Goal: Task Accomplishment & Management: Complete application form

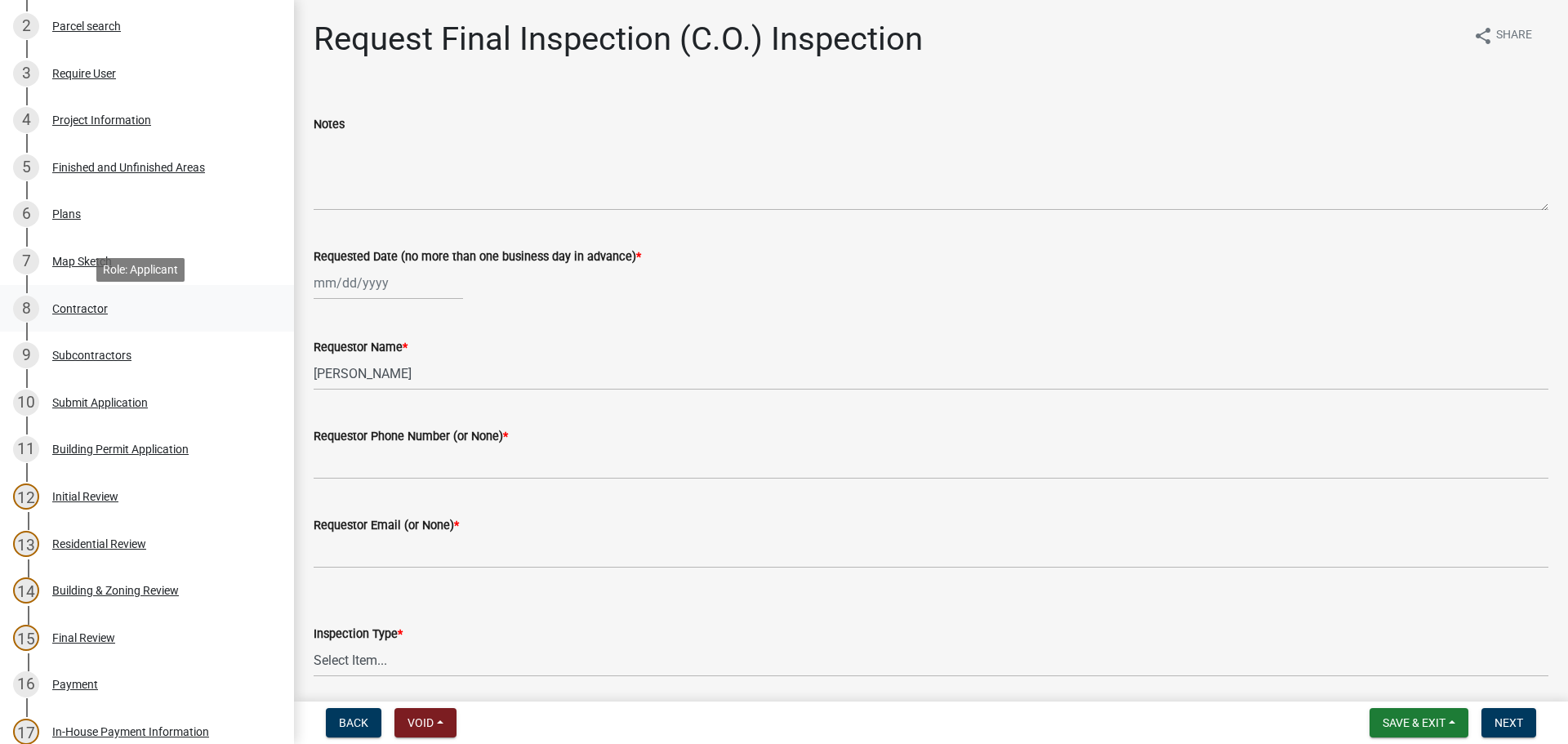
scroll to position [245, 0]
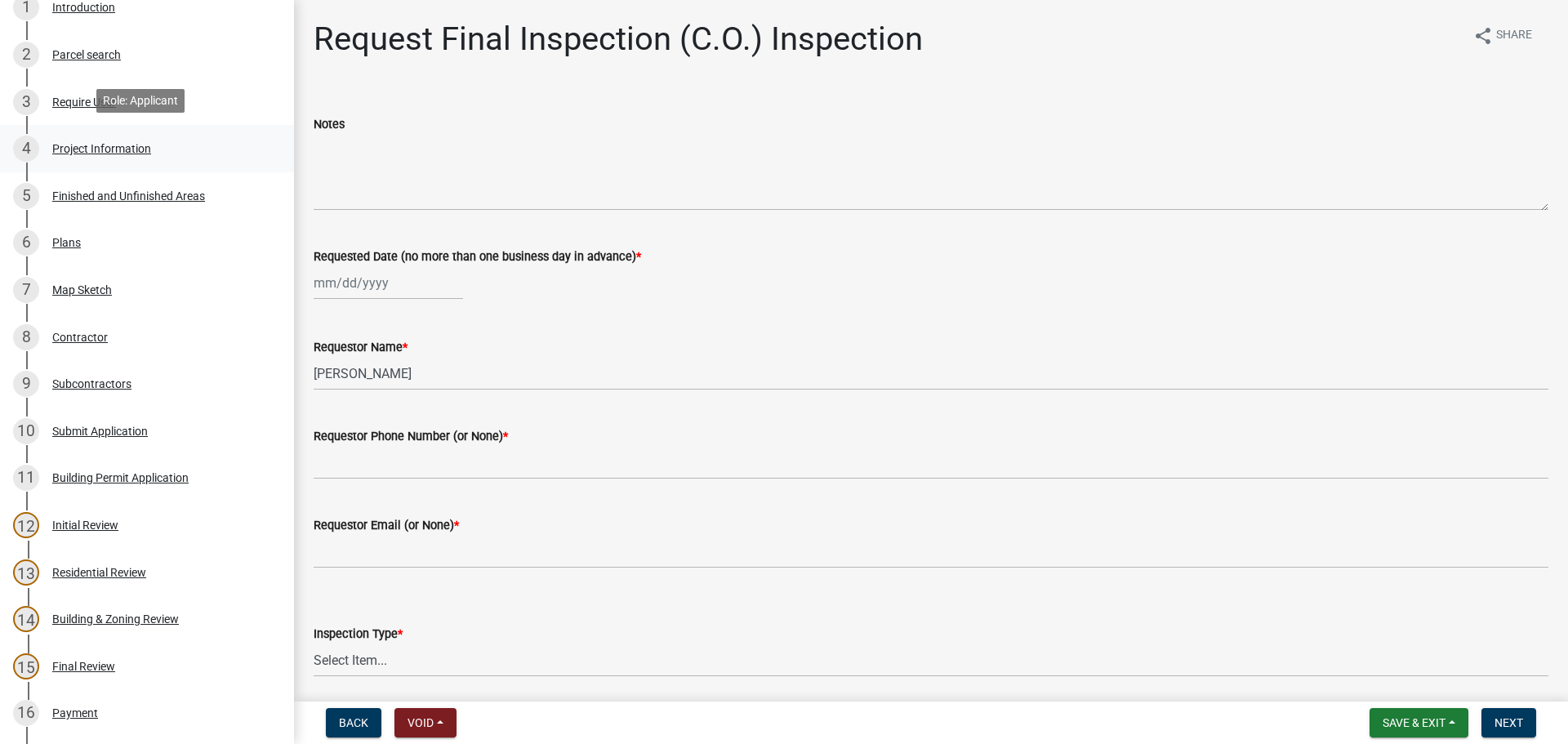
click at [115, 146] on div "Project Information" at bounding box center [101, 148] width 99 height 11
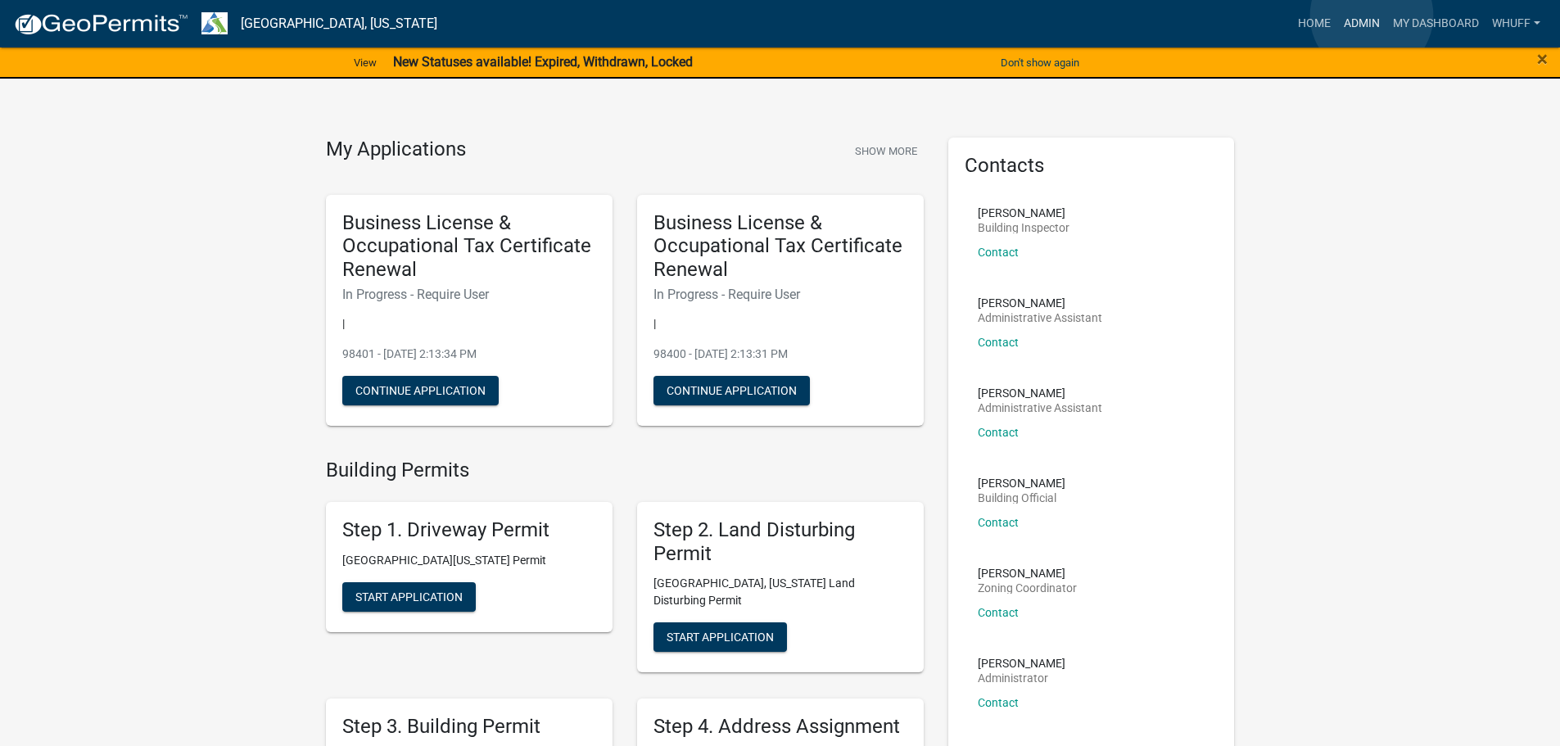
click at [1372, 16] on link "Admin" at bounding box center [1361, 23] width 49 height 31
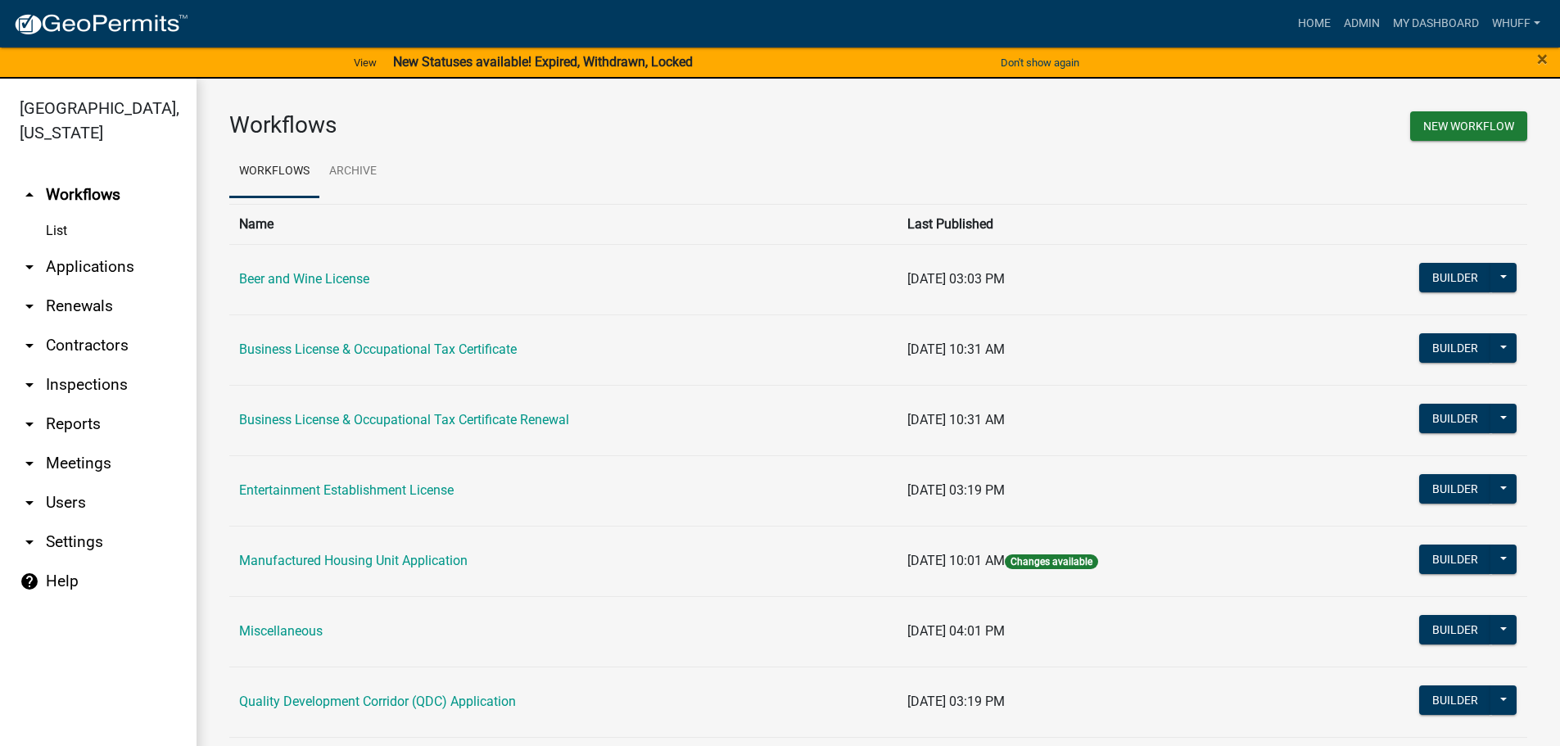
click at [104, 247] on link "arrow_drop_down Applications" at bounding box center [98, 266] width 197 height 39
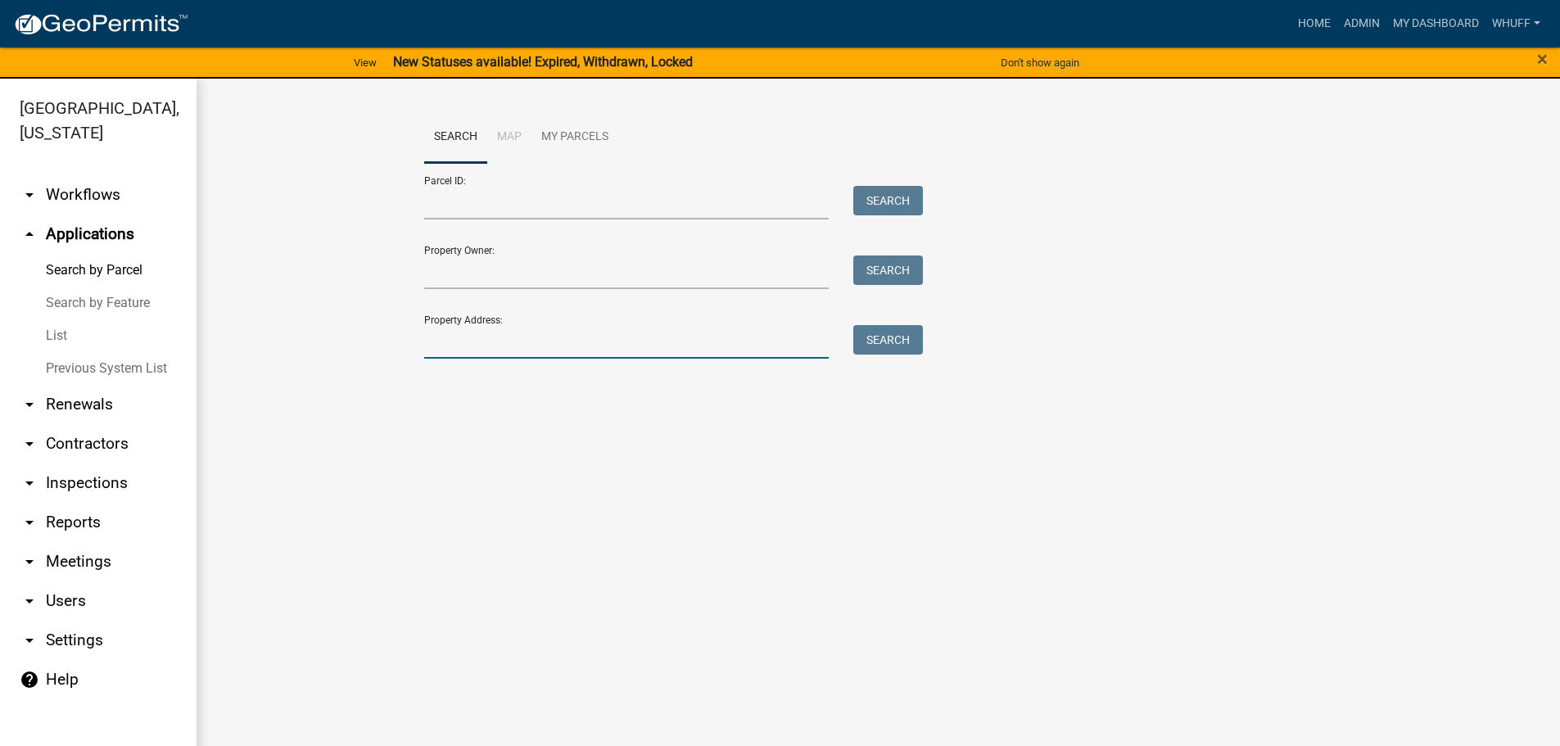
click at [588, 341] on input "Property Address:" at bounding box center [626, 342] width 405 height 34
type input "521 smith"
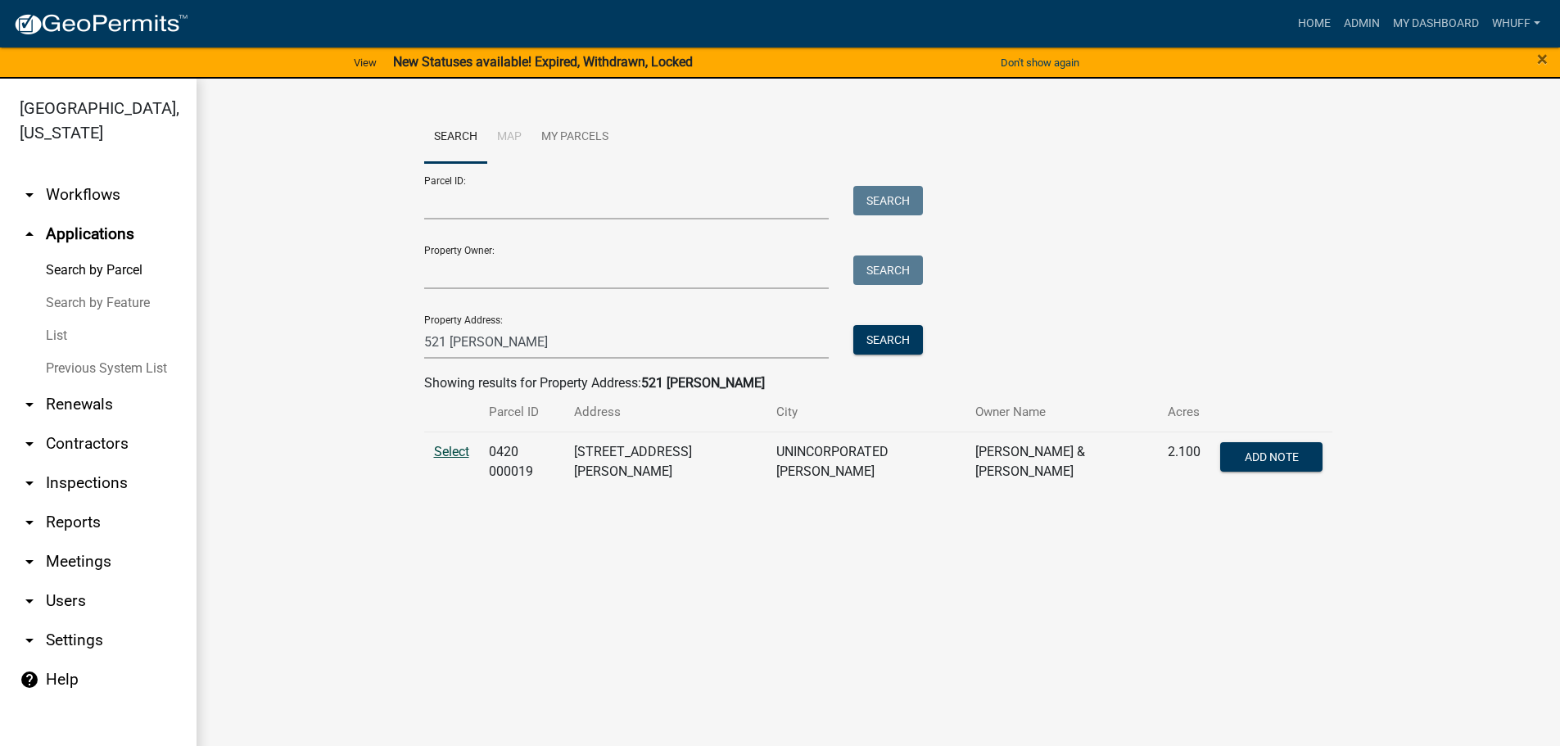
click at [442, 444] on span "Select" at bounding box center [451, 452] width 35 height 16
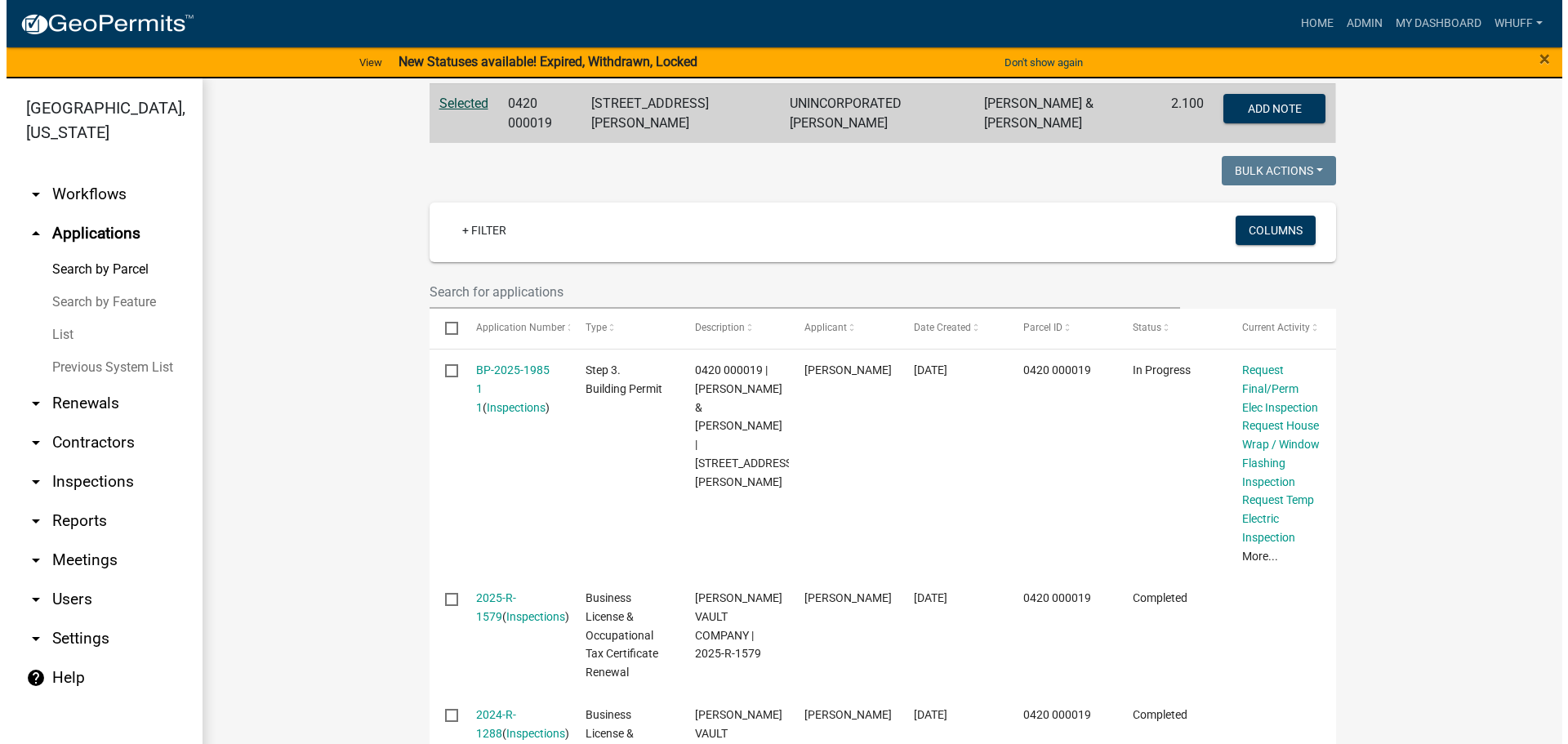
scroll to position [341, 0]
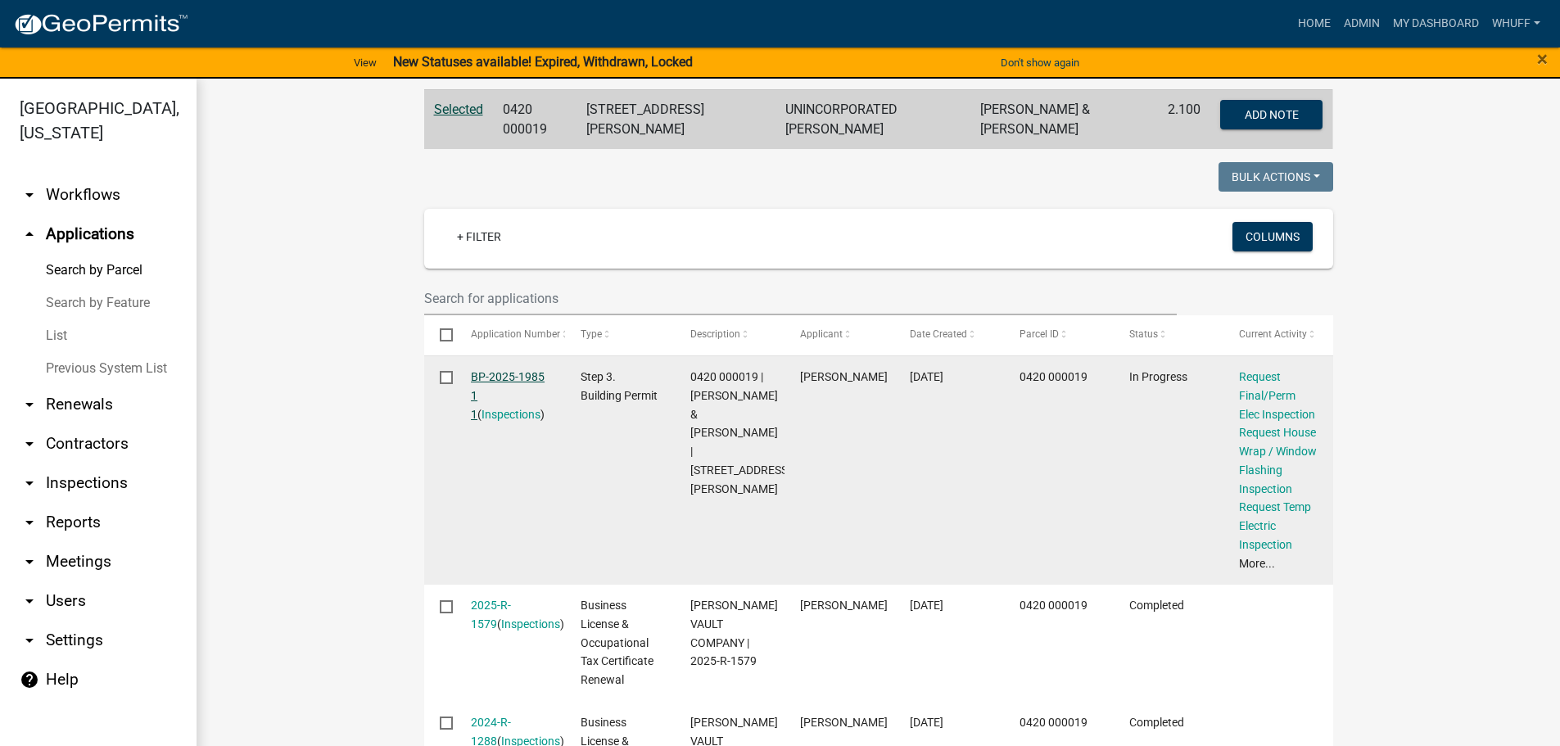
click at [486, 370] on link "BP-2025-1985 1 1" at bounding box center [508, 395] width 74 height 51
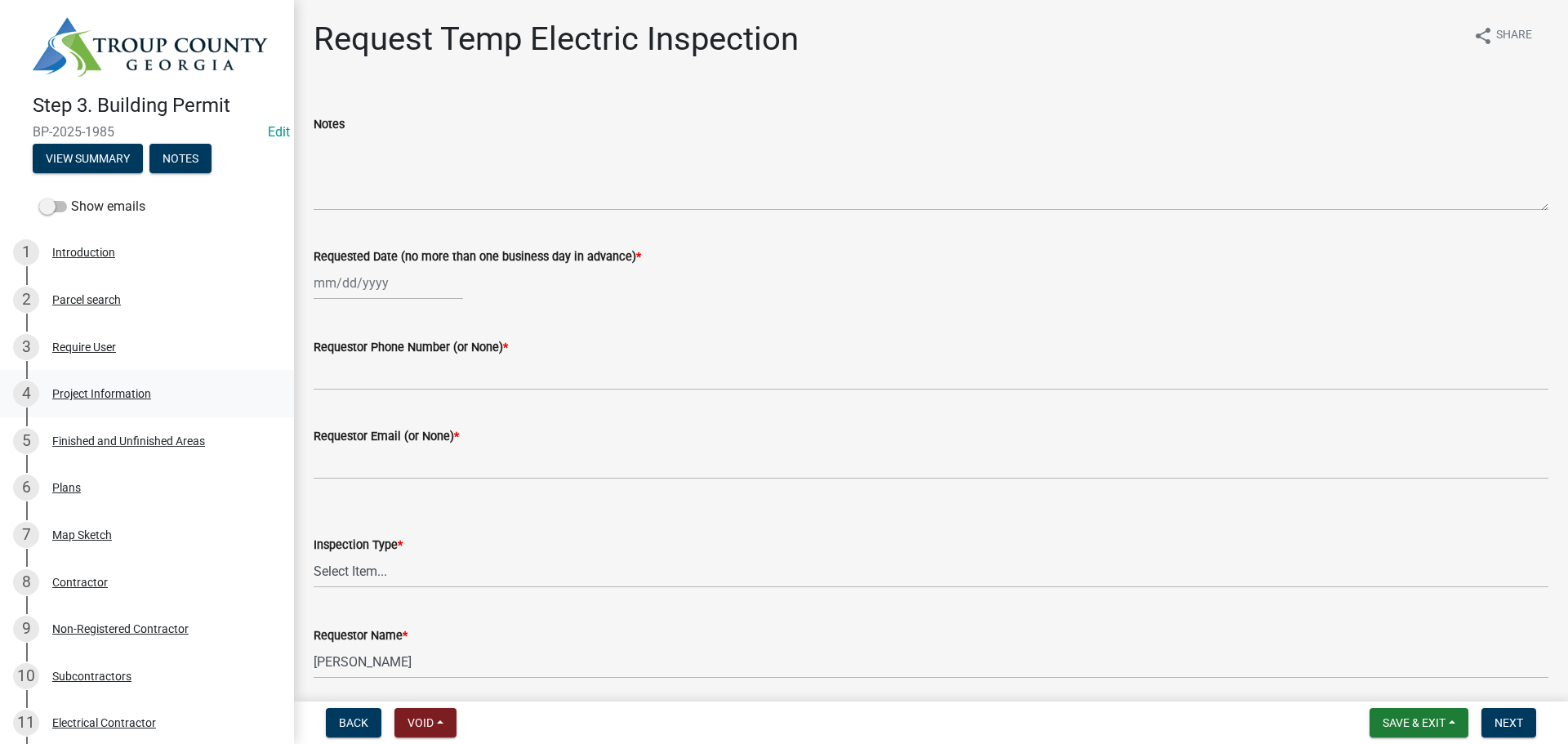
click at [103, 388] on div "Project Information" at bounding box center [101, 393] width 99 height 11
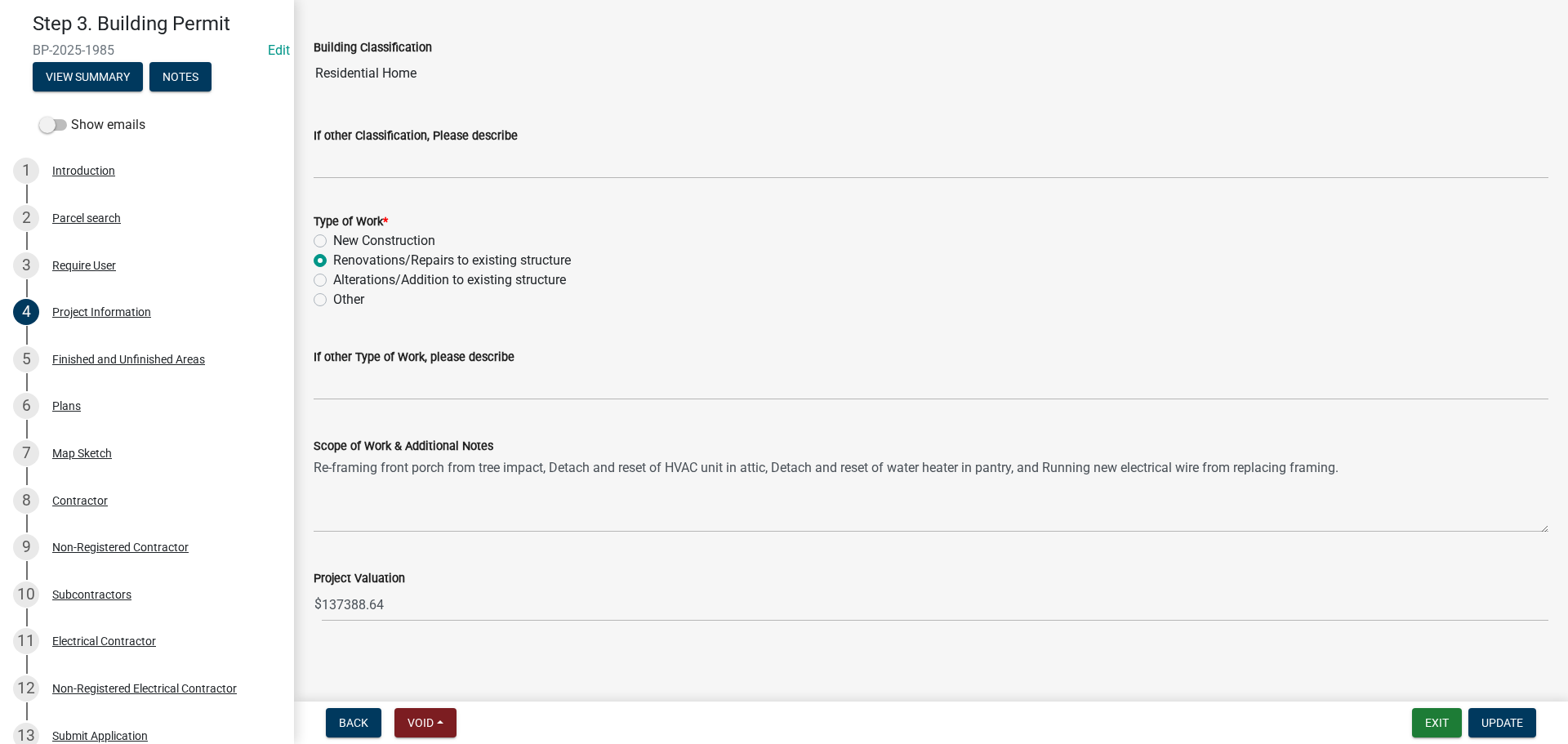
scroll to position [1281, 0]
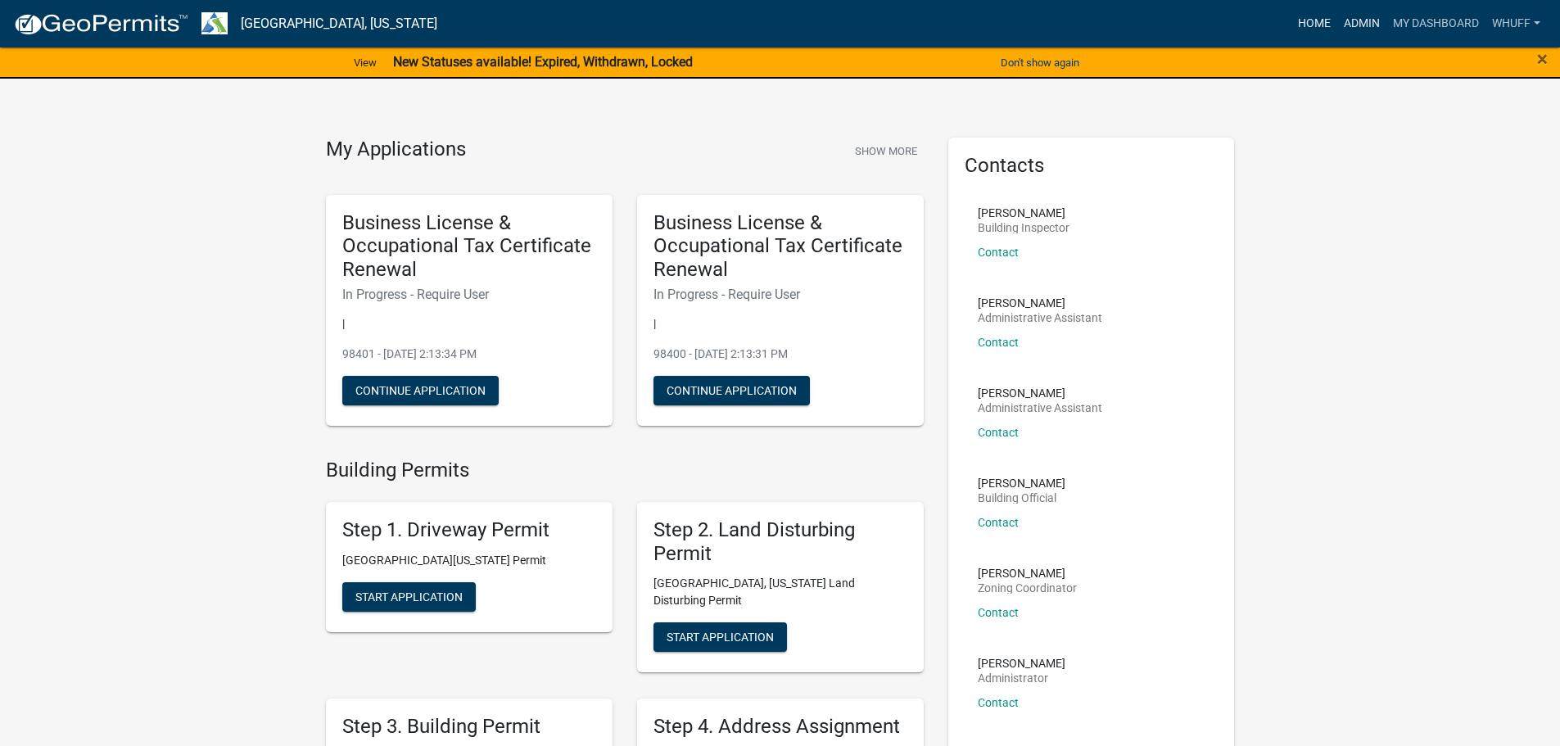
drag, startPoint x: 1361, startPoint y: 27, endPoint x: 1332, endPoint y: 26, distance: 28.7
click at [1361, 27] on link "Admin" at bounding box center [1361, 23] width 49 height 31
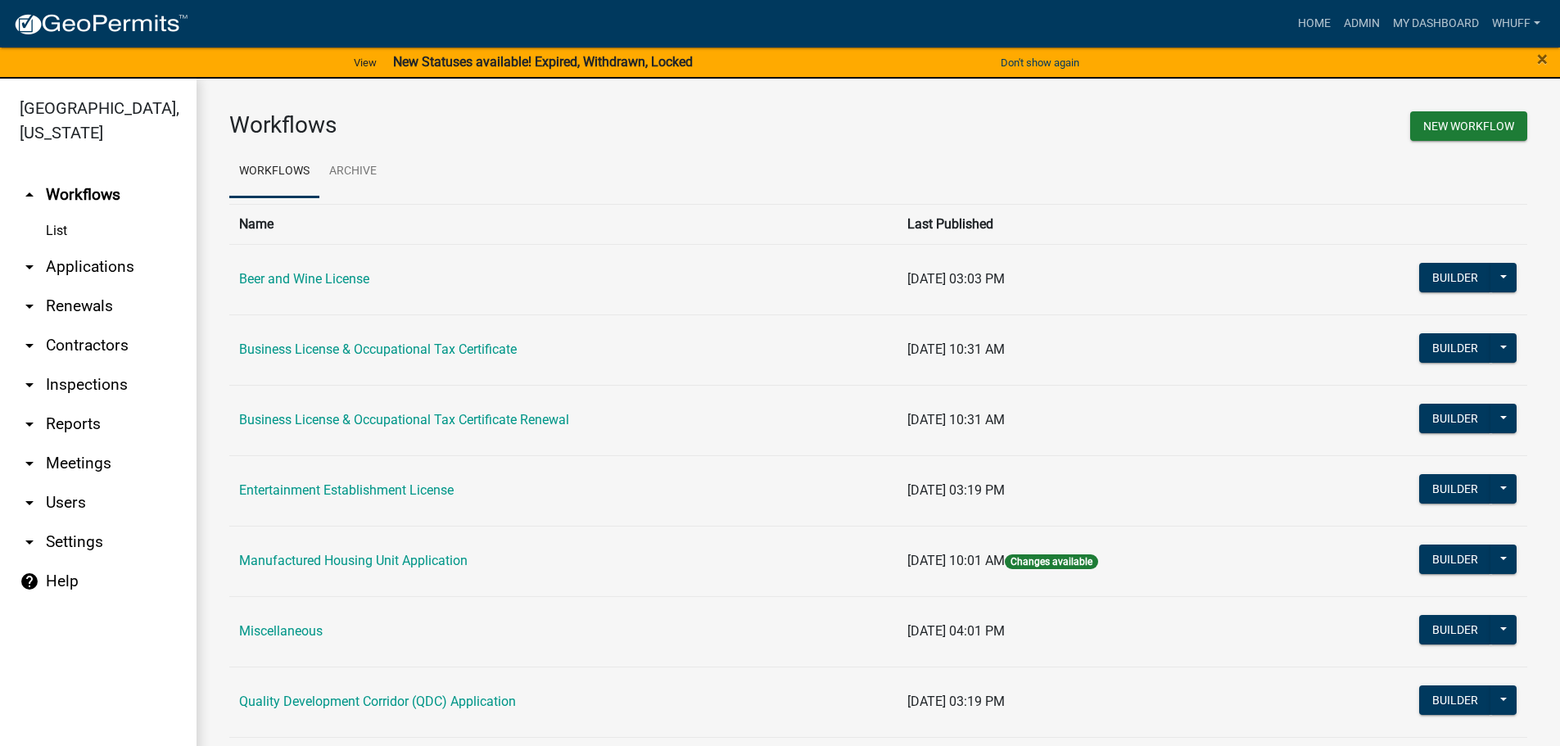
click at [66, 247] on link "arrow_drop_down Applications" at bounding box center [98, 266] width 197 height 39
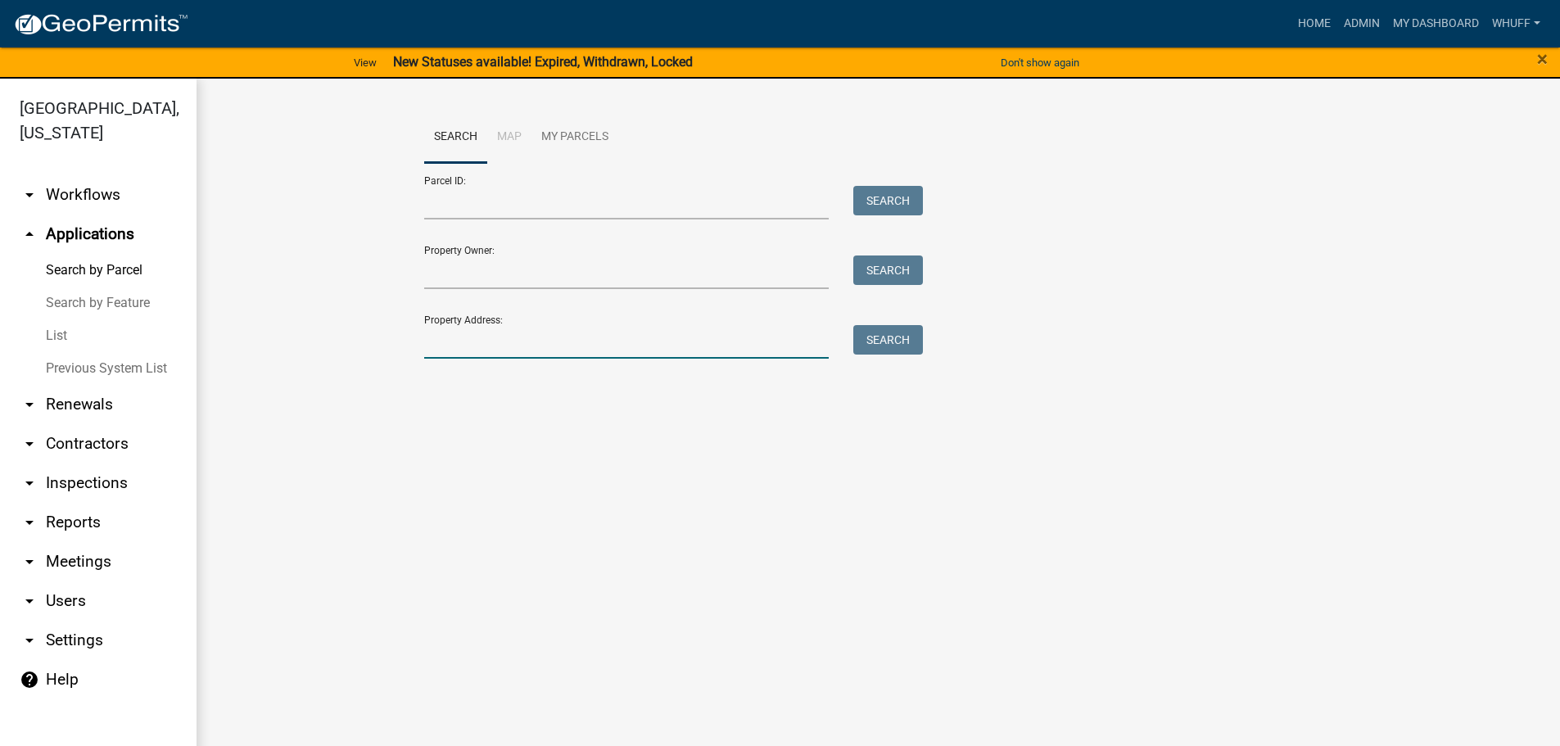
click at [577, 340] on input "Property Address:" at bounding box center [626, 342] width 405 height 34
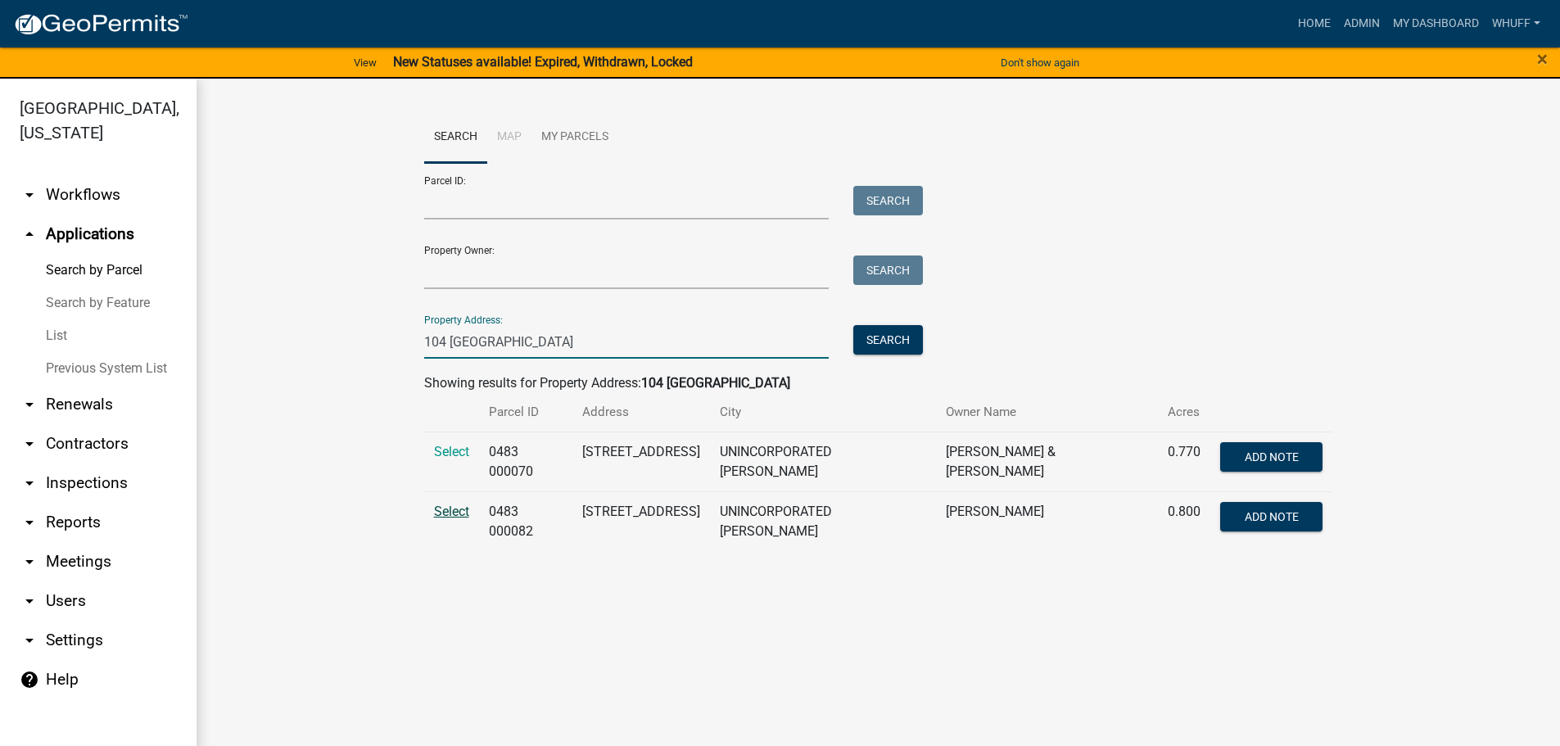
type input "104 Canterbury"
click at [455, 505] on span "Select" at bounding box center [451, 512] width 35 height 16
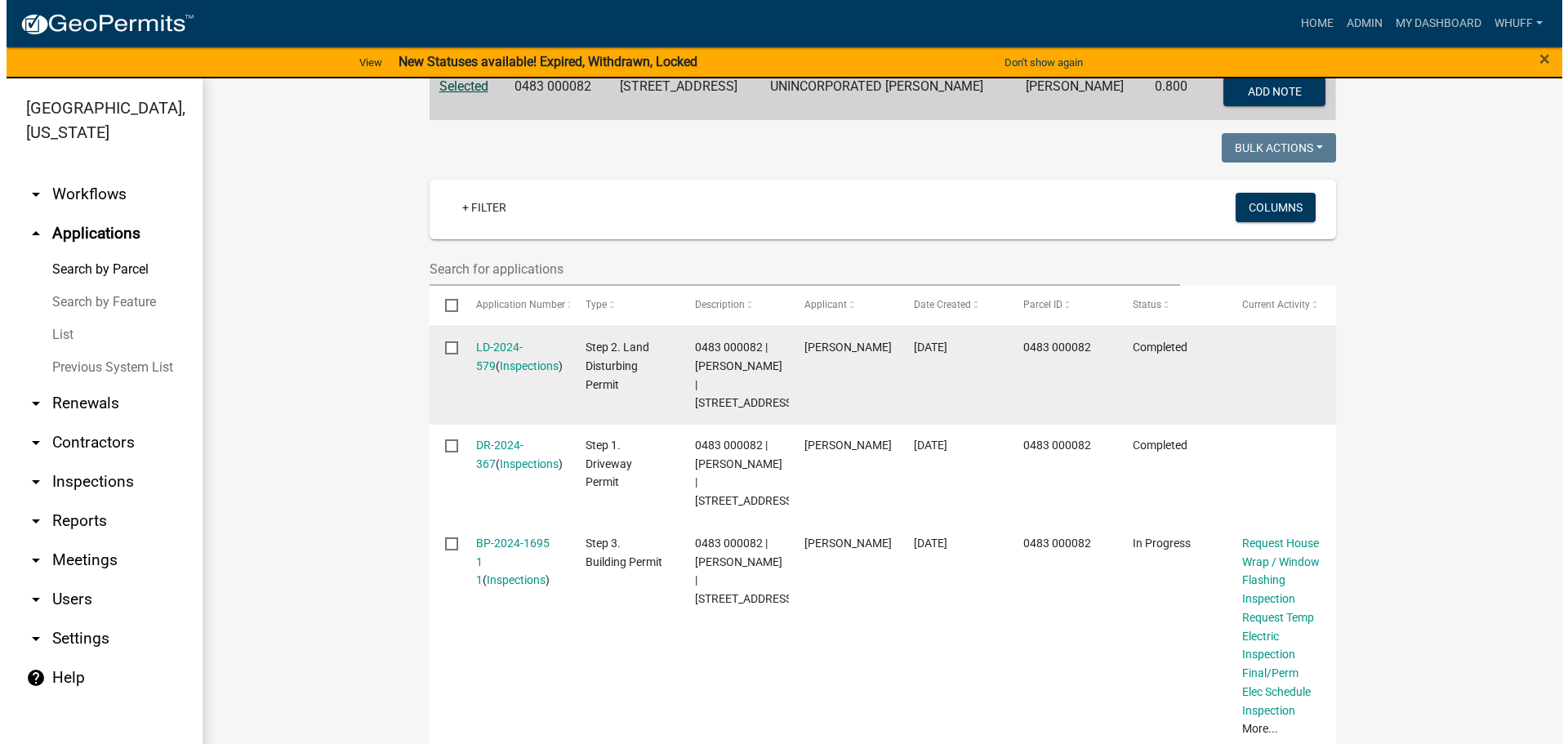
scroll to position [586, 0]
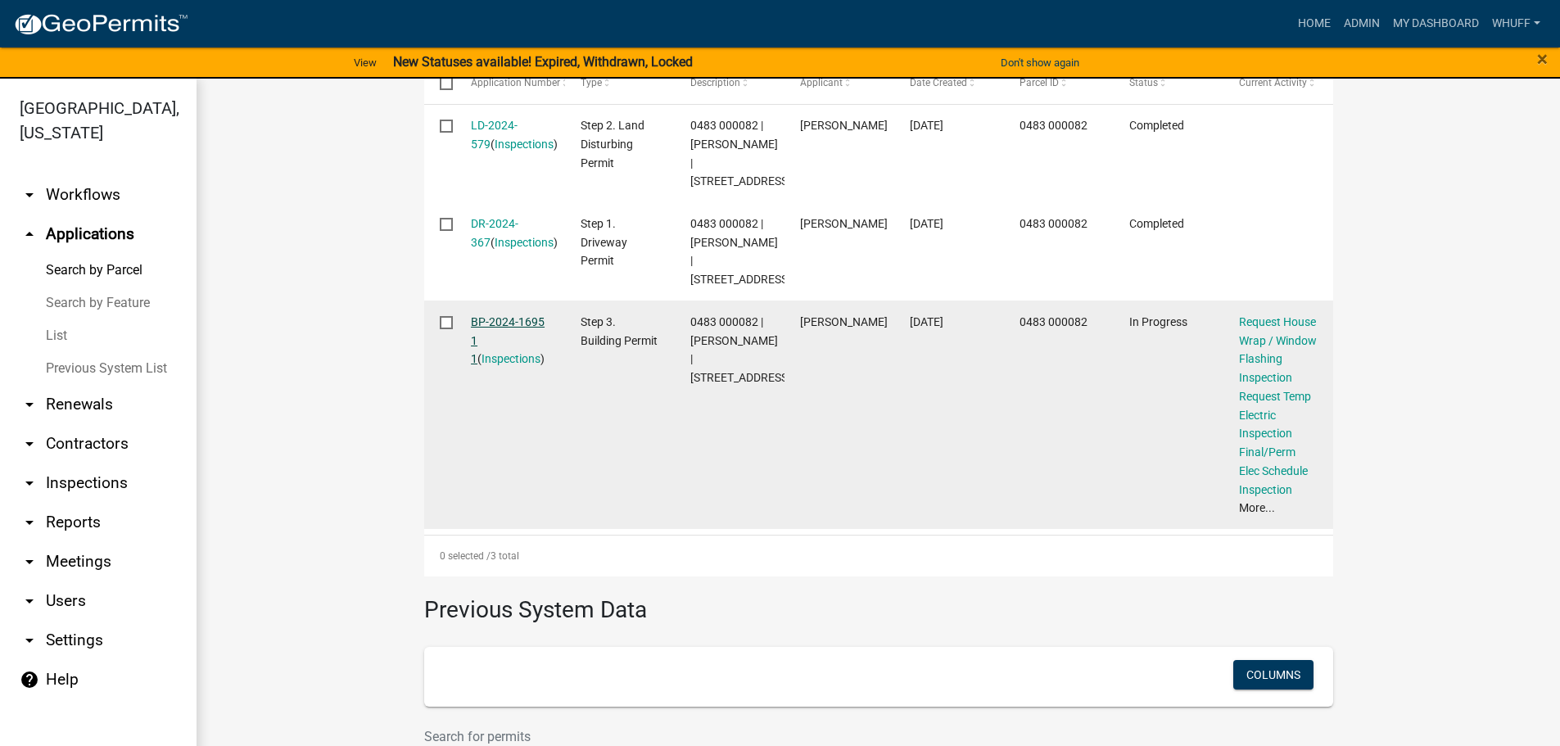
click at [506, 358] on link "BP-2024-1695 1 1" at bounding box center [508, 340] width 74 height 51
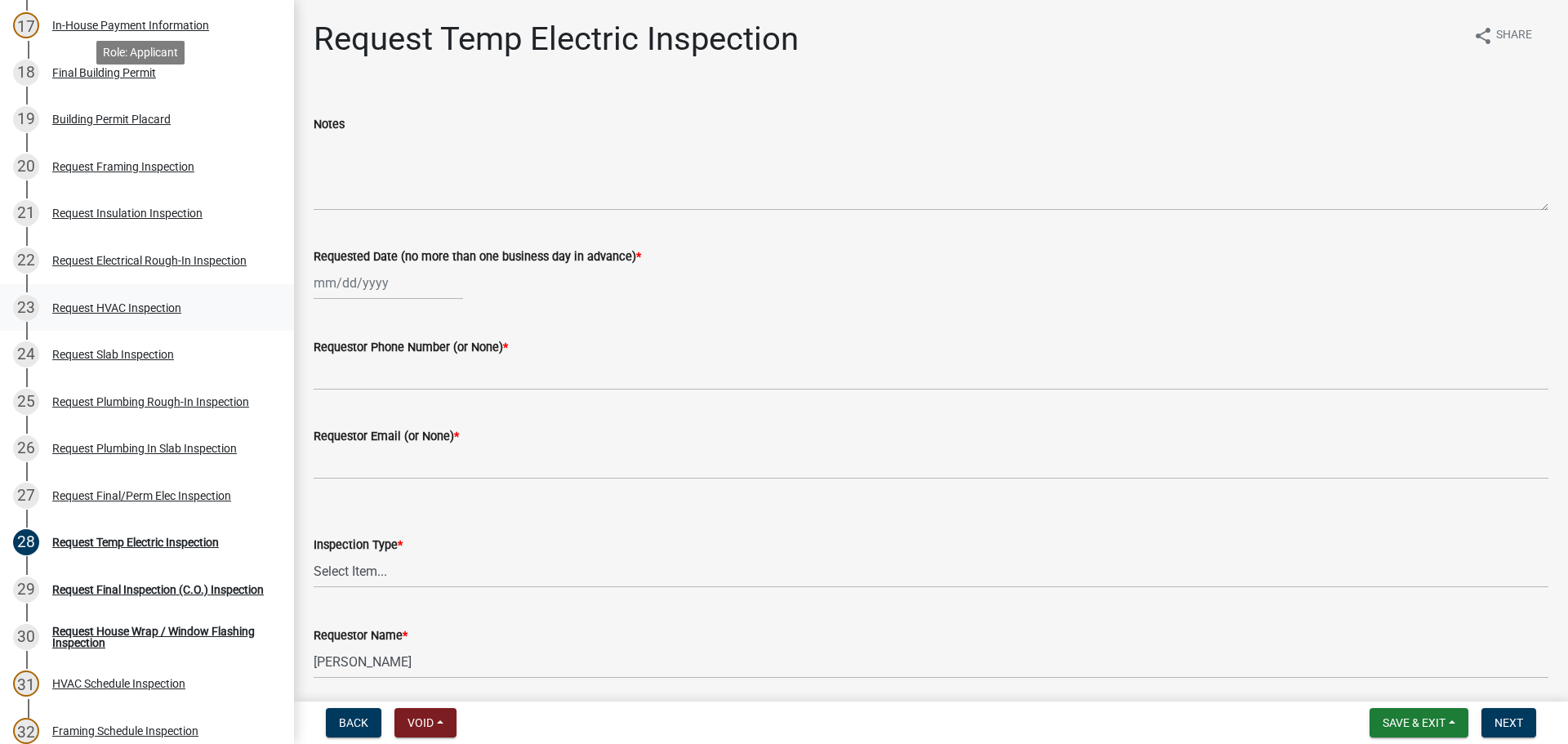
scroll to position [1470, 0]
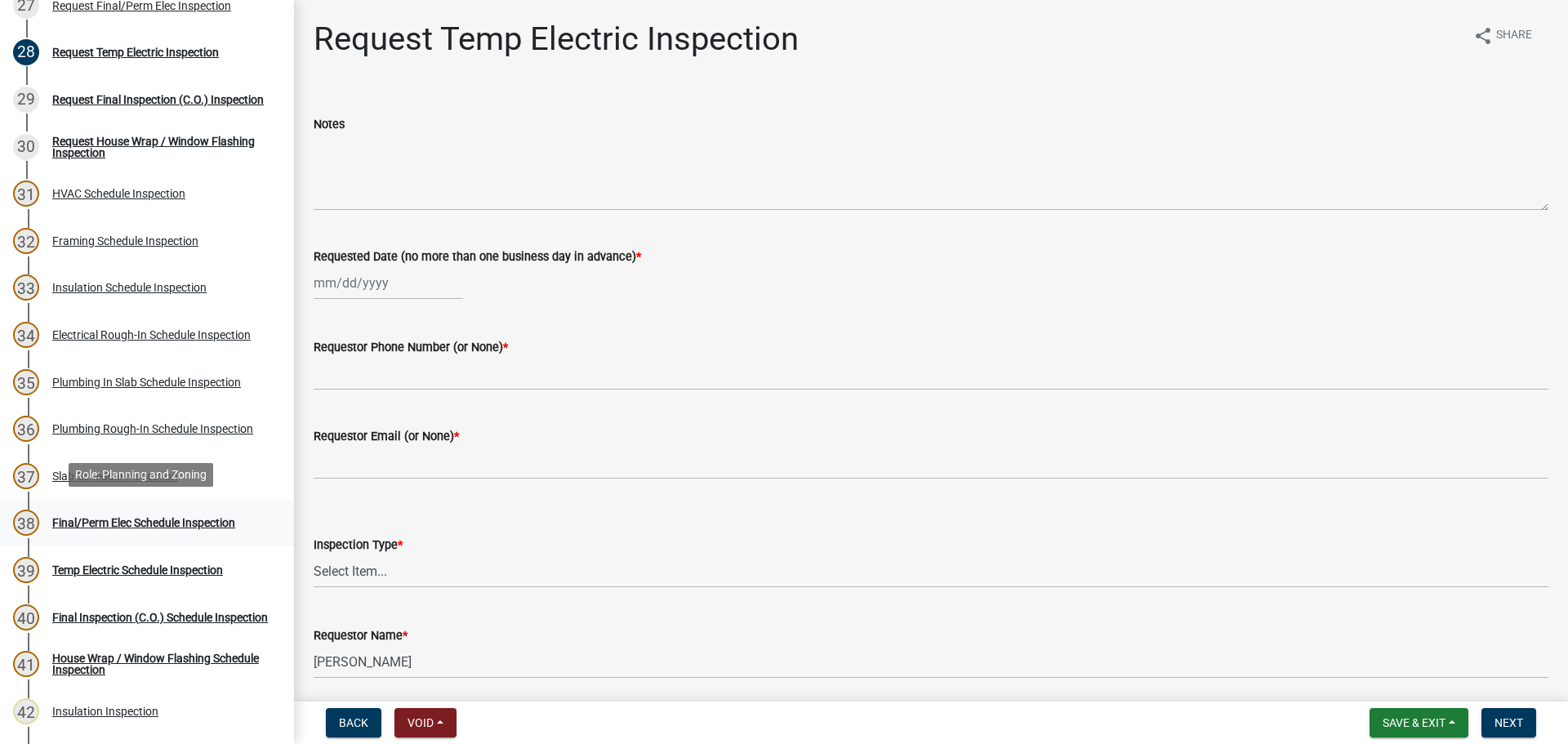
click at [167, 511] on div "38 Final/Perm Elec Schedule Inspection" at bounding box center [141, 523] width 255 height 26
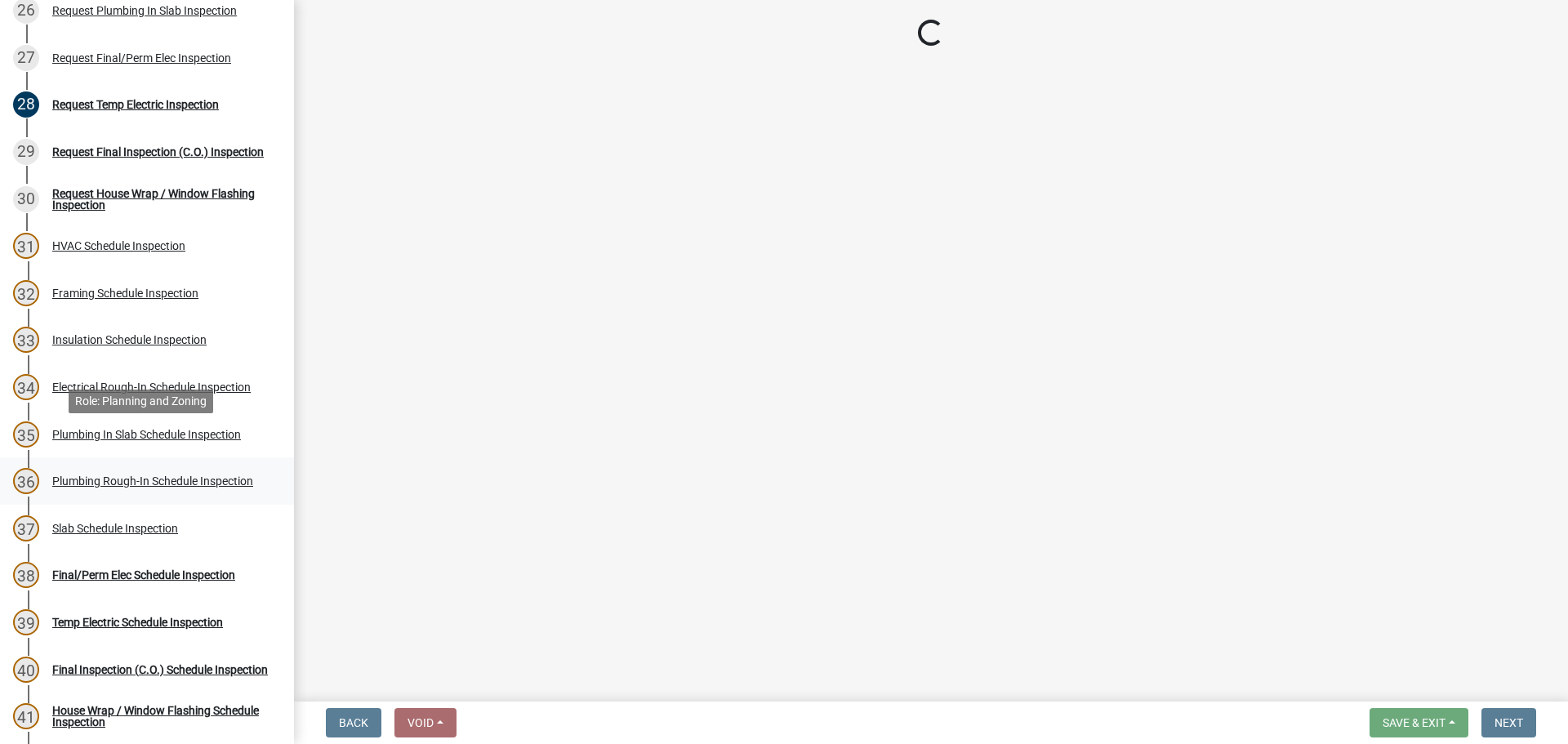
scroll to position [1306, 0]
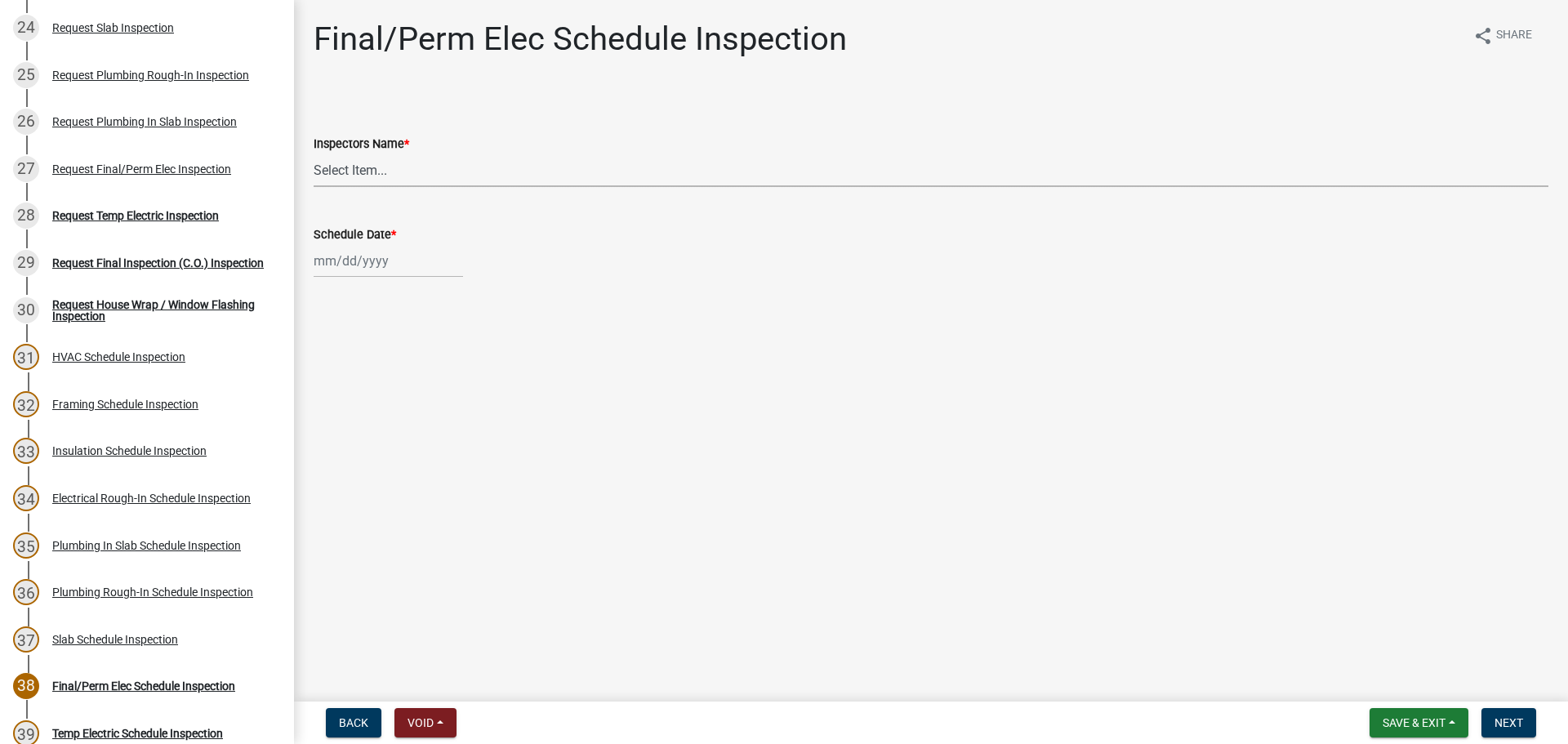
click at [362, 167] on select "Select Item... [PERSON_NAME] ([PERSON_NAME]) drichardson ([PERSON_NAME]) knorre…" at bounding box center [931, 171] width 1235 height 34
select select "a5a5a9dc-14a5-4192-801a-4b6ec73e6000"
click at [313, 154] on select "Select Item... [PERSON_NAME] ([PERSON_NAME]) drichardson ([PERSON_NAME]) knorre…" at bounding box center [931, 171] width 1235 height 34
click at [351, 269] on div at bounding box center [388, 261] width 150 height 34
select select "8"
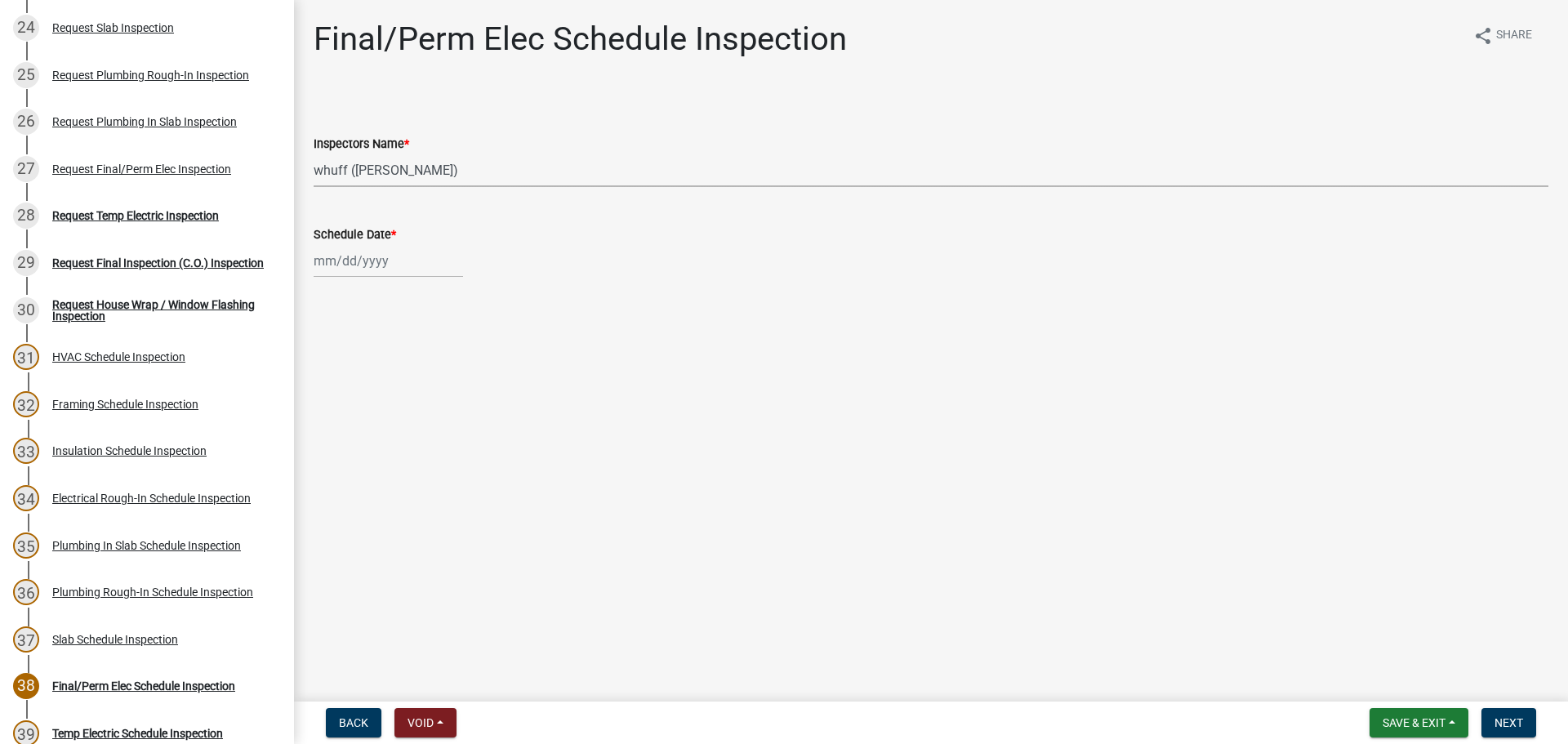
select select "2025"
click at [381, 417] on div "20" at bounding box center [382, 426] width 26 height 26
type input "[DATE]"
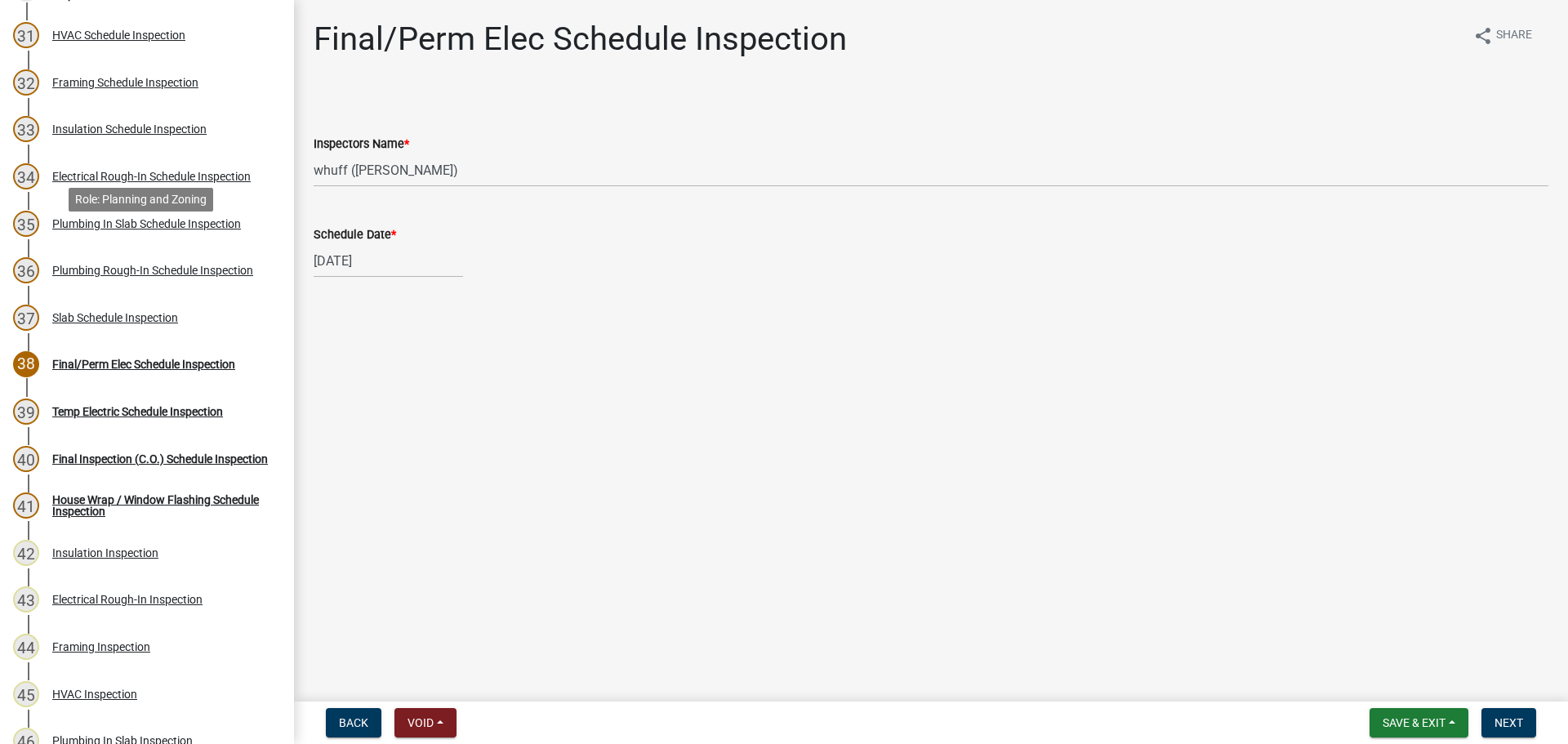
scroll to position [1634, 0]
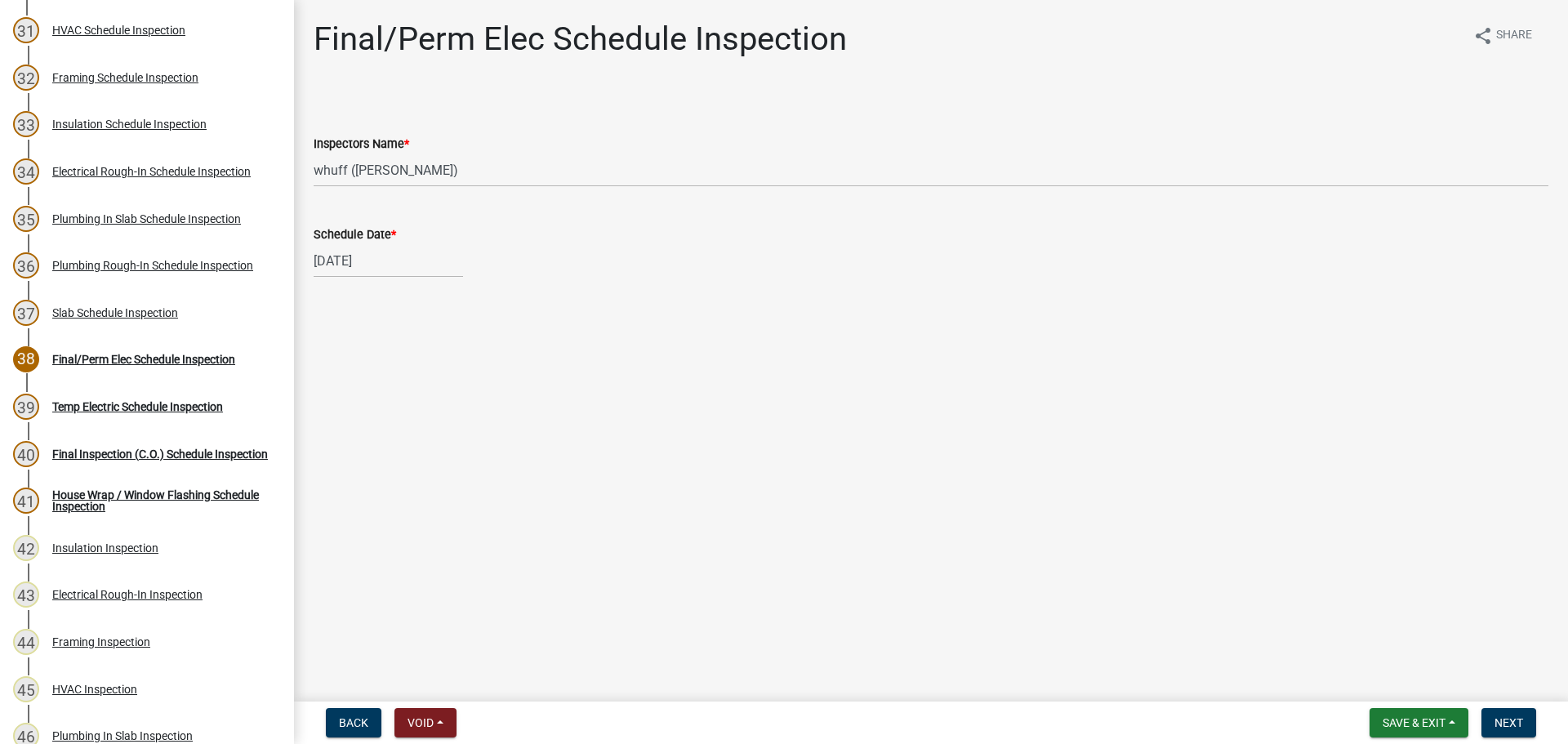
click at [1073, 550] on main "Final/Perm Elec Schedule Inspection share Share Inspectors Name * Select Item..…" at bounding box center [932, 347] width 1275 height 695
click at [1514, 716] on span "Next" at bounding box center [1509, 722] width 29 height 13
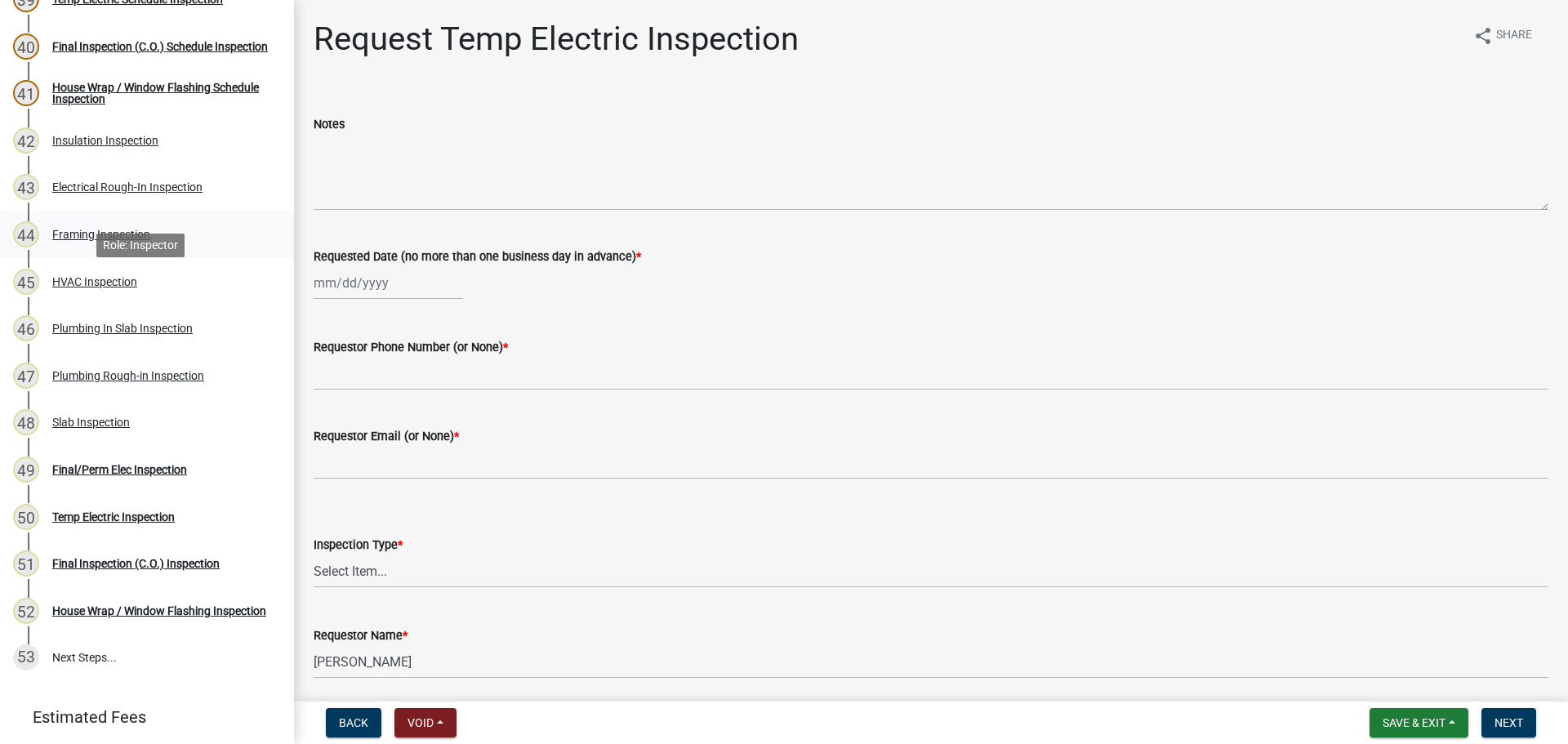
scroll to position [2042, 0]
click at [126, 463] on div "Final/Perm Elec Inspection" at bounding box center [119, 468] width 135 height 11
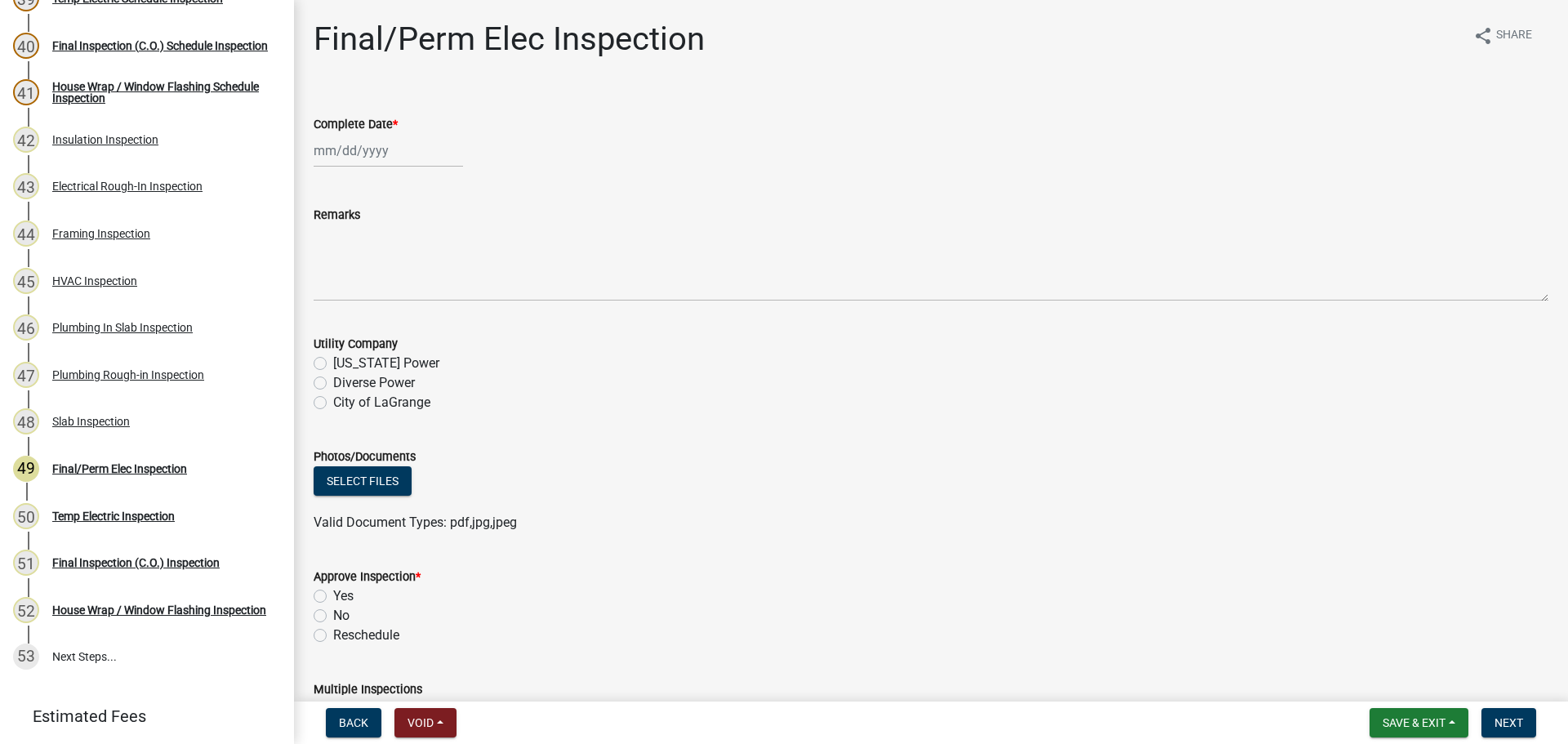
click at [363, 152] on div at bounding box center [388, 151] width 150 height 34
select select "8"
select select "2025"
click at [385, 316] on div "20" at bounding box center [382, 316] width 26 height 26
type input "[DATE]"
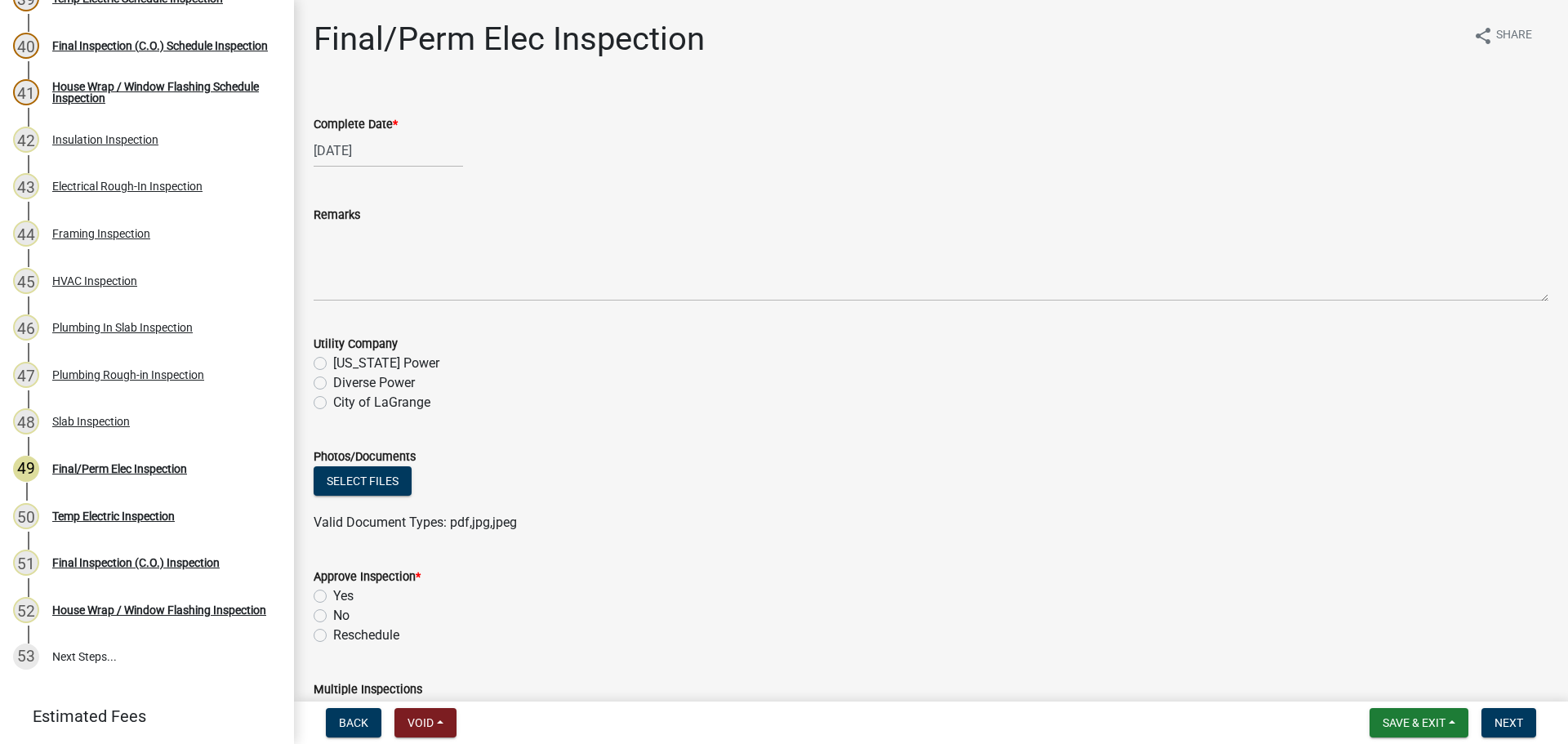
click at [392, 379] on label "Diverse Power" at bounding box center [374, 383] width 82 height 20
click at [344, 379] on input "Diverse Power" at bounding box center [338, 378] width 11 height 11
radio input "true"
click at [336, 600] on label "Yes" at bounding box center [343, 596] width 20 height 20
click at [336, 597] on input "Yes" at bounding box center [338, 591] width 11 height 11
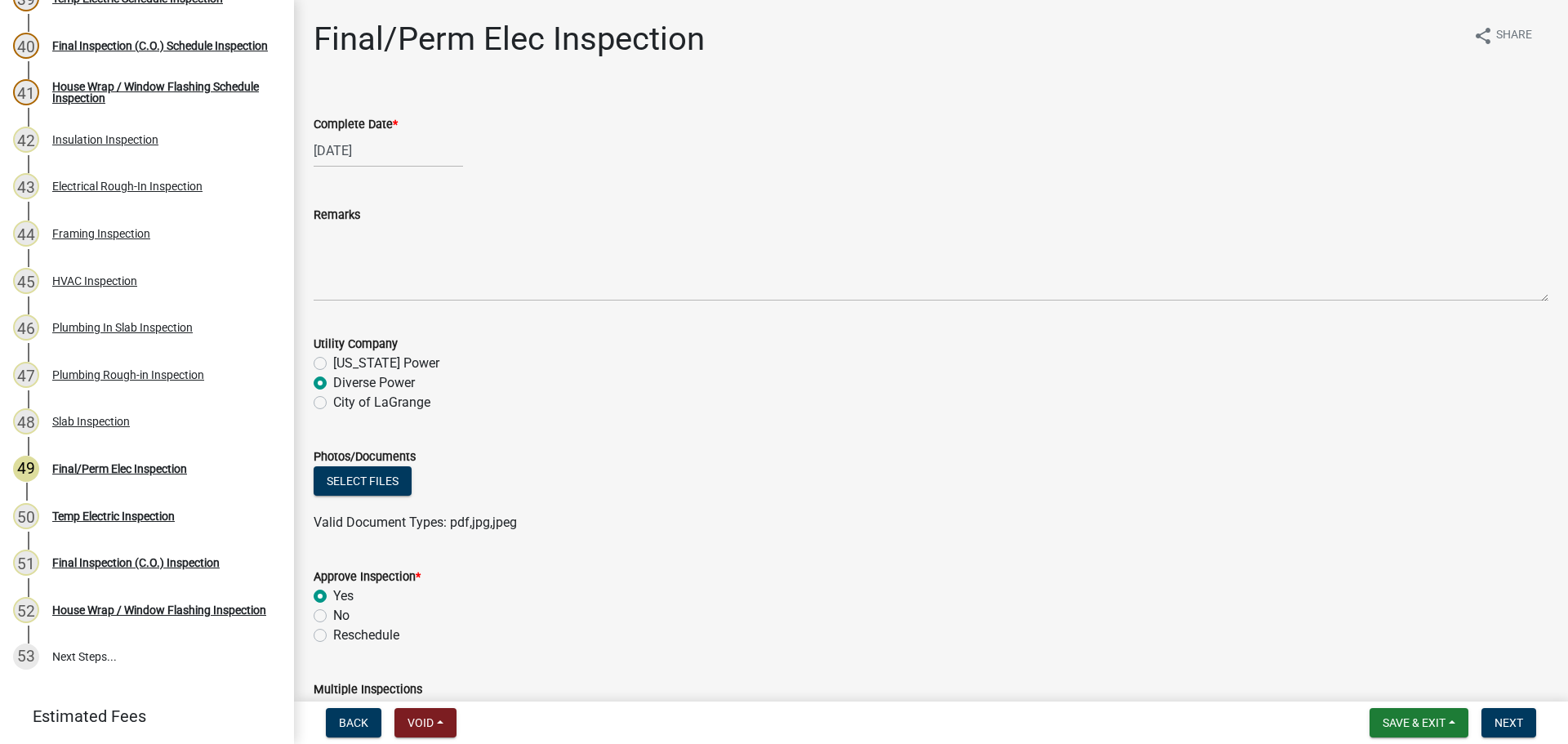
radio input "true"
click at [882, 534] on wm-data-entity-input "Photos/Documents Select files Valid Document Types: pdf,jpg,jpeg" at bounding box center [931, 487] width 1235 height 120
click at [1302, 549] on form "Approve Inspection * Yes No Reschedule" at bounding box center [931, 596] width 1235 height 98
click at [1507, 722] on span "Next" at bounding box center [1509, 722] width 29 height 13
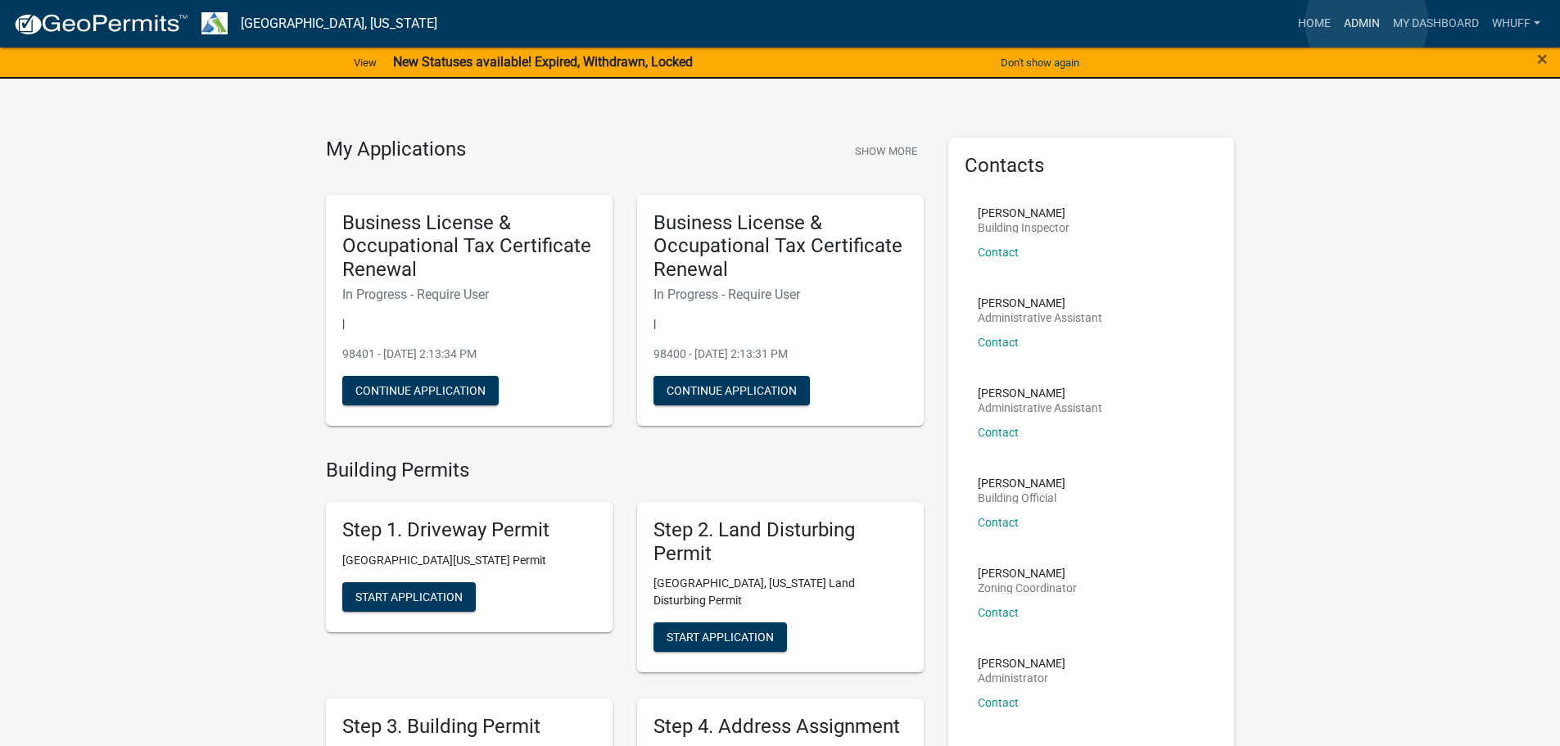
click at [1367, 23] on link "Admin" at bounding box center [1361, 23] width 49 height 31
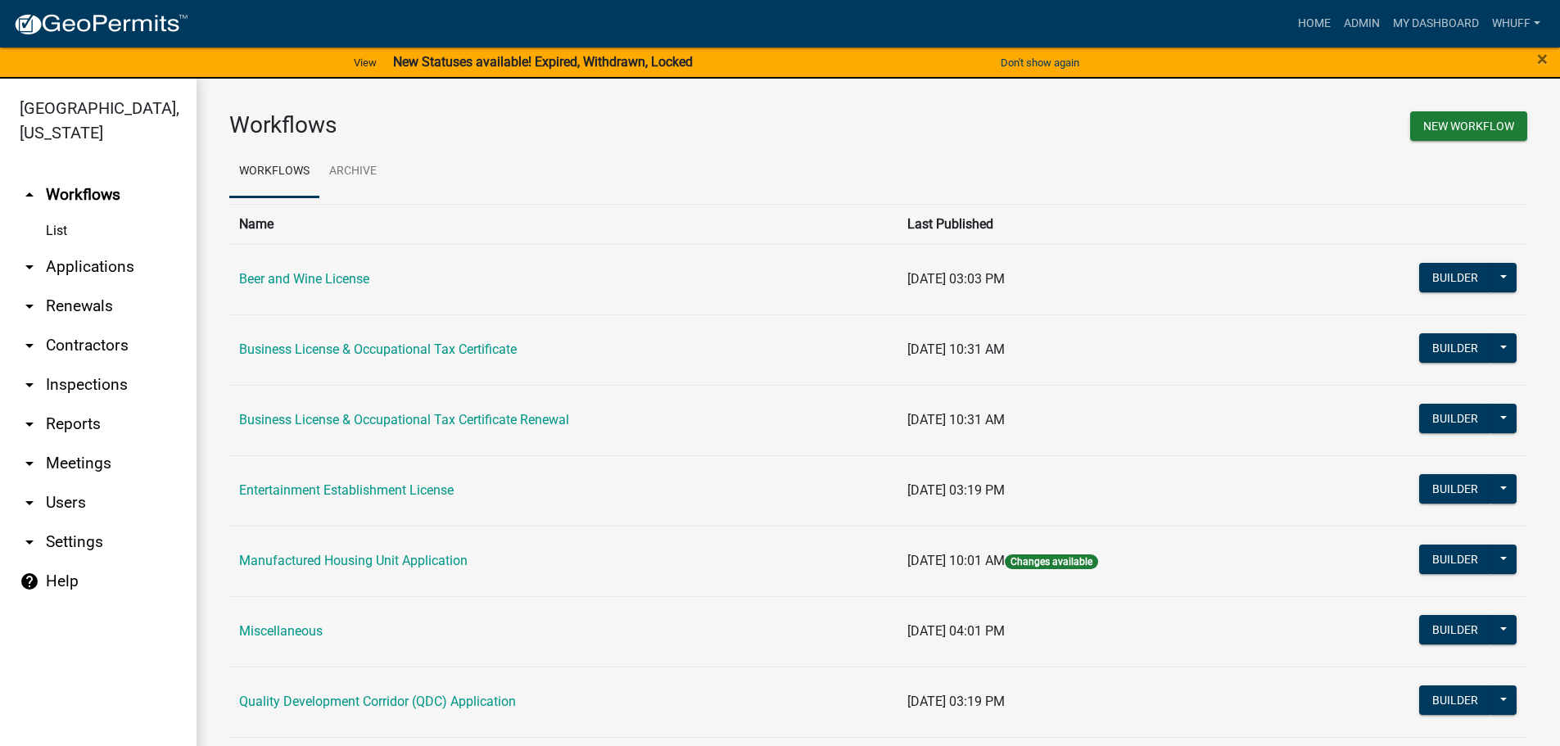
click at [116, 247] on link "arrow_drop_down Applications" at bounding box center [98, 266] width 197 height 39
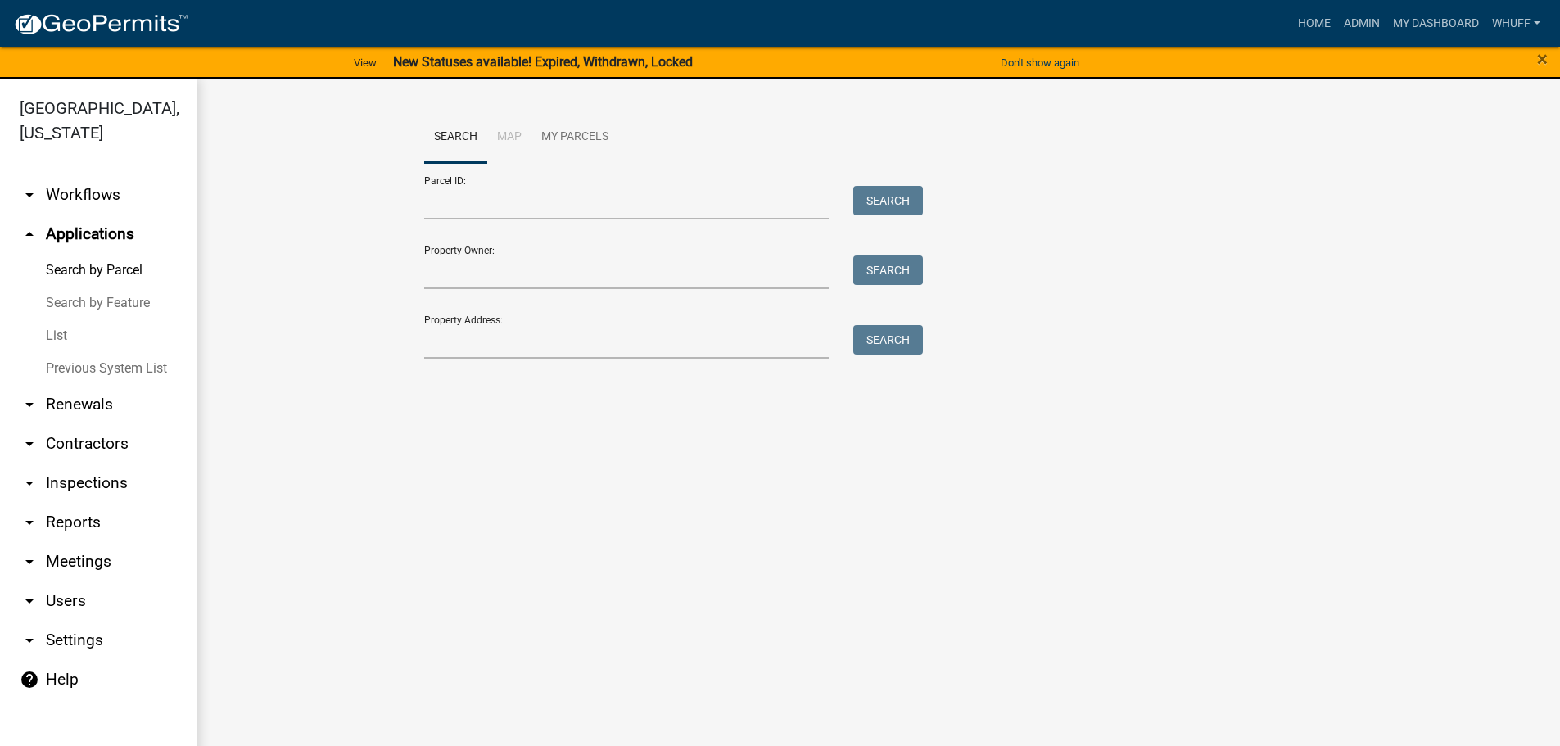
click at [595, 318] on div "Property Address: Search" at bounding box center [669, 330] width 491 height 57
click at [608, 336] on input "Property Address:" at bounding box center [626, 342] width 405 height 34
type input "521 [PERSON_NAME]"
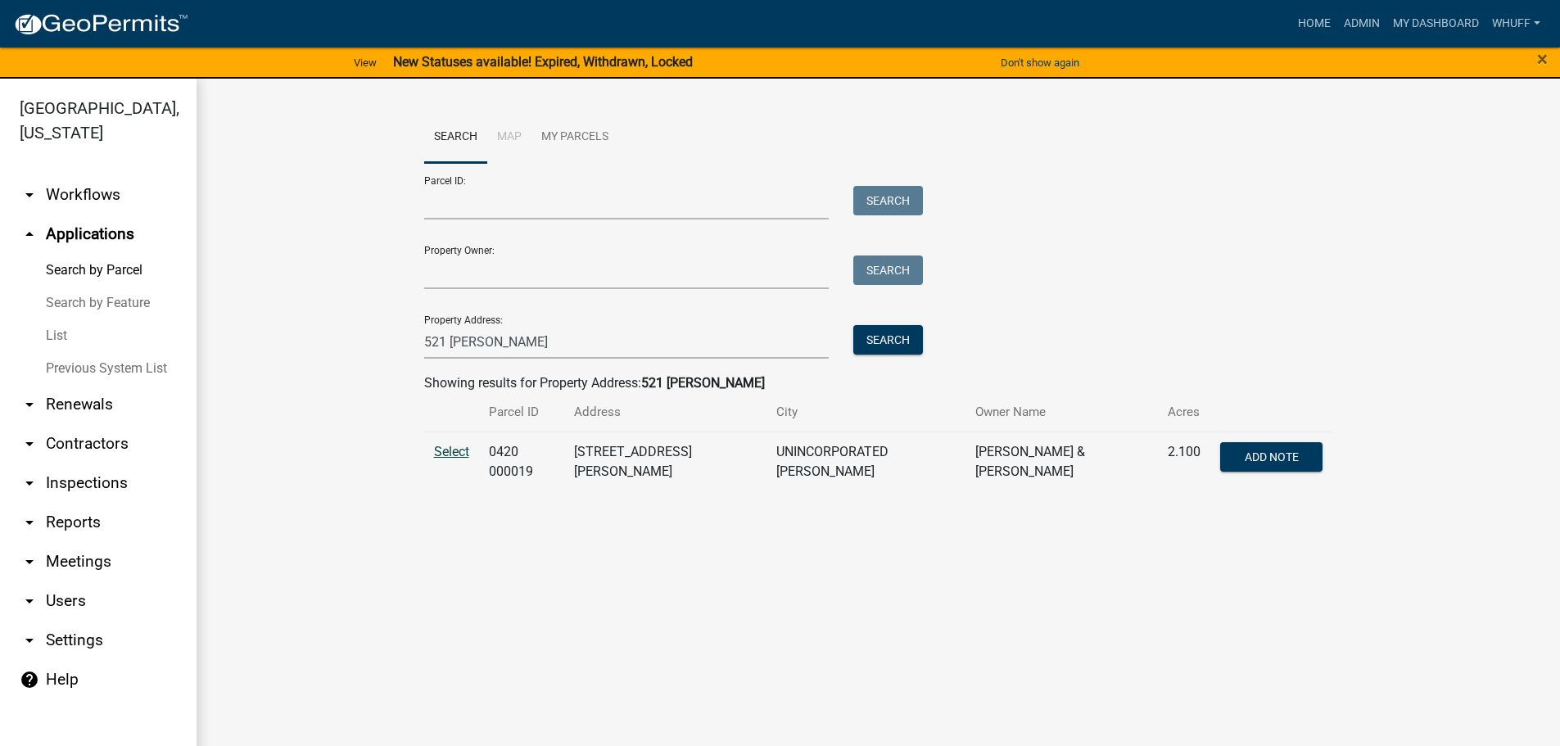
click at [450, 446] on span "Select" at bounding box center [451, 452] width 35 height 16
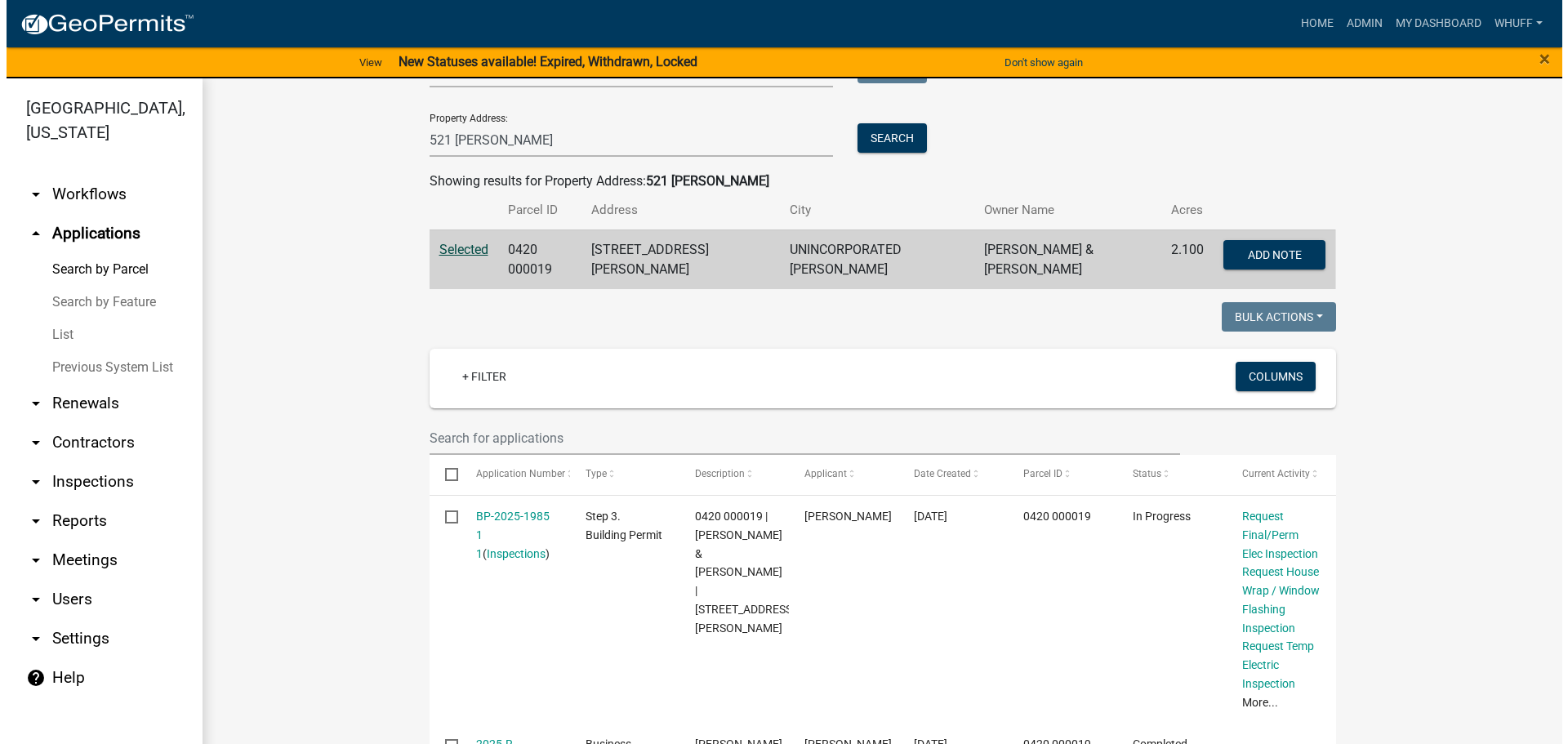
scroll to position [327, 0]
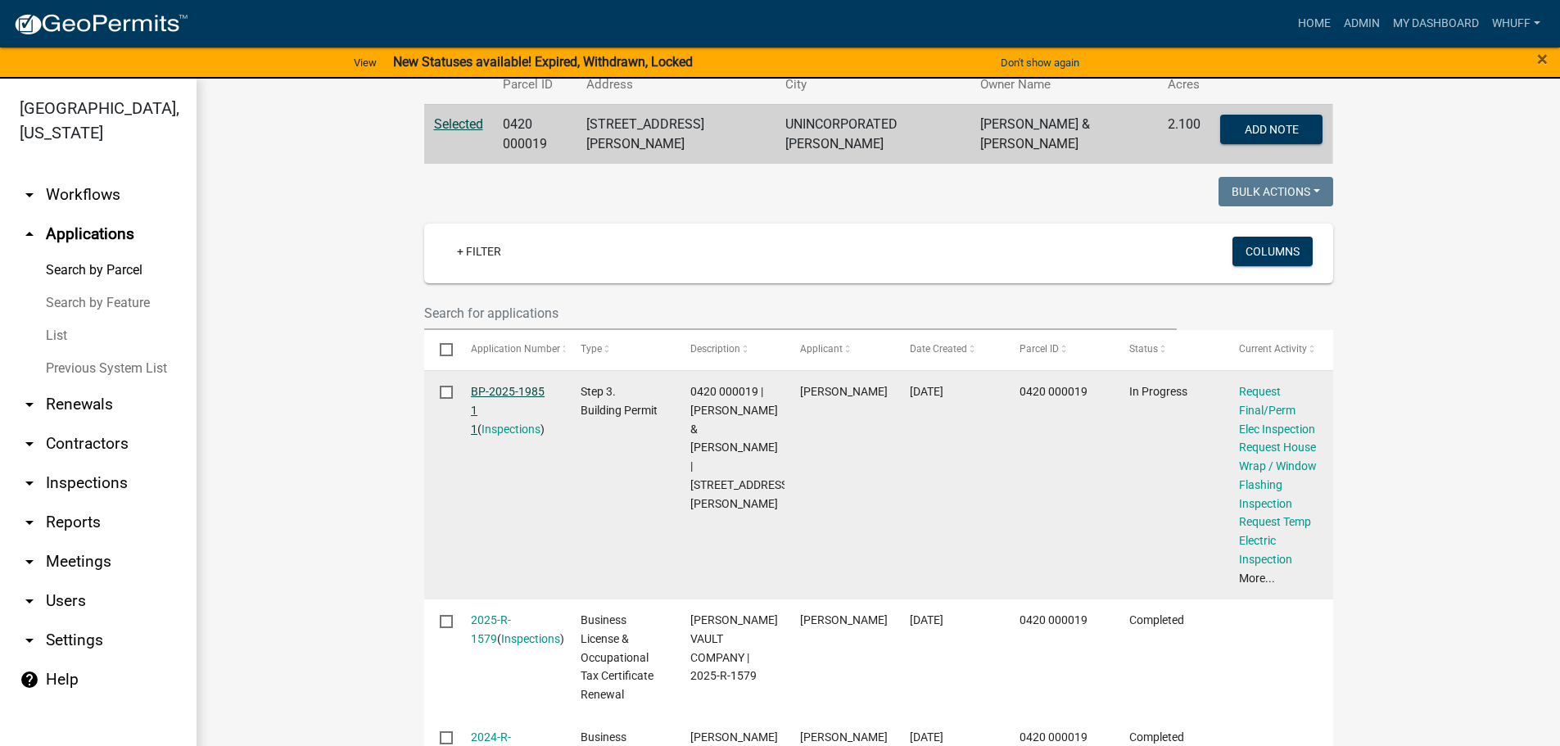
click at [491, 385] on link "BP-2025-1985 1 1" at bounding box center [508, 410] width 74 height 51
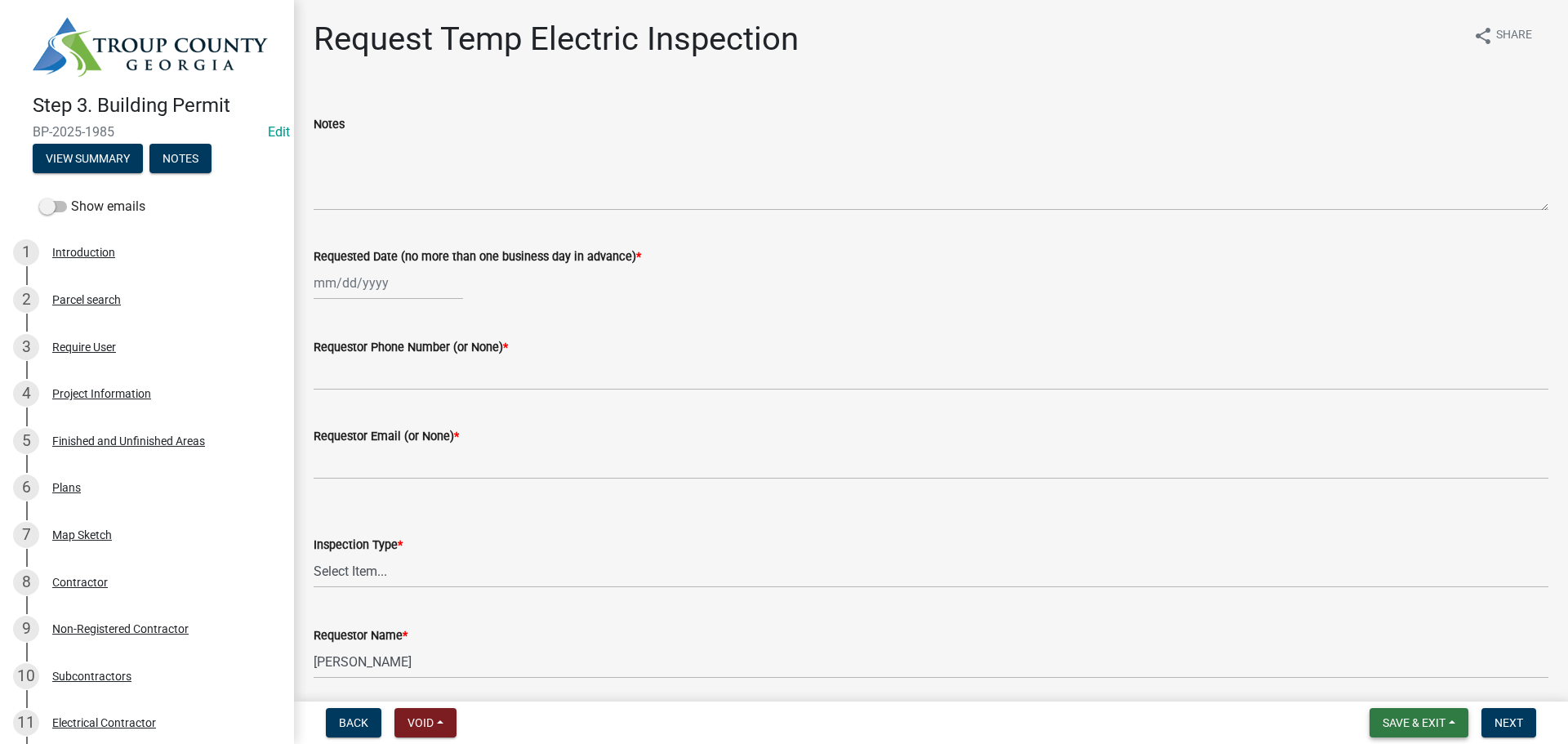
click at [1418, 724] on span "Save & Exit" at bounding box center [1413, 722] width 63 height 13
click at [1397, 674] on button "Save & Exit" at bounding box center [1402, 680] width 131 height 39
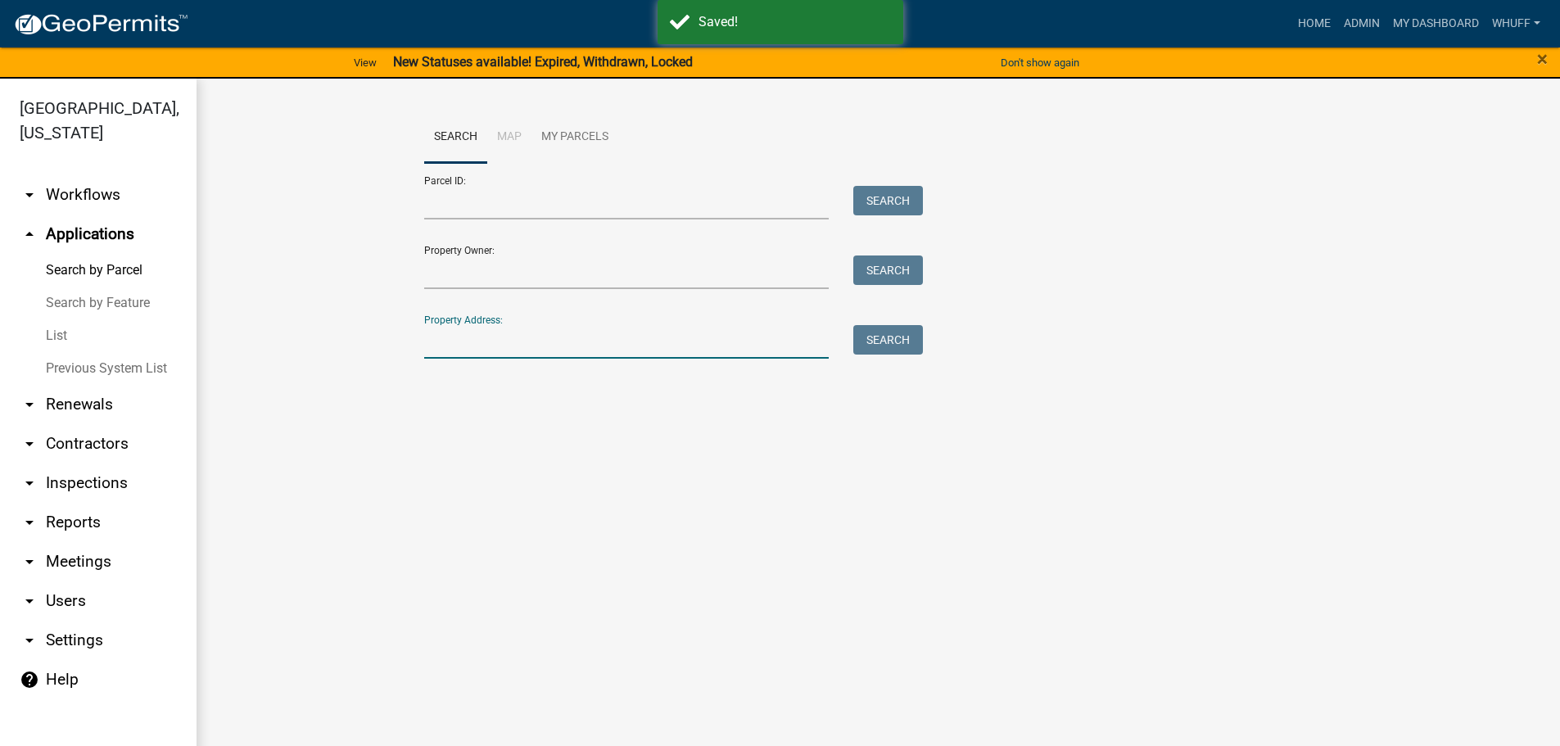
click at [598, 347] on input "Property Address:" at bounding box center [626, 342] width 405 height 34
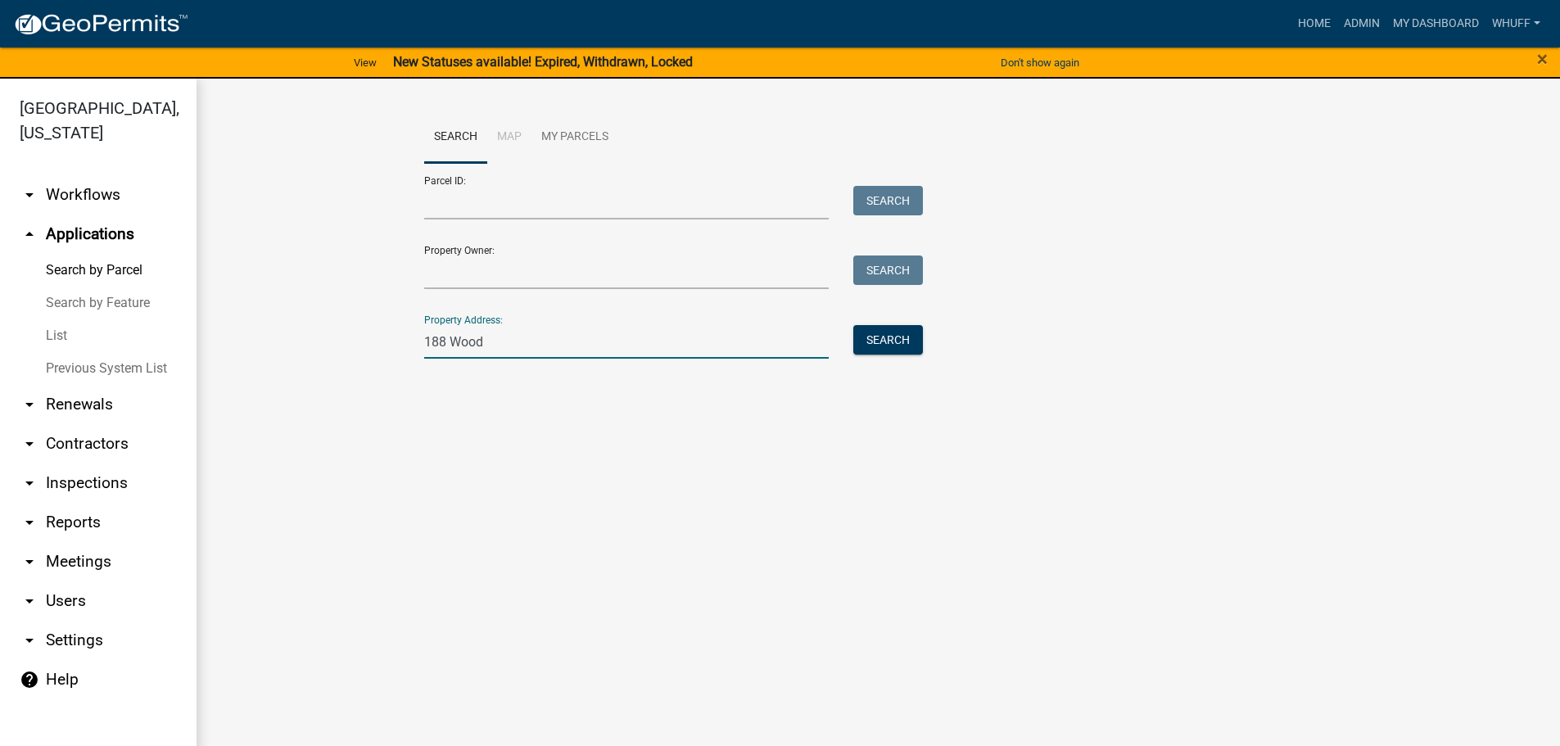
type input "[STREET_ADDRESS]"
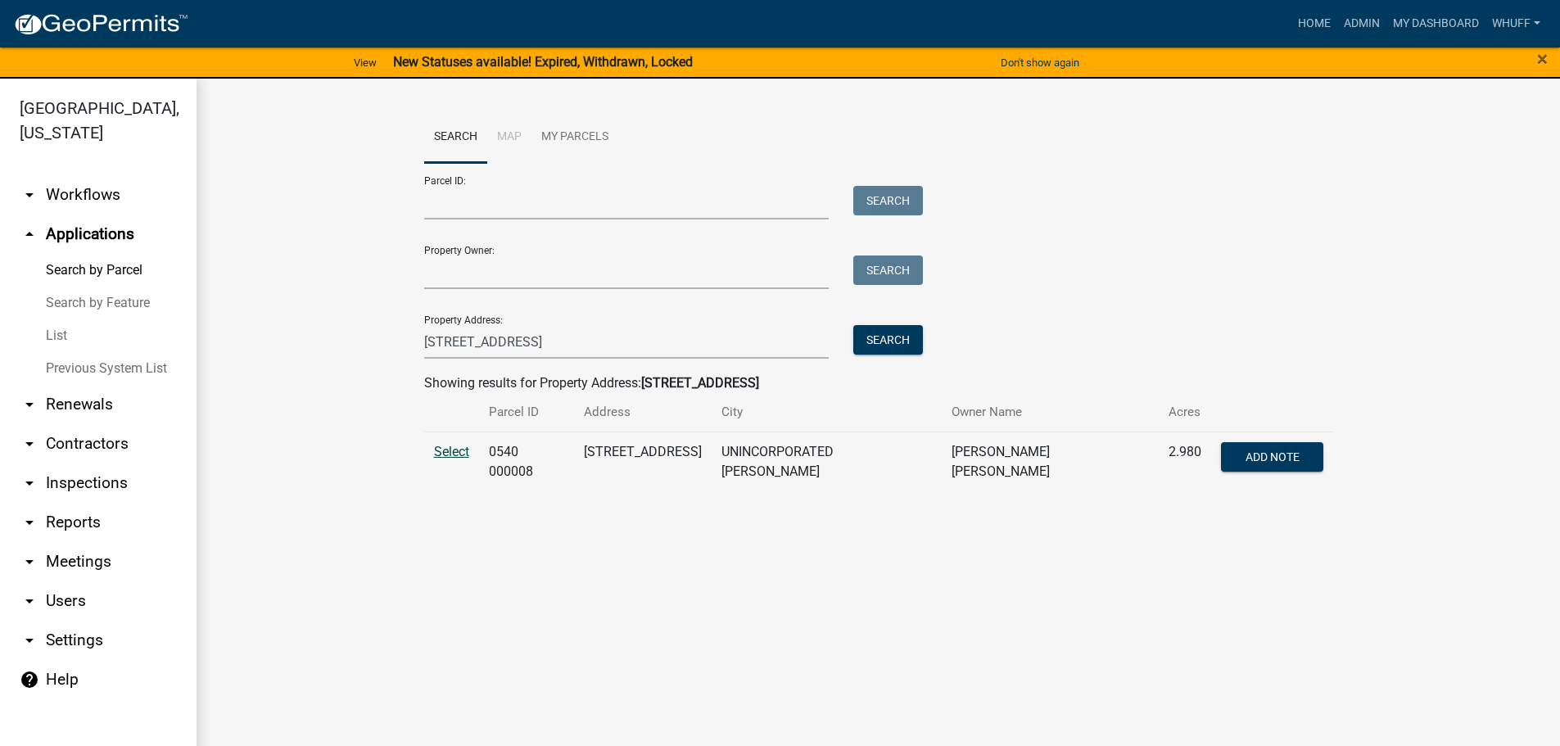
click at [455, 450] on span "Select" at bounding box center [451, 452] width 35 height 16
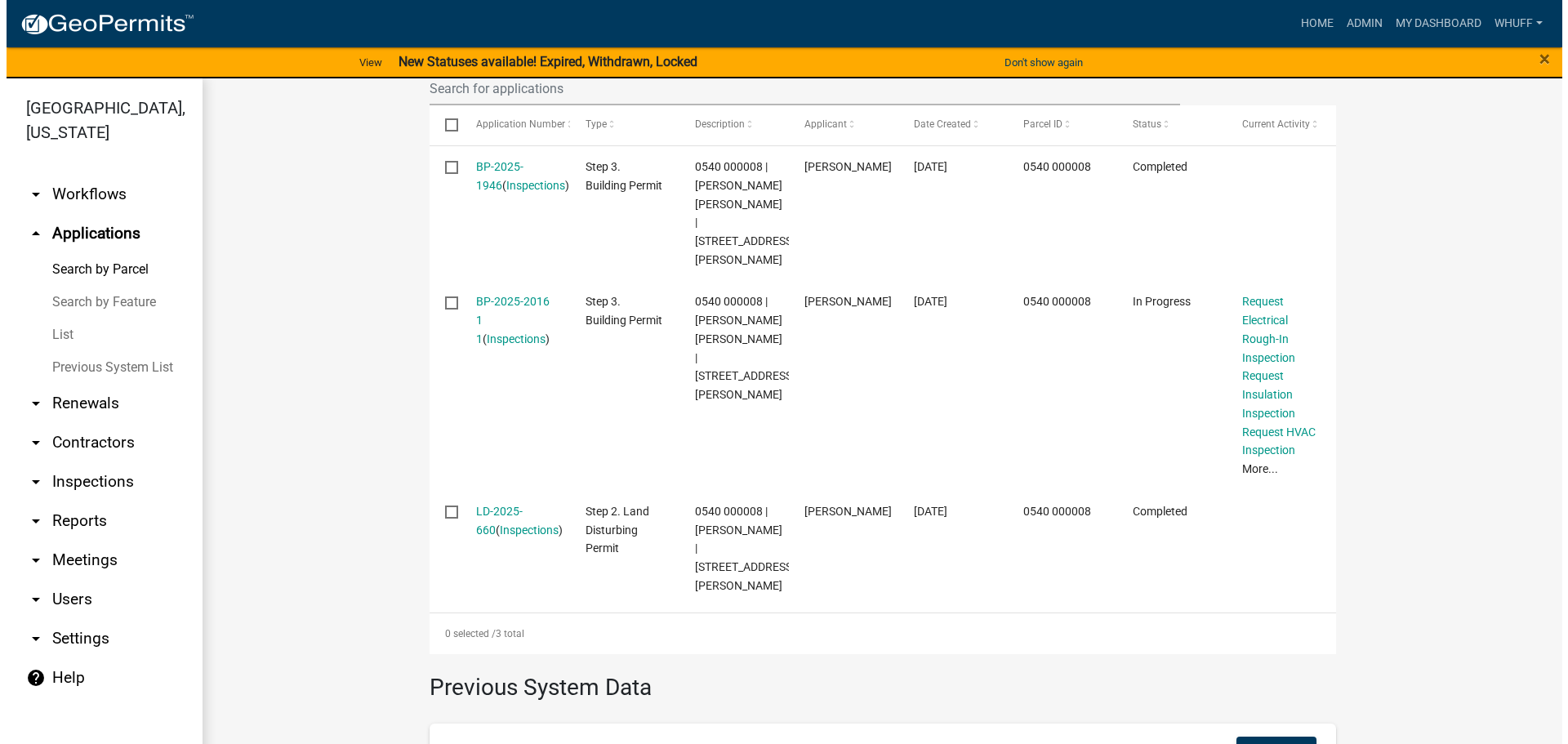
scroll to position [571, 0]
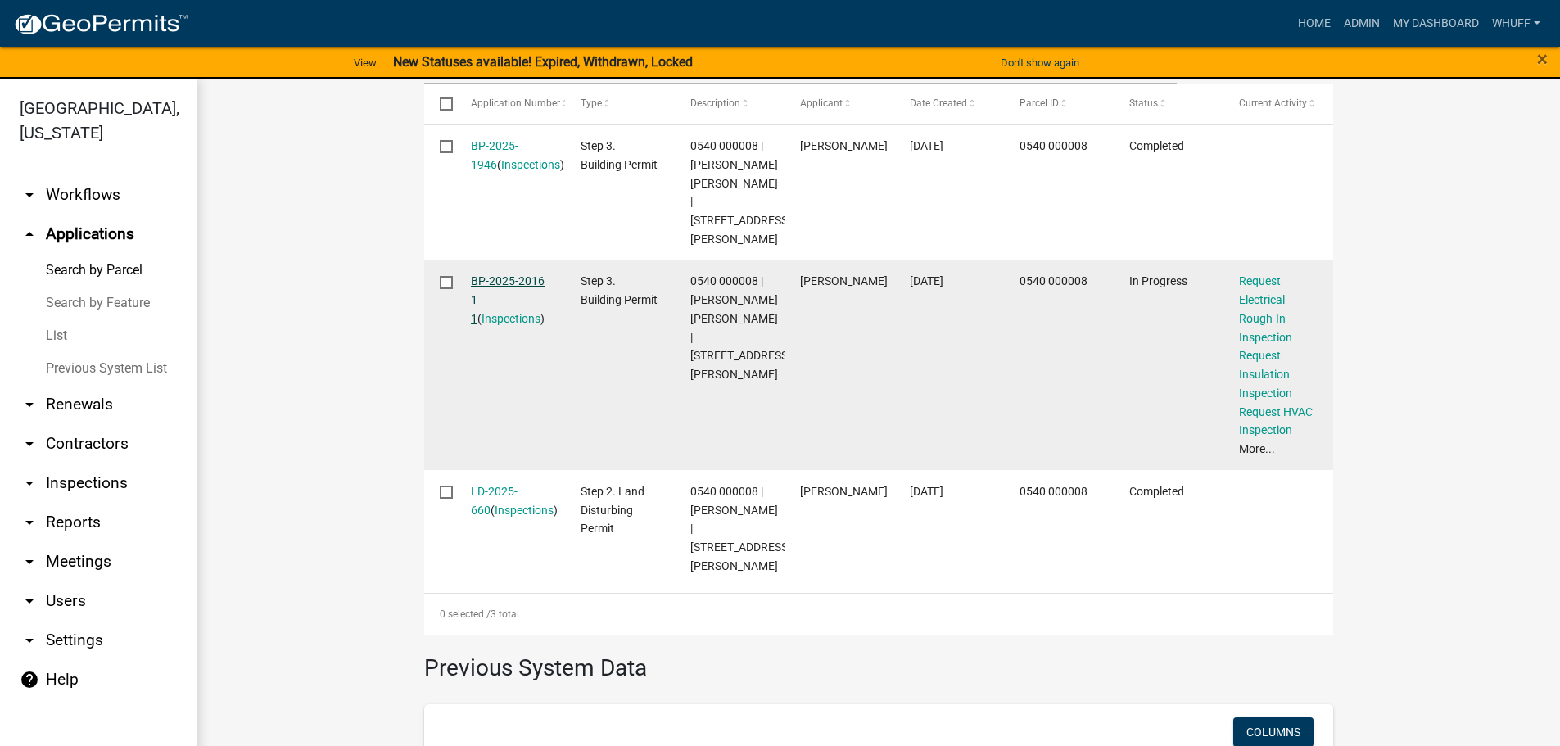
click at [498, 276] on link "BP-2025-2016 1 1" at bounding box center [508, 299] width 74 height 51
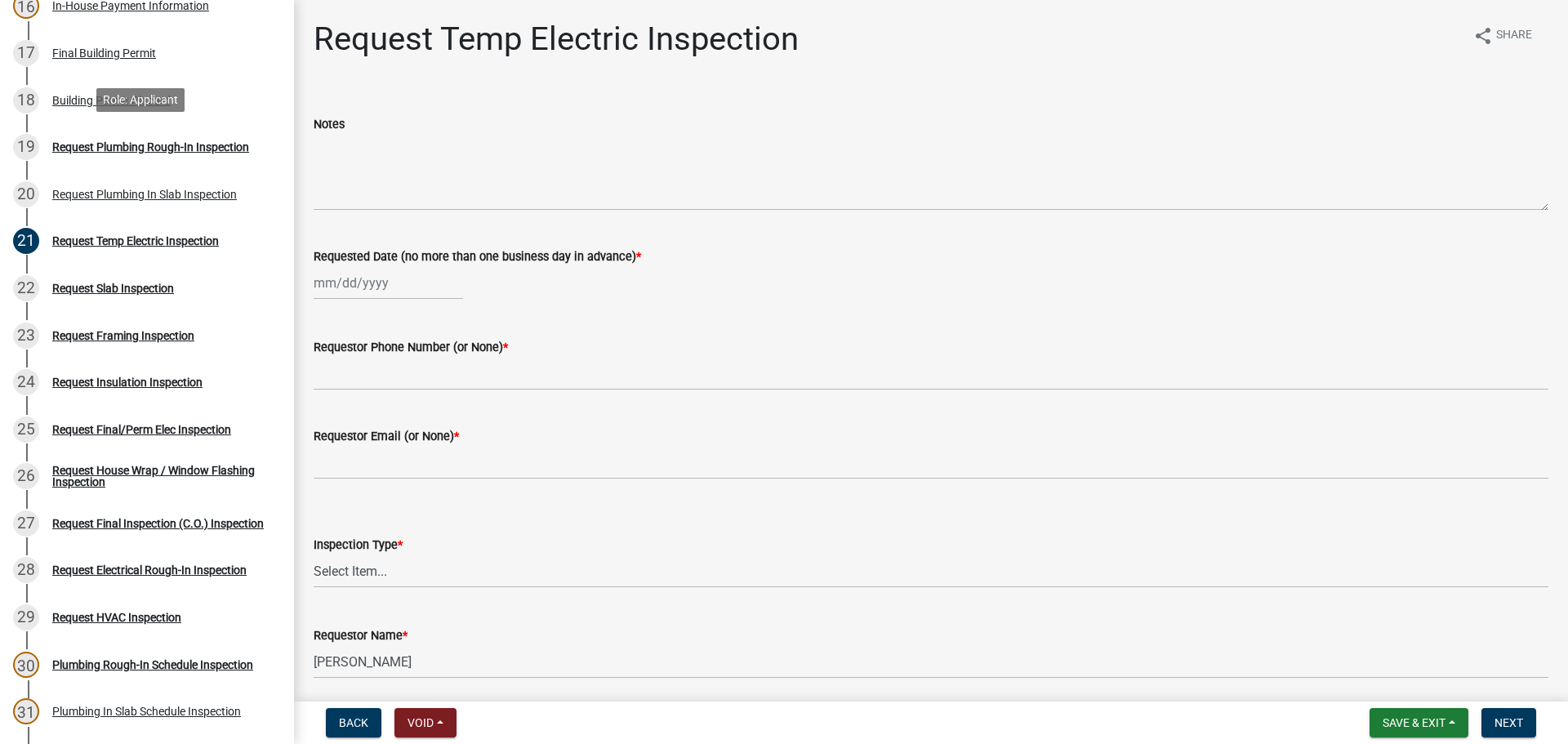
scroll to position [1062, 0]
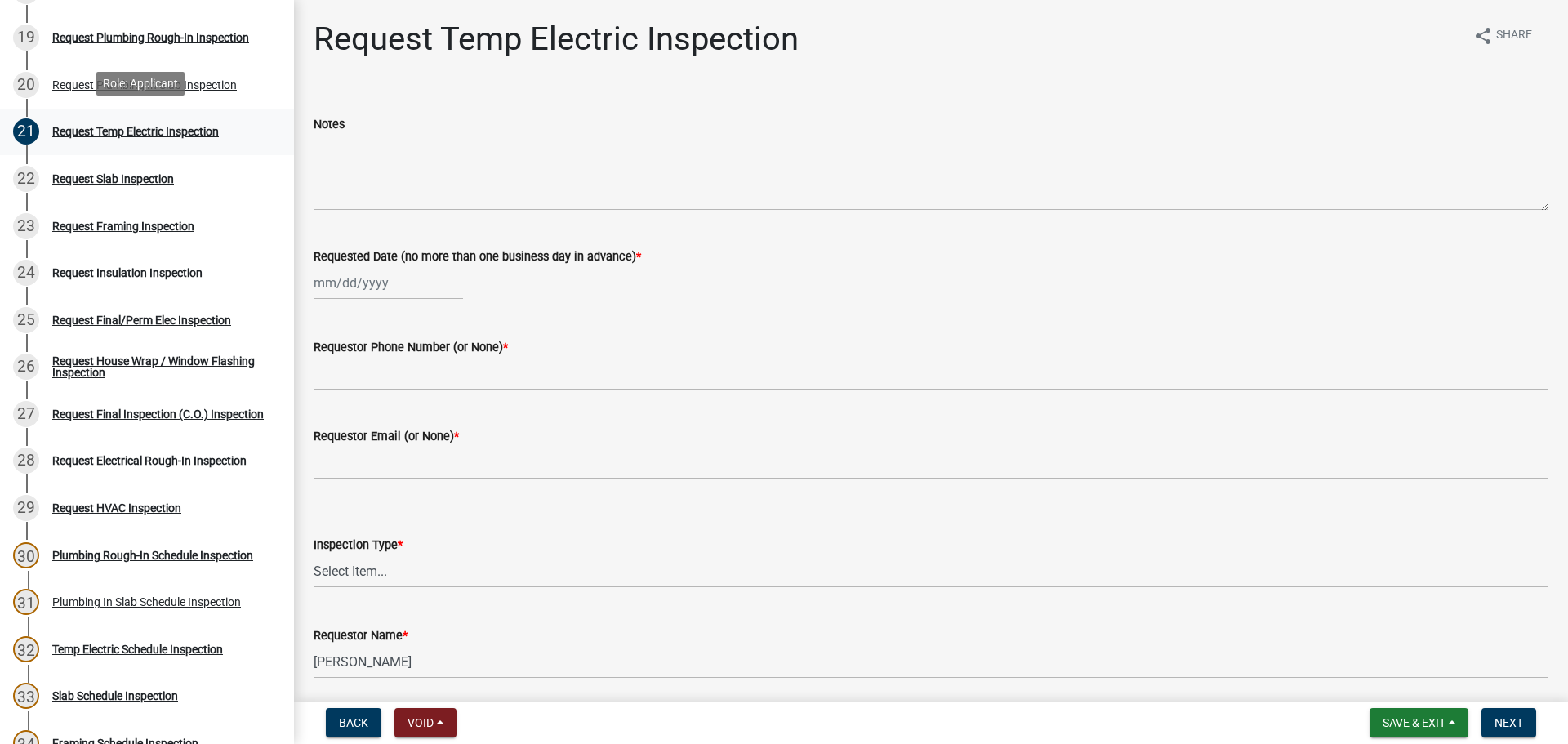
click at [148, 150] on link "21 Request Temp Electric Inspection" at bounding box center [147, 132] width 294 height 47
click at [142, 161] on link "22 Request Slab Inspection" at bounding box center [147, 179] width 294 height 47
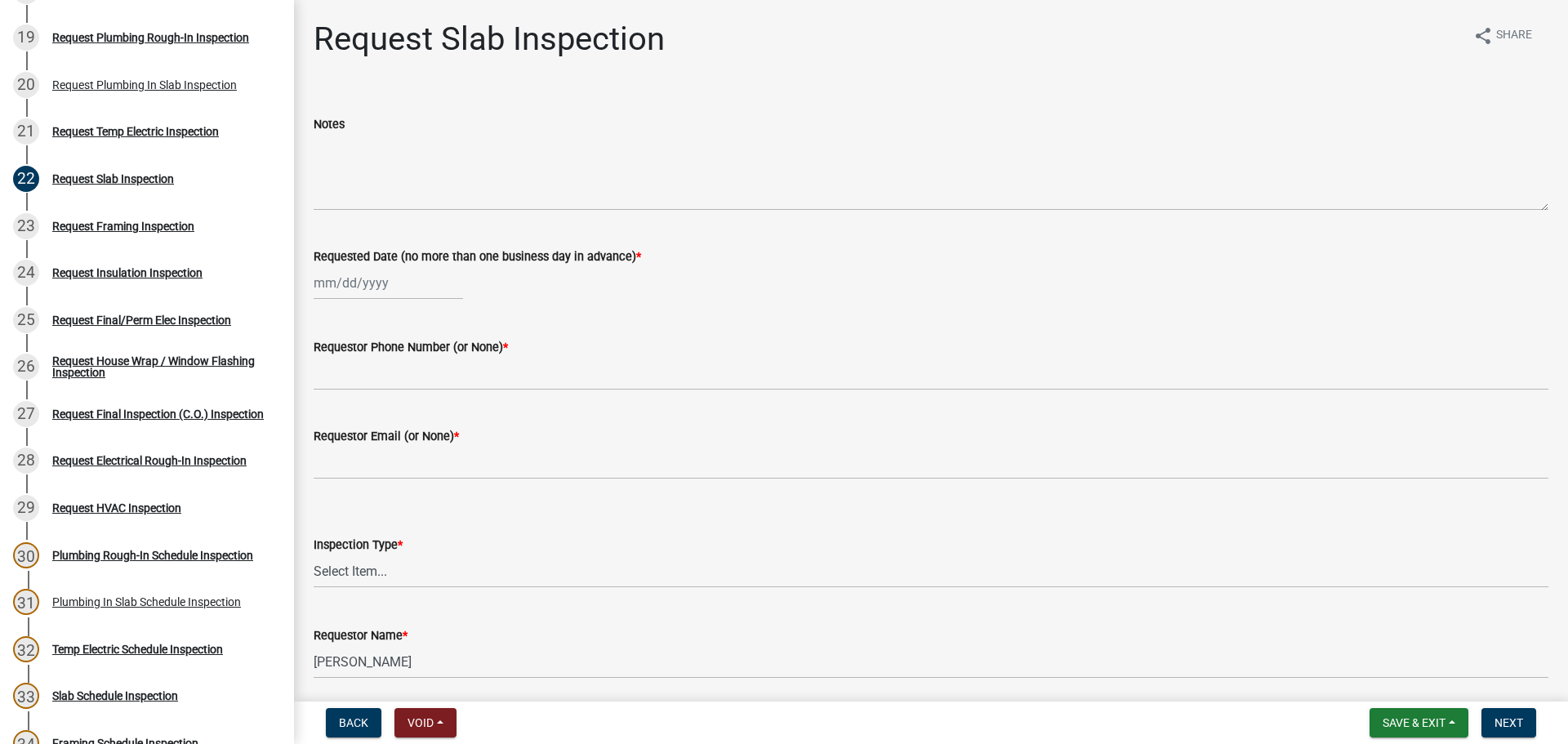
select select "8"
select select "2025"
click at [359, 272] on div "[PERSON_NAME] Feb Mar Apr [PERSON_NAME][DATE] Oct Nov [DATE] 1526 1527 1528 152…" at bounding box center [388, 283] width 150 height 34
click at [382, 445] on div "20" at bounding box center [382, 448] width 26 height 26
type input "[DATE]"
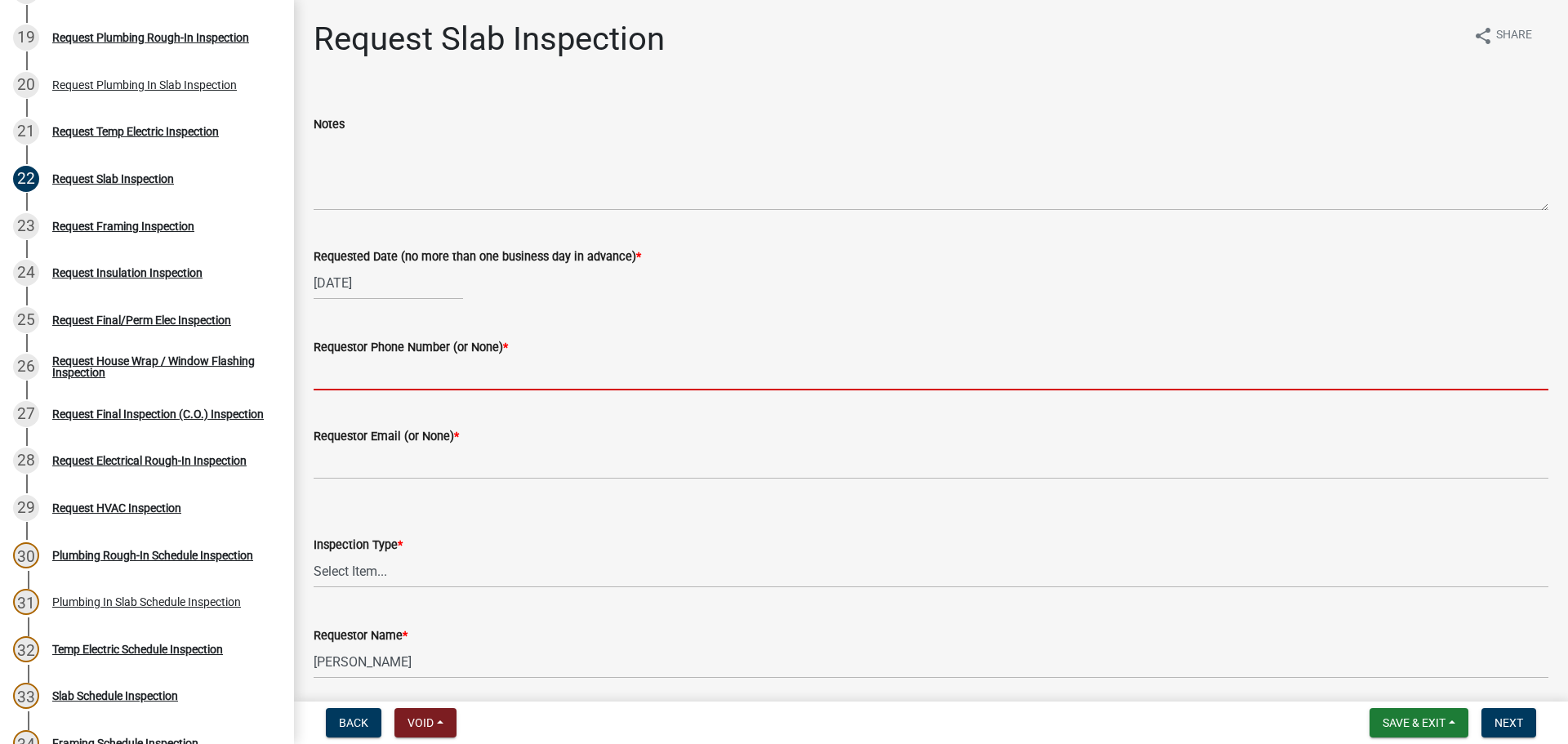
click at [381, 372] on input "Requestor Phone Number (or None) *" at bounding box center [931, 374] width 1235 height 34
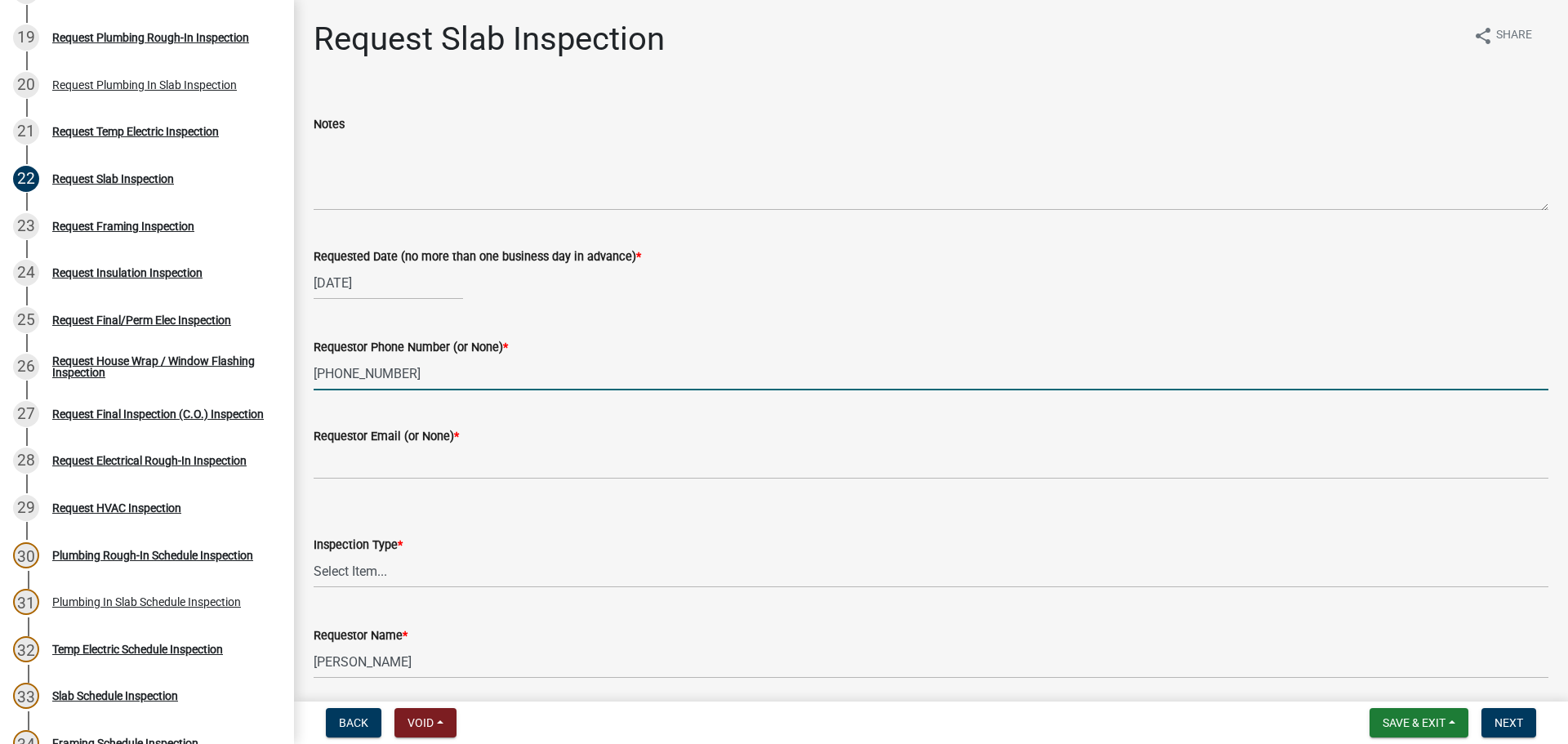
type input "[PHONE_NUMBER]"
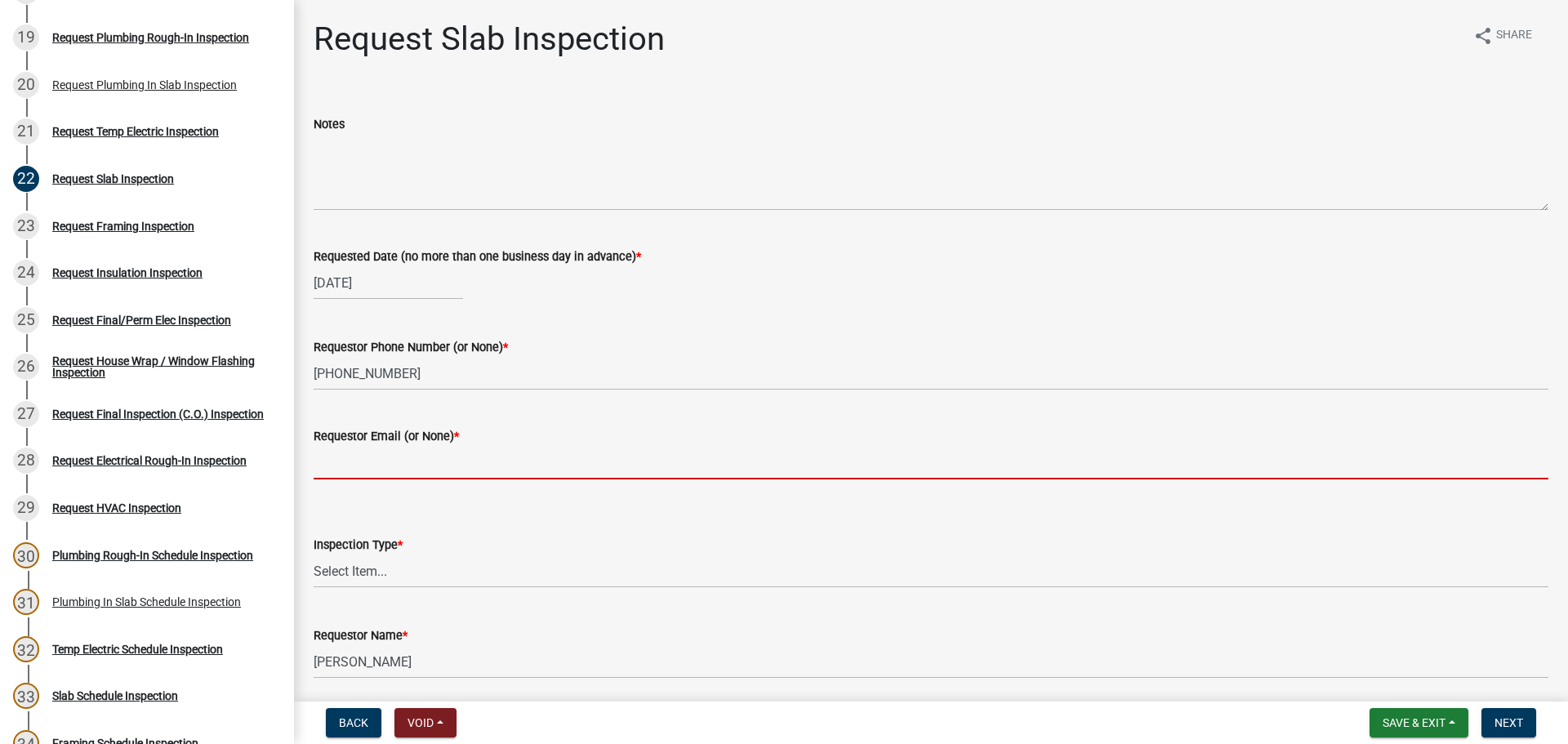
click at [456, 451] on input "Requestor Email (or None) *" at bounding box center [931, 463] width 1235 height 34
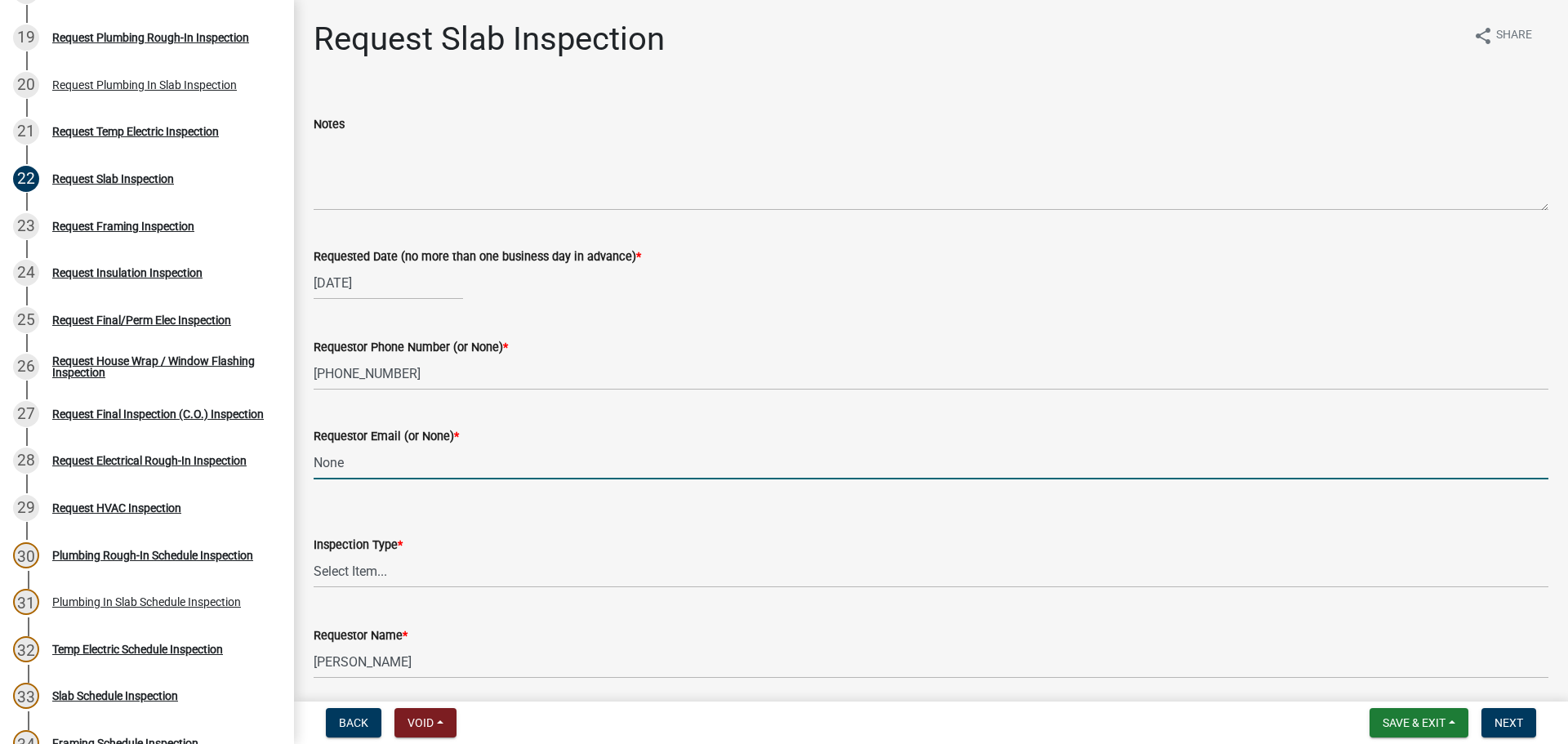
type input "None"
click at [354, 558] on select "Select Item... Slab" at bounding box center [931, 571] width 1235 height 34
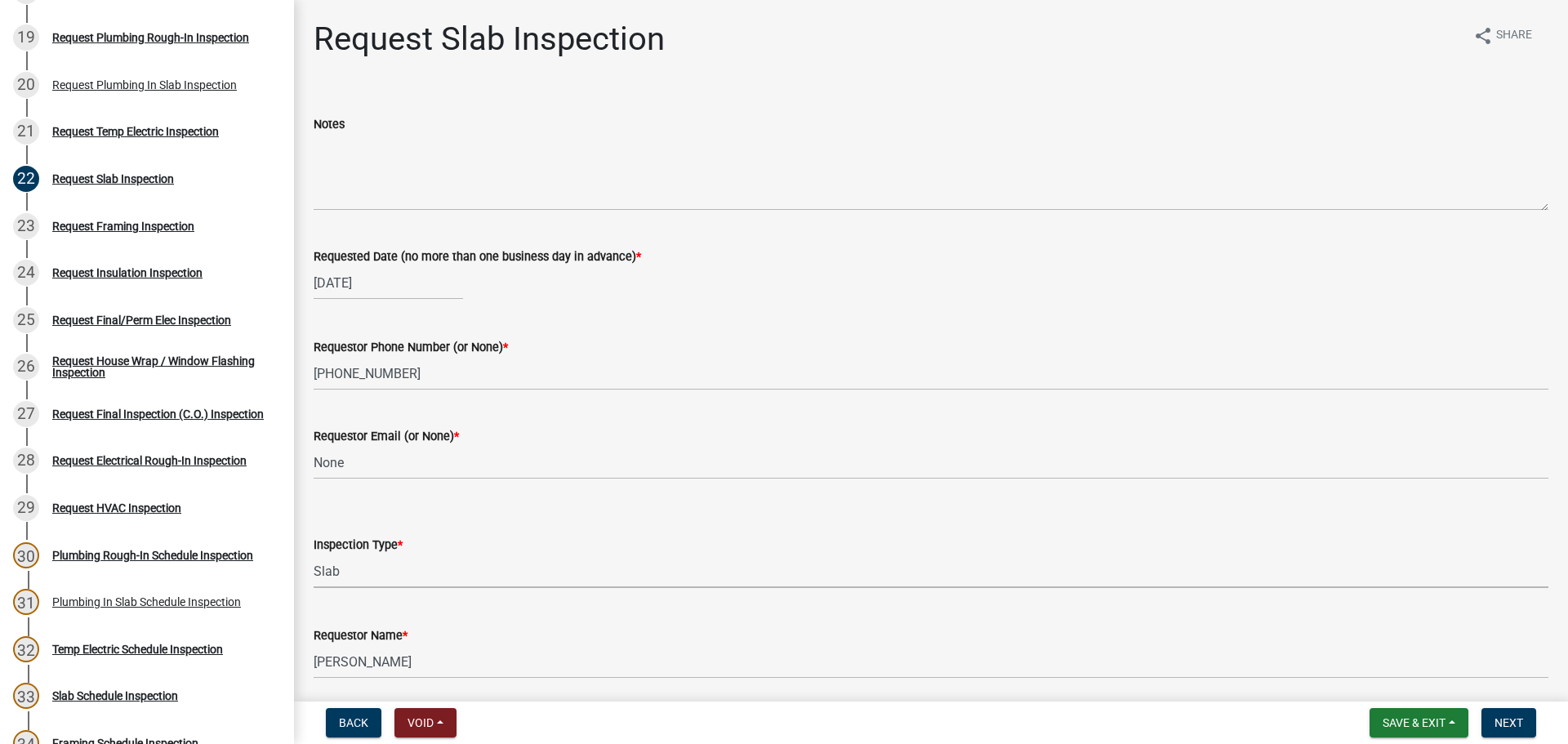
click at [313, 555] on select "Select Item... Slab" at bounding box center [931, 571] width 1235 height 34
select select "ab79e0bf-6fbf-48c6-834d-2adc4864fc5e"
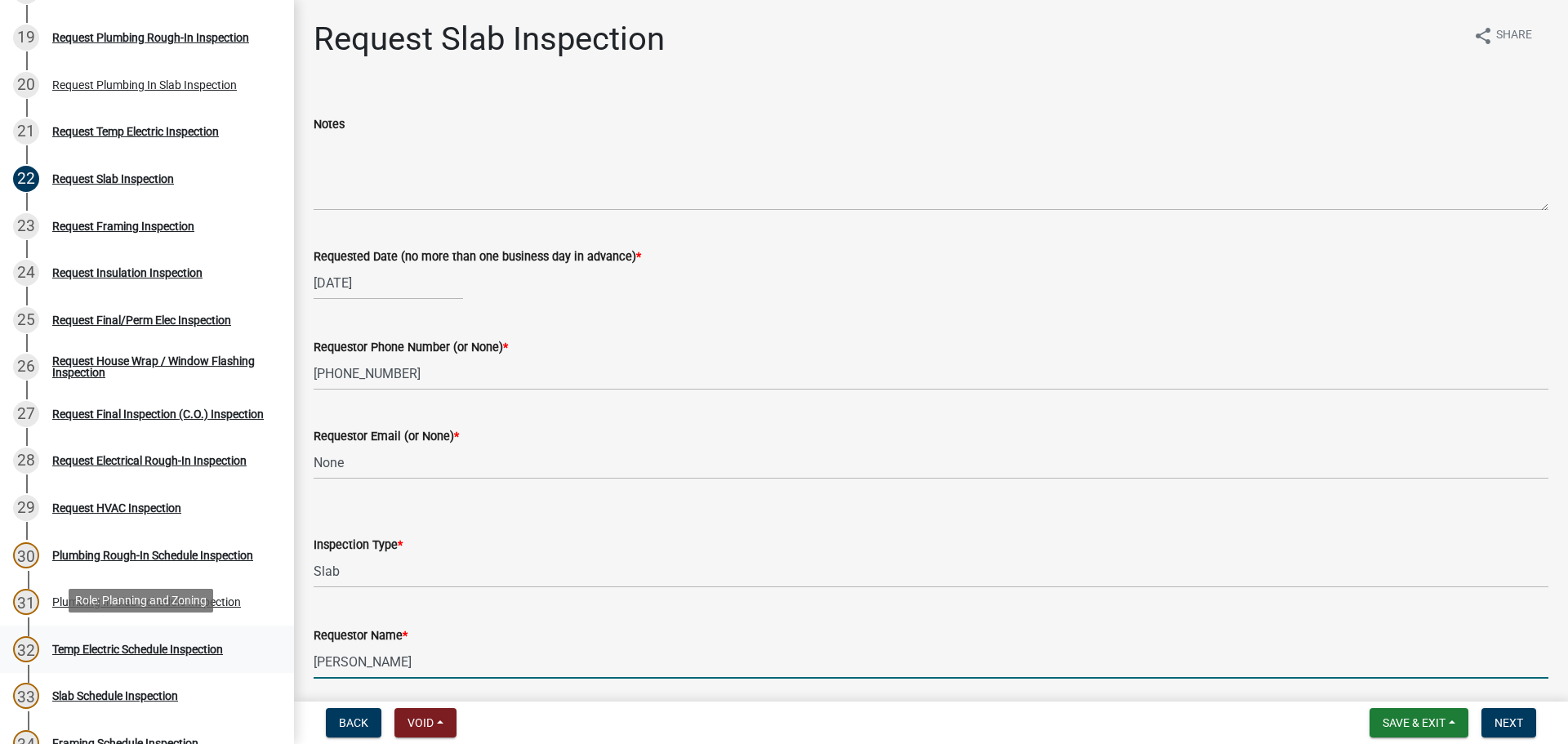
drag, startPoint x: 435, startPoint y: 657, endPoint x: 0, endPoint y: 657, distance: 435.0
click at [0, 657] on div "Step 3. Building Permit BP-2025-2016 Edit View Summary Notes Show emails 1 Intr…" at bounding box center [784, 372] width 1568 height 744
type input "[PERSON_NAME]"
click at [882, 444] on div "Requestor Email (or None) *" at bounding box center [931, 436] width 1235 height 20
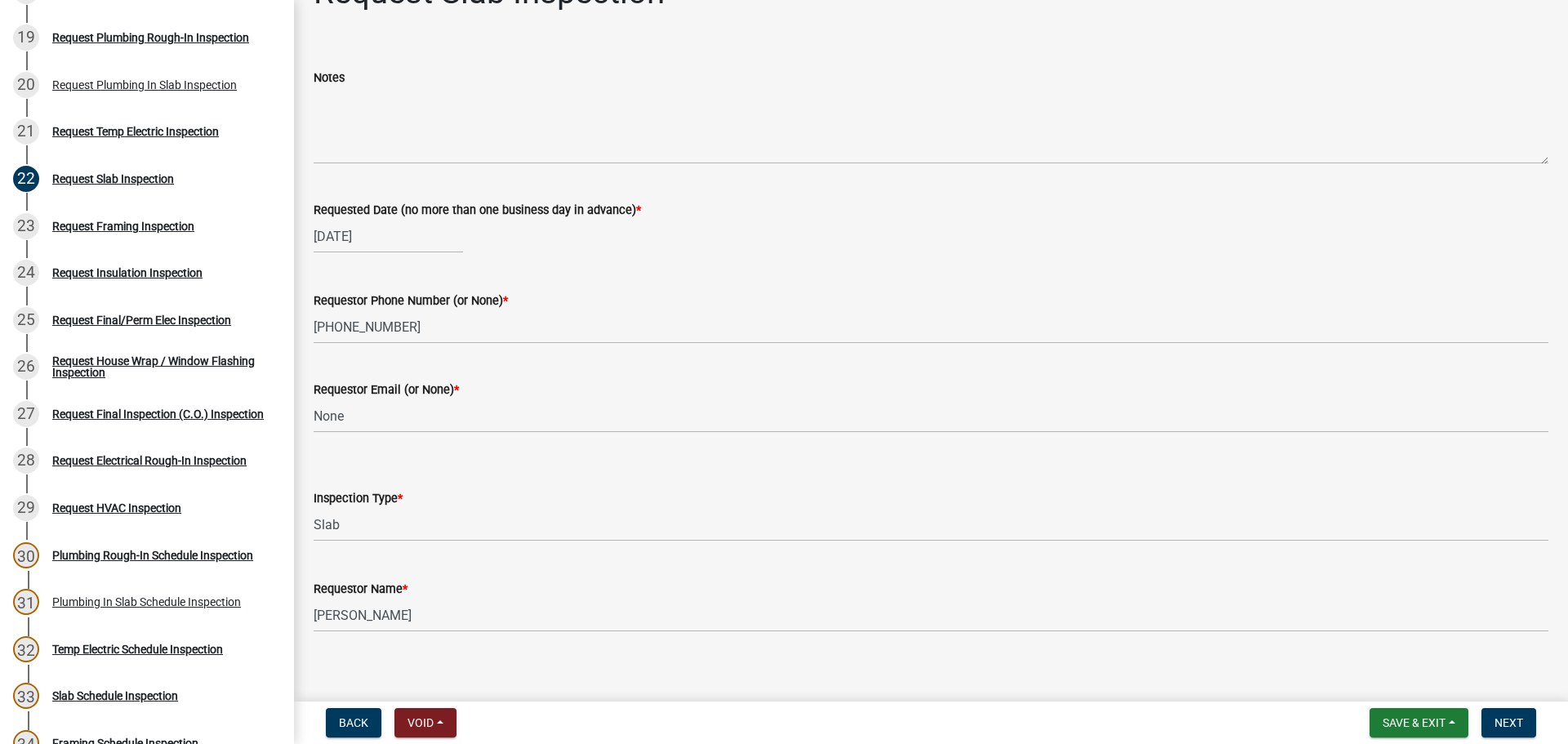
scroll to position [61, 0]
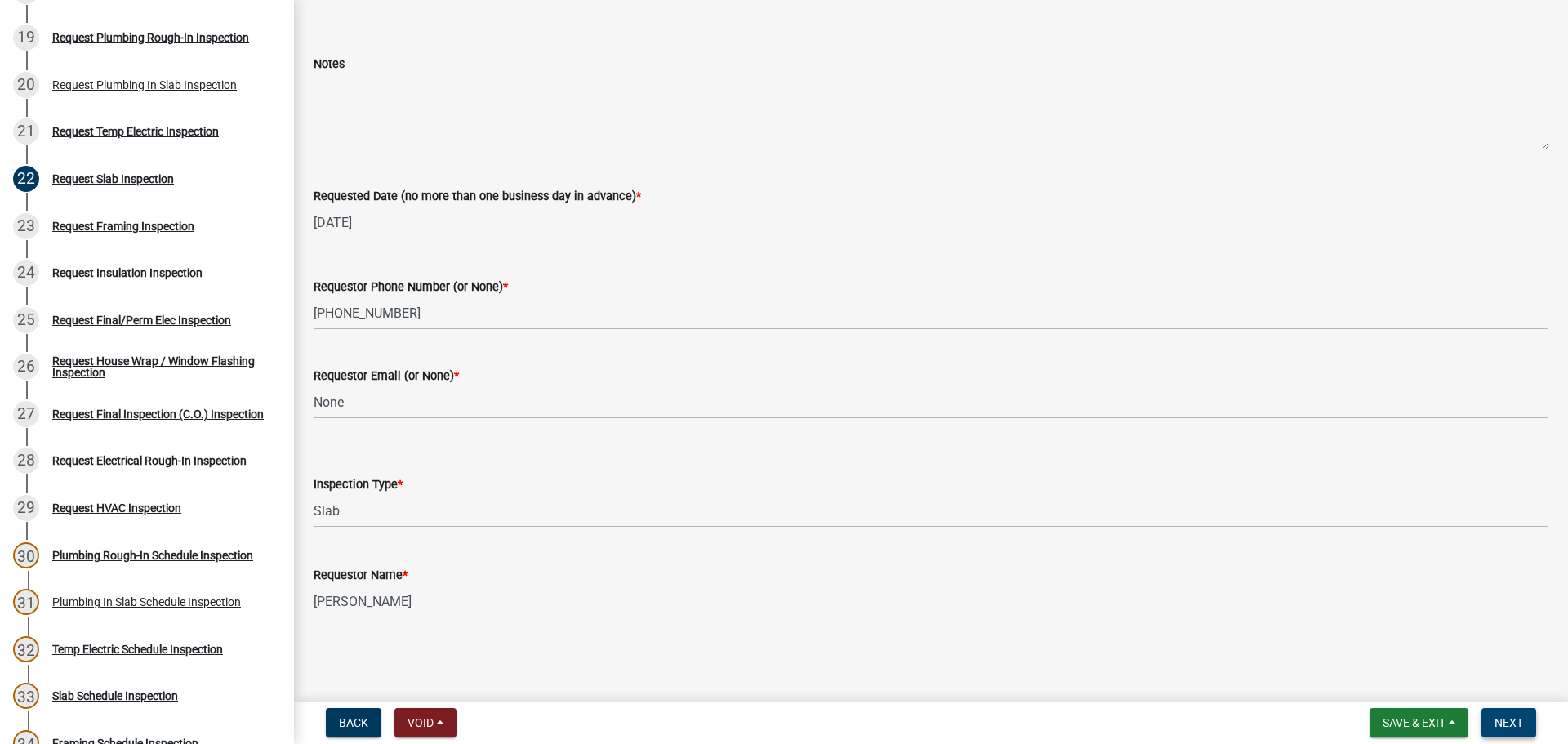
click at [1506, 718] on span "Next" at bounding box center [1509, 722] width 29 height 13
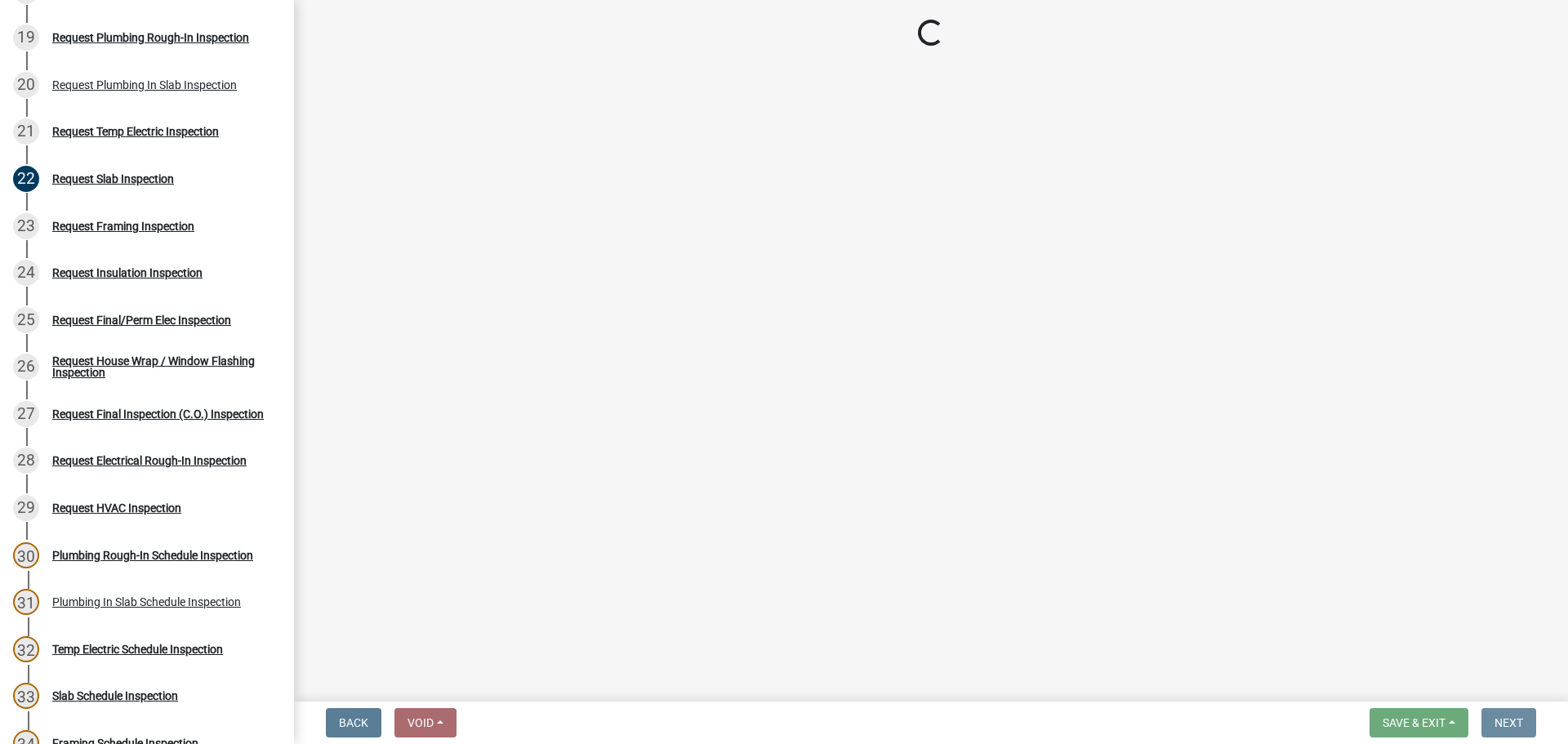
scroll to position [0, 0]
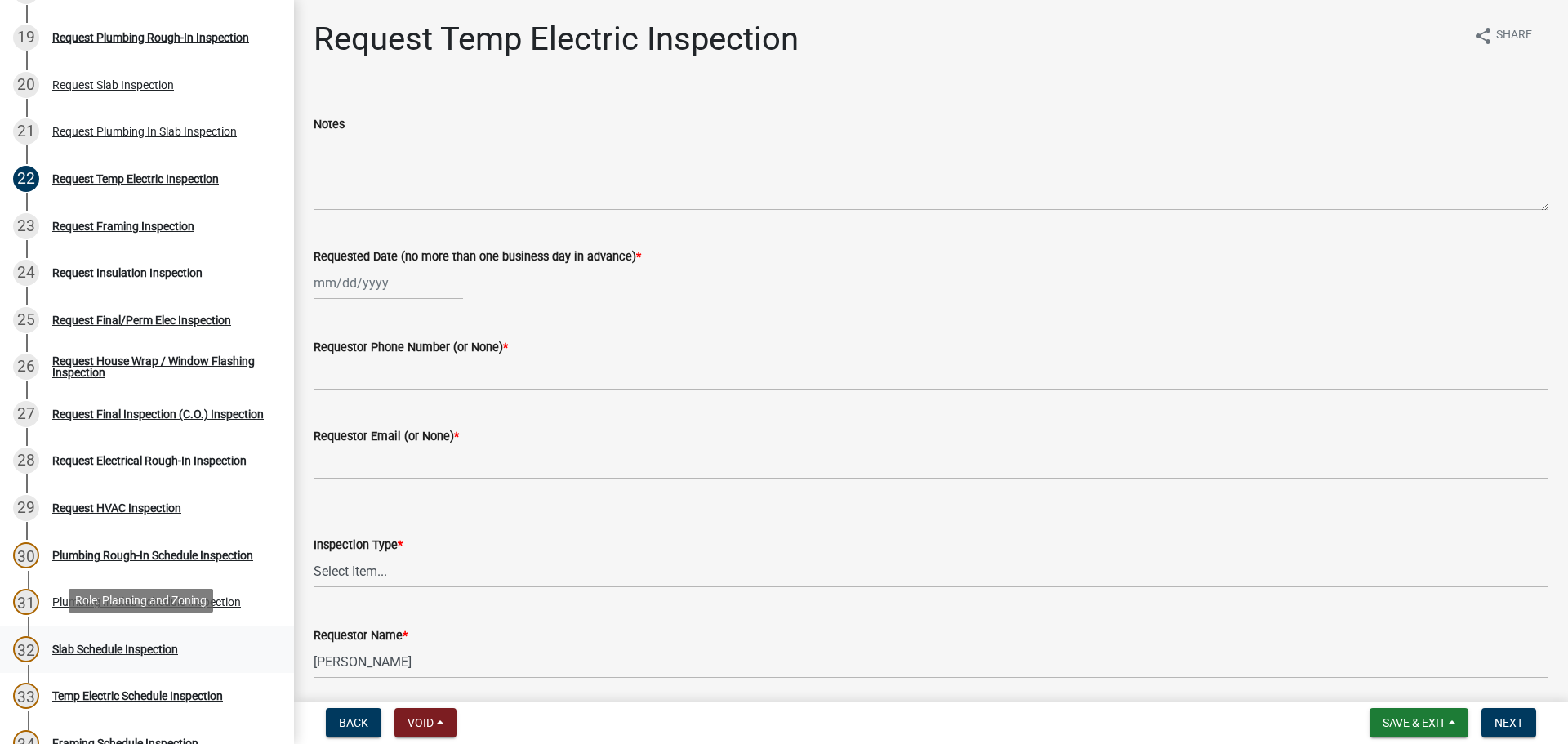
click at [102, 656] on div "32 Slab Schedule Inspection" at bounding box center [141, 649] width 255 height 26
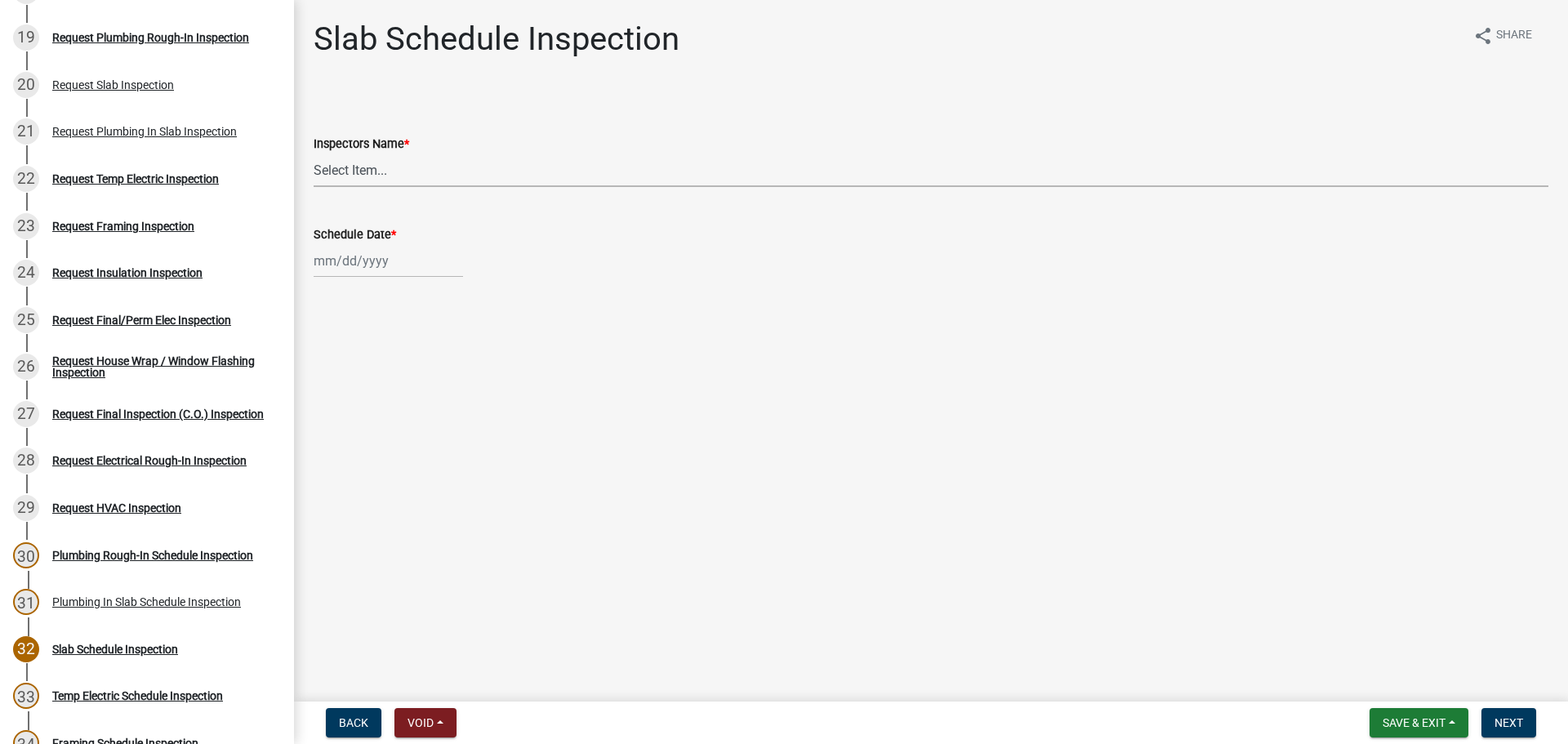
click at [359, 165] on select "Select Item... [PERSON_NAME] ([PERSON_NAME]) drichardson ([PERSON_NAME]) knorre…" at bounding box center [931, 171] width 1235 height 34
click at [611, 110] on div "Inspectors Name * Select Item... whuff ([PERSON_NAME]) drichardson ([PERSON_NAM…" at bounding box center [931, 157] width 1235 height 130
click at [364, 168] on select "Select Item... [PERSON_NAME] ([PERSON_NAME]) drichardson ([PERSON_NAME]) knorre…" at bounding box center [931, 171] width 1235 height 34
select select "a5a5a9dc-14a5-4192-801a-4b6ec73e6000"
click at [313, 154] on select "Select Item... [PERSON_NAME] ([PERSON_NAME]) drichardson ([PERSON_NAME]) knorre…" at bounding box center [931, 171] width 1235 height 34
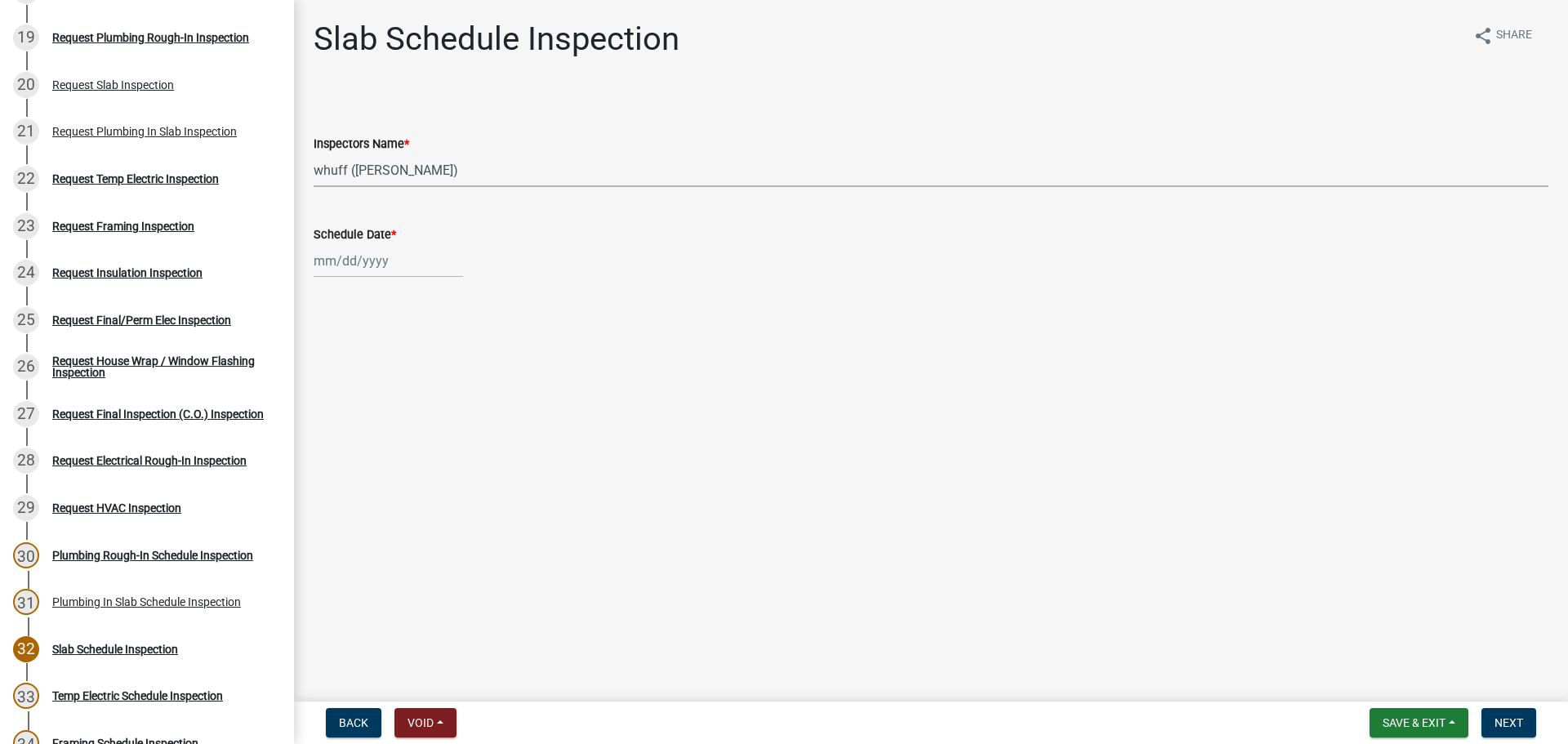
click at [367, 270] on div at bounding box center [388, 261] width 150 height 34
select select "8"
select select "2025"
click at [387, 426] on div "20" at bounding box center [382, 426] width 26 height 26
type input "[DATE]"
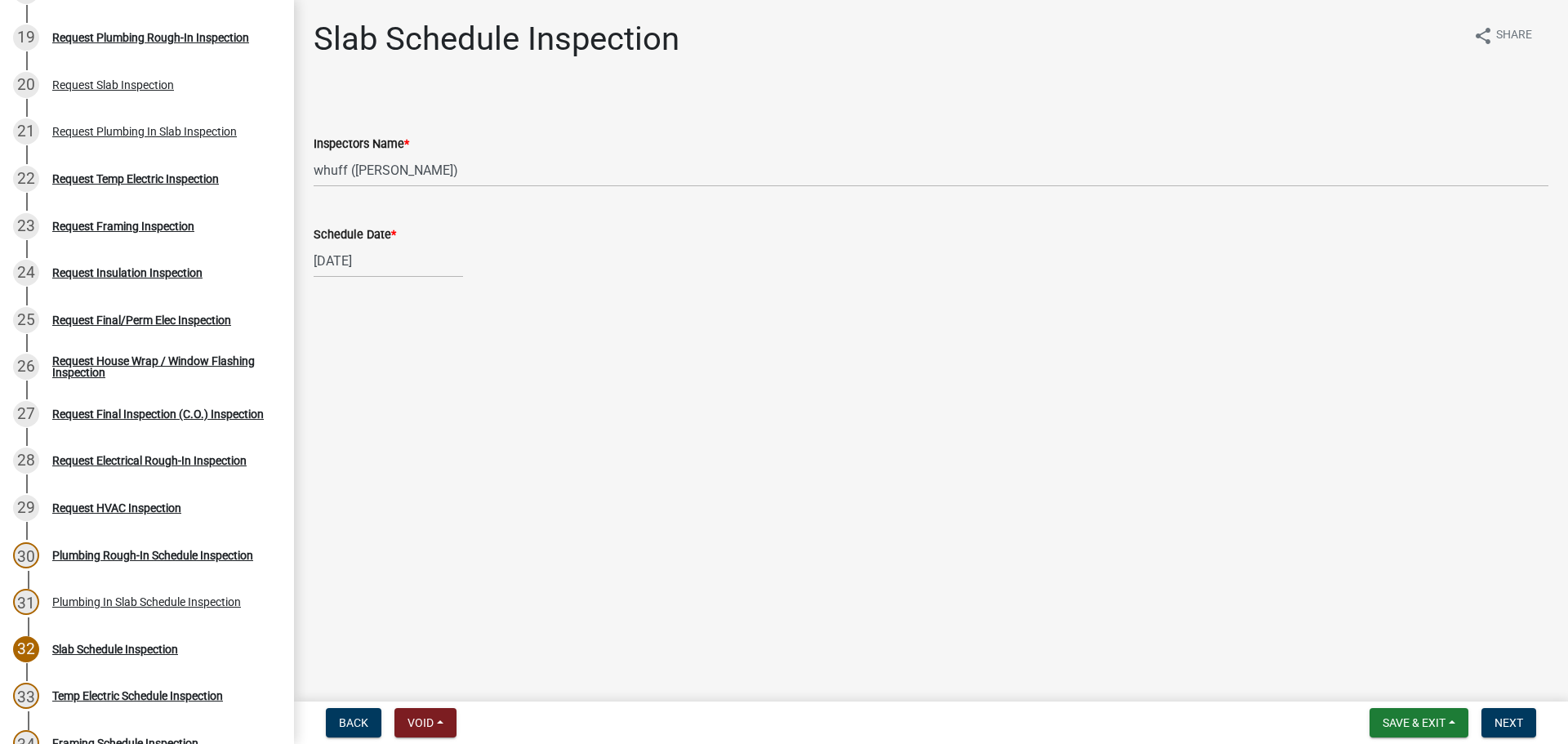
click at [968, 426] on main "Slab Schedule Inspection share Share Inspectors Name * Select Item... whuff ([P…" at bounding box center [932, 347] width 1275 height 695
click at [1309, 402] on main "Slab Schedule Inspection share Share Inspectors Name * Select Item... whuff ([P…" at bounding box center [932, 347] width 1275 height 695
click at [1520, 727] on span "Next" at bounding box center [1509, 722] width 29 height 13
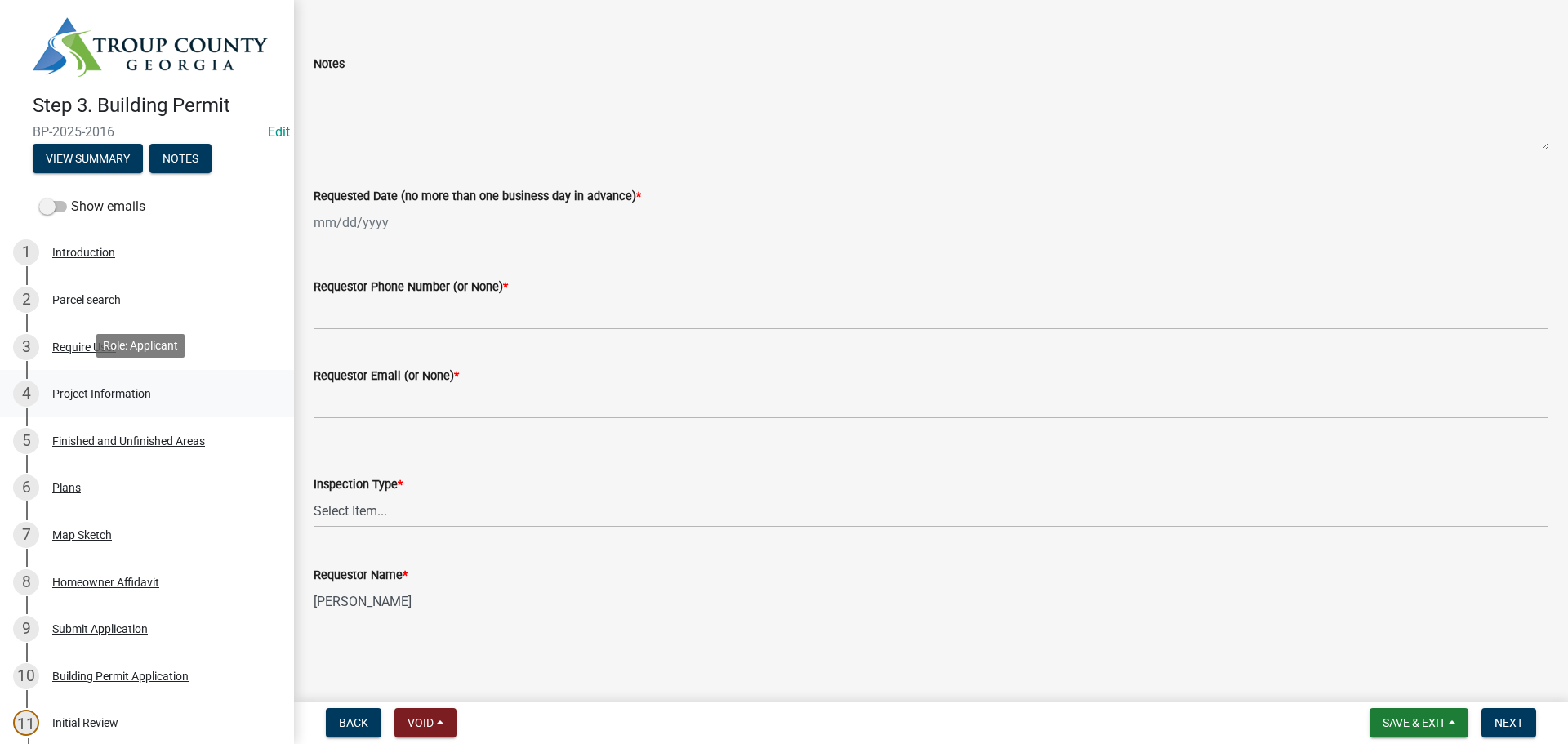
click at [123, 388] on div "Project Information" at bounding box center [101, 393] width 99 height 11
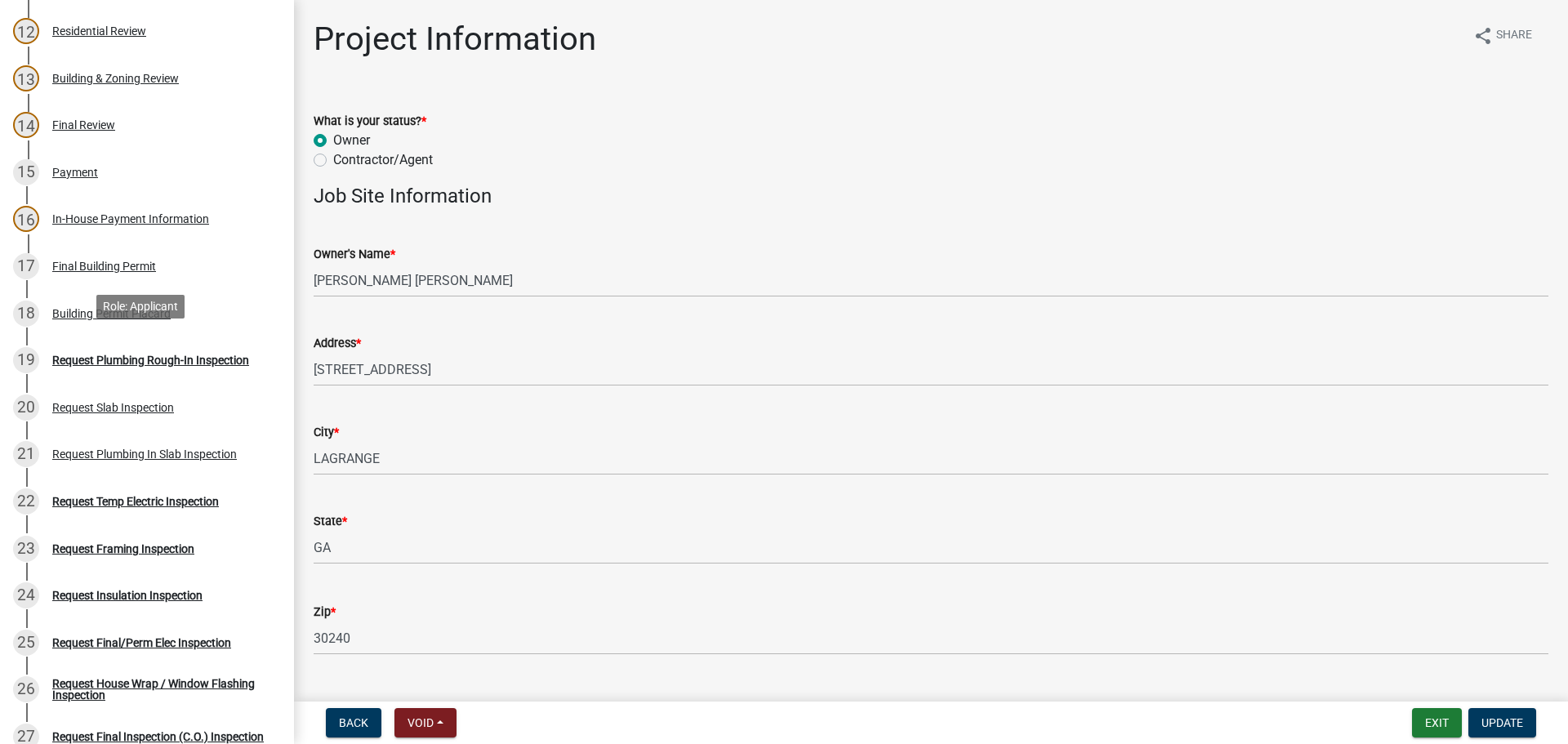
scroll to position [980, 0]
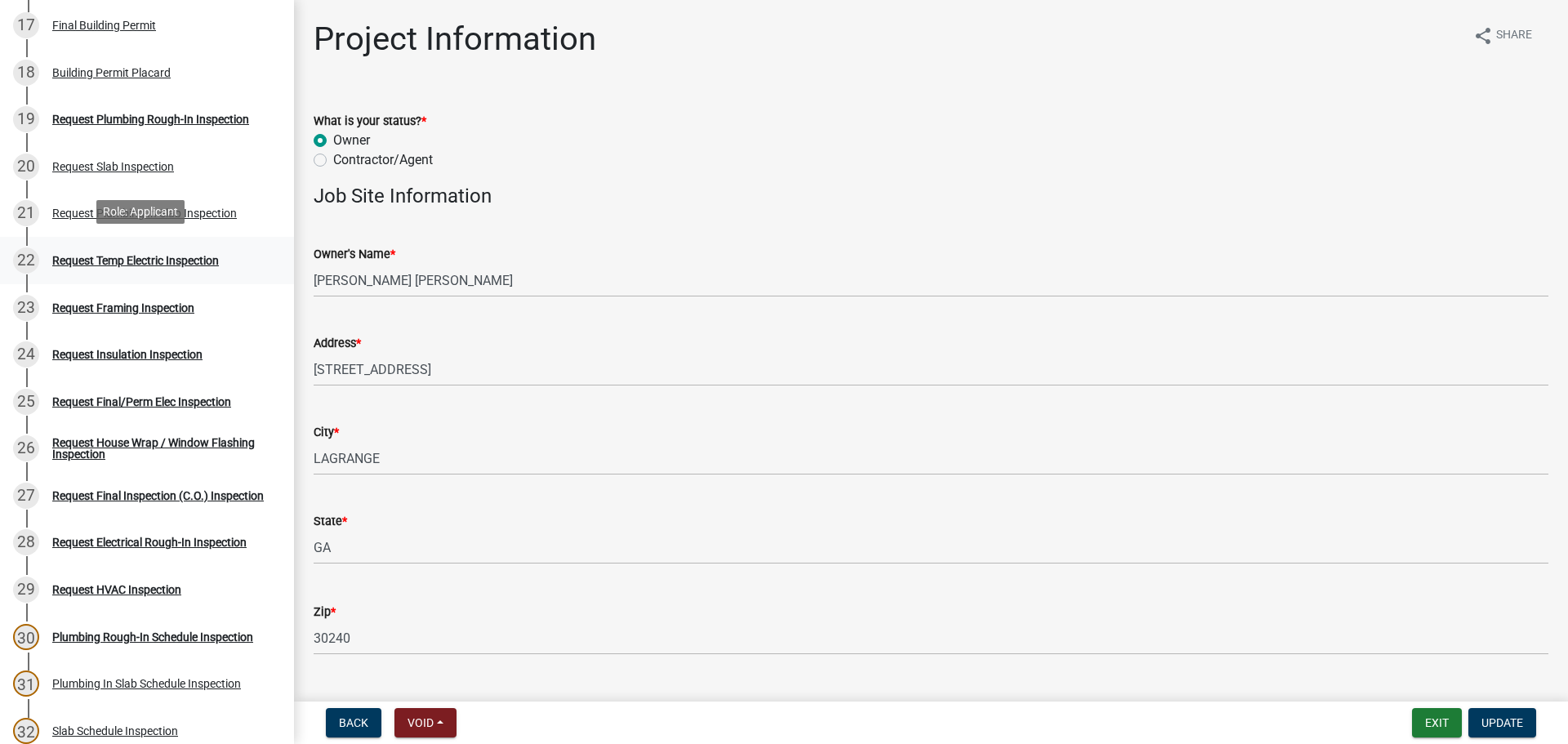
click at [165, 269] on div "22 Request Temp Electric Inspection" at bounding box center [141, 260] width 255 height 26
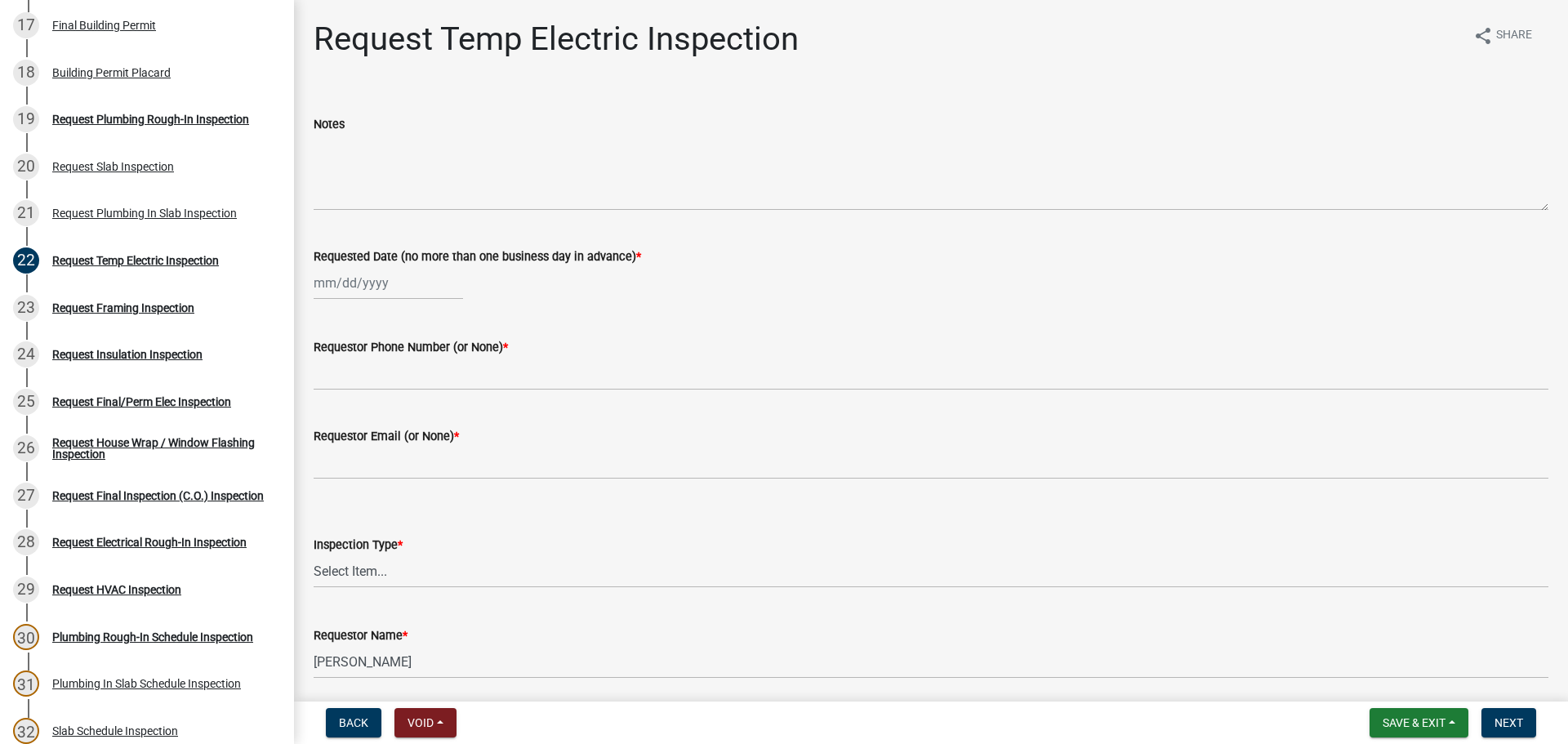
click at [362, 279] on div at bounding box center [388, 283] width 150 height 34
select select "8"
select select "2025"
click at [415, 447] on div "21" at bounding box center [408, 448] width 26 height 26
type input "[DATE]"
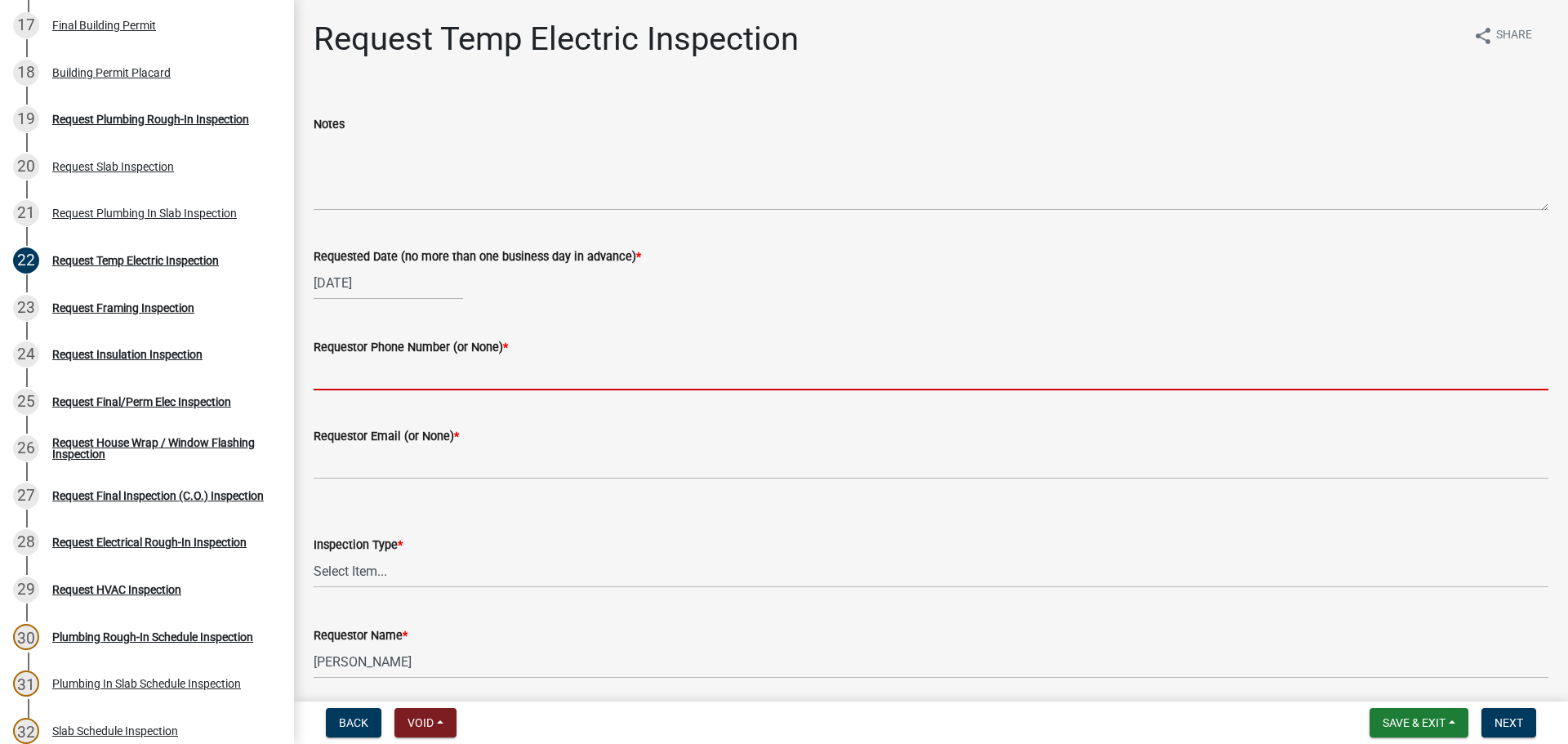
click at [430, 388] on input "Requestor Phone Number (or None) *" at bounding box center [931, 374] width 1235 height 34
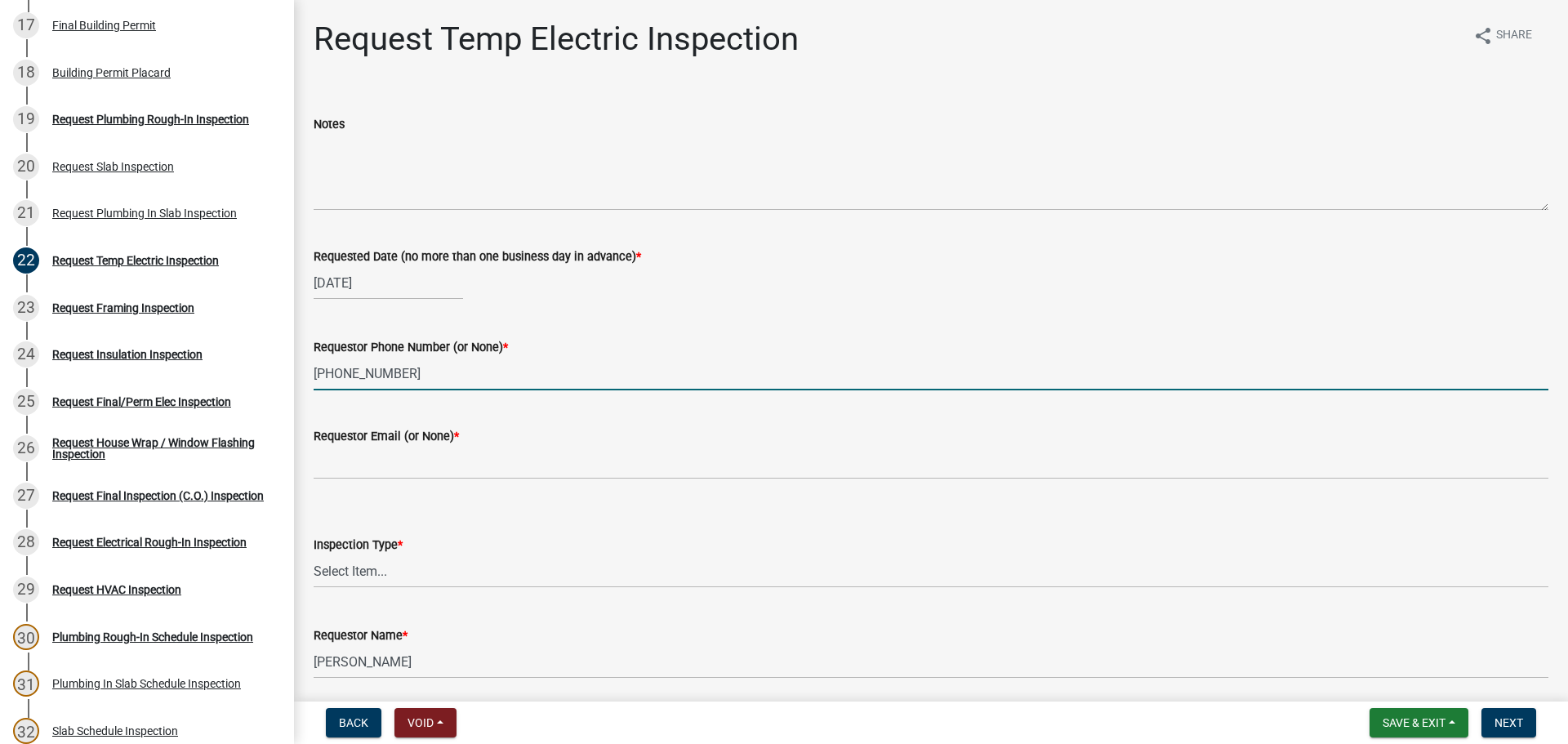
type input "[PHONE_NUMBER]"
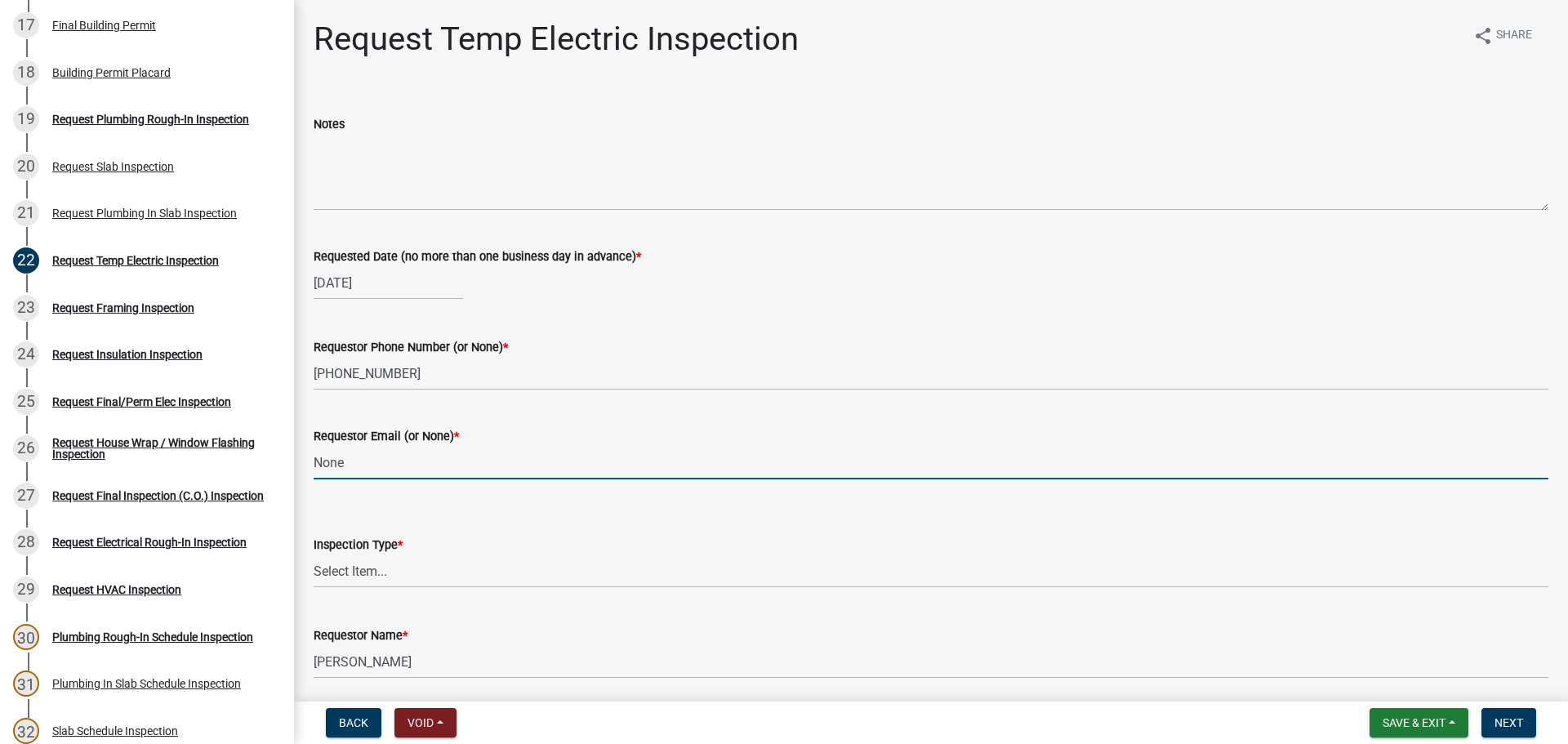
type input "None"
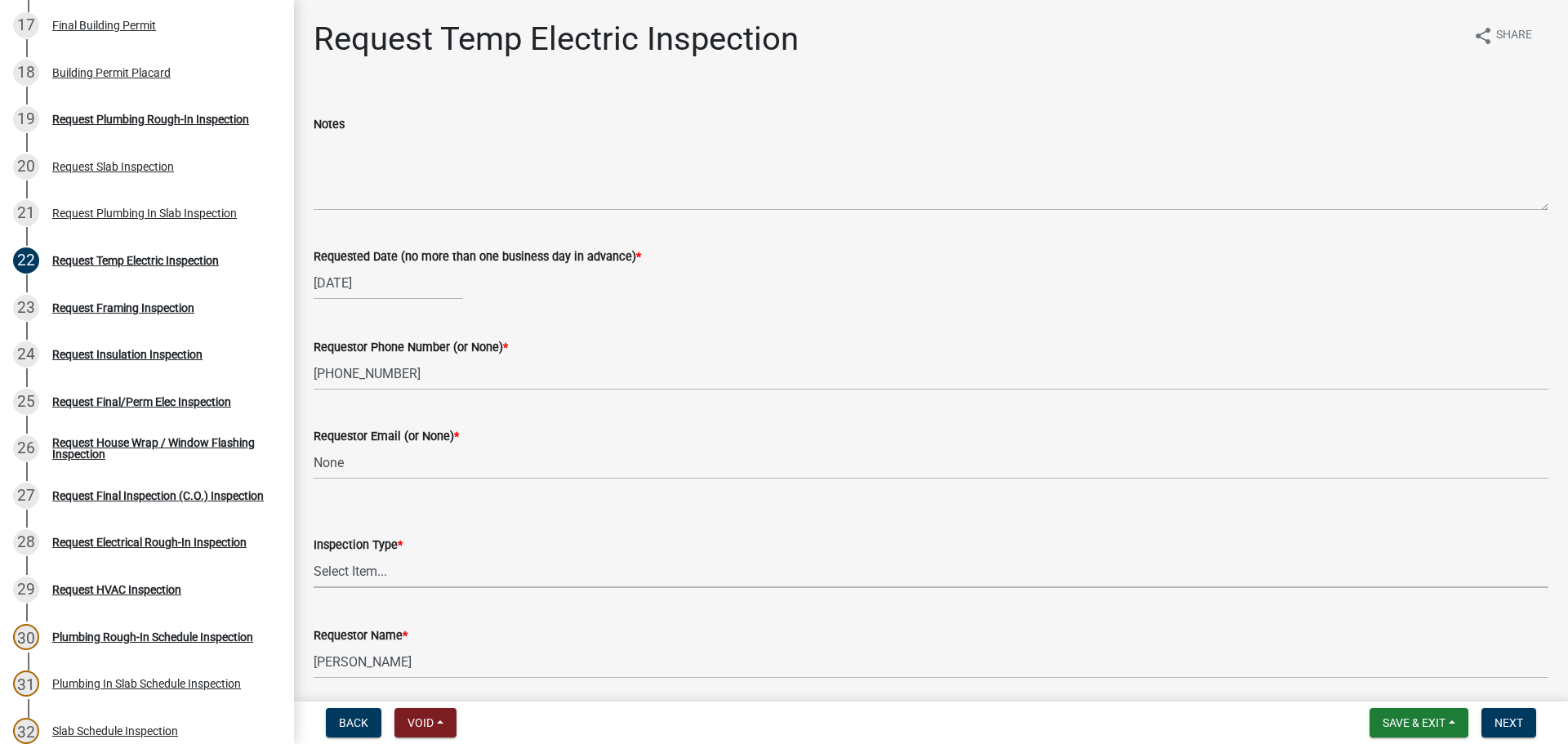
click at [381, 575] on select "Select Item... Temporary Electric Pole" at bounding box center [931, 571] width 1235 height 34
click at [313, 555] on select "Select Item... Temporary Electric Pole" at bounding box center [931, 571] width 1235 height 34
select select "37a94e4e-3e0f-49c8-a229-36fda2f22dd2"
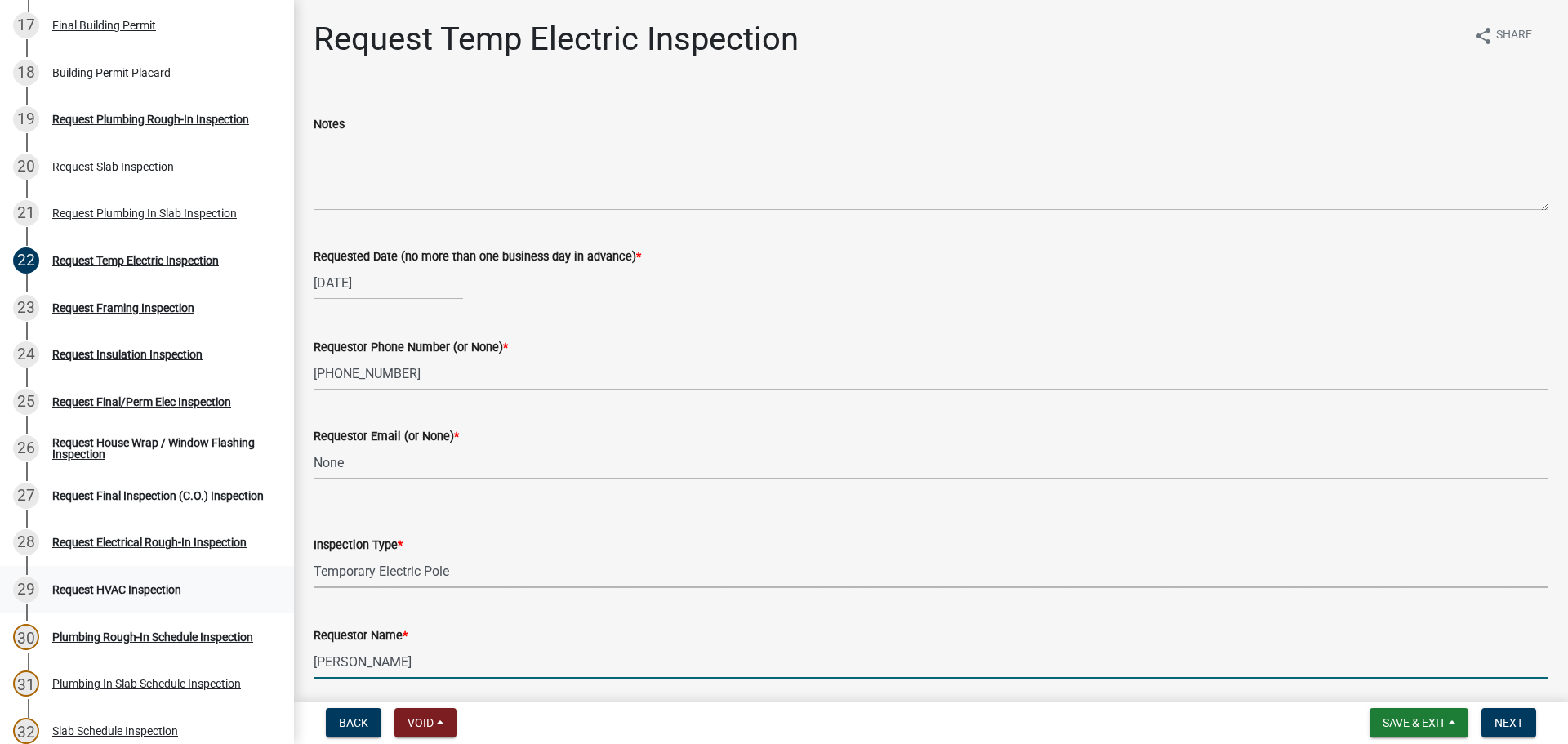
drag, startPoint x: 457, startPoint y: 673, endPoint x: 0, endPoint y: 583, distance: 465.8
click at [0, 583] on div "Step 3. Building Permit BP-2025-2016 Edit View Summary Notes Show emails 1 Intr…" at bounding box center [784, 372] width 1568 height 744
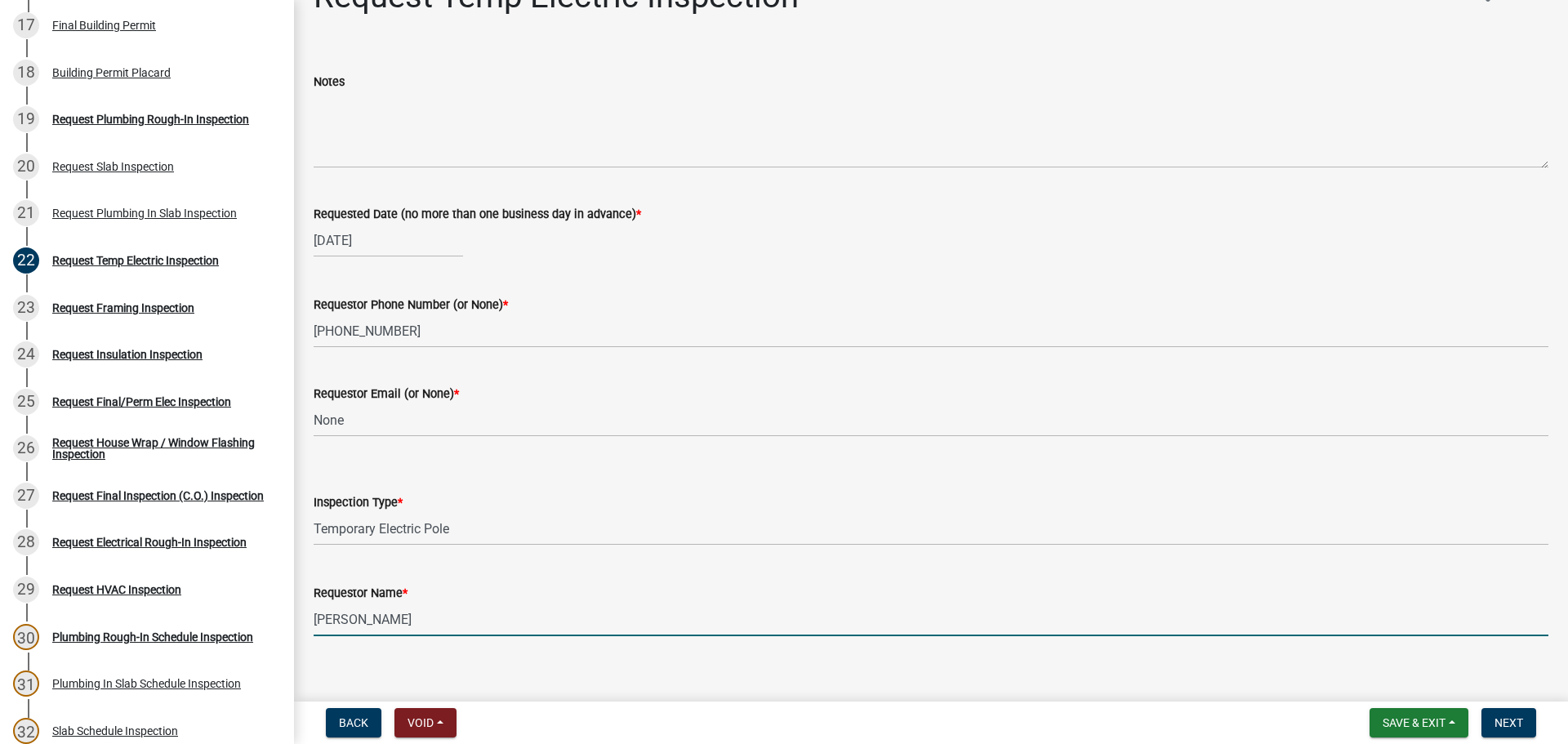
scroll to position [61, 0]
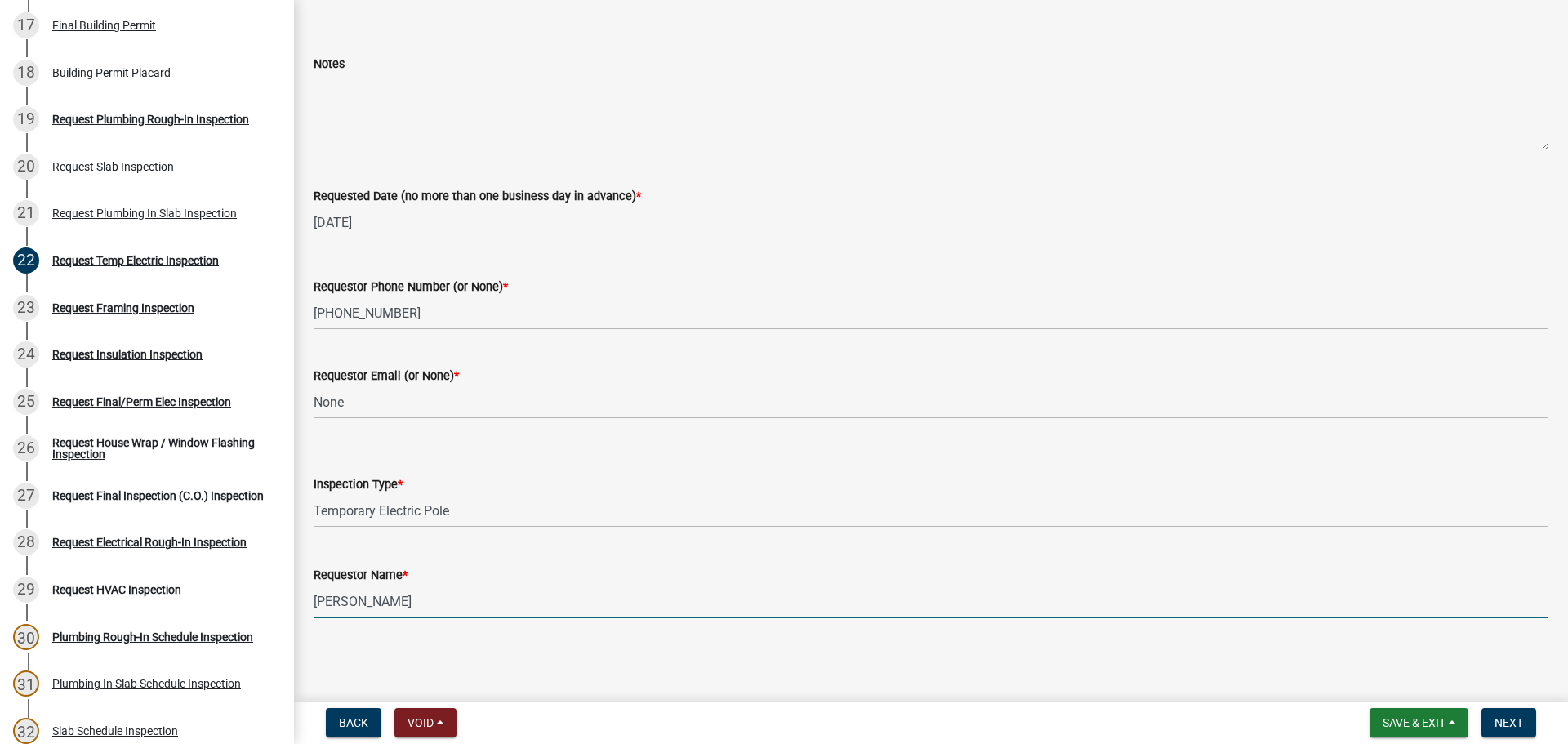
type input "[PERSON_NAME]"
click at [1014, 645] on div "Request Temp Electric Inspection share Share Notes Requested Date (no more than…" at bounding box center [931, 302] width 1260 height 687
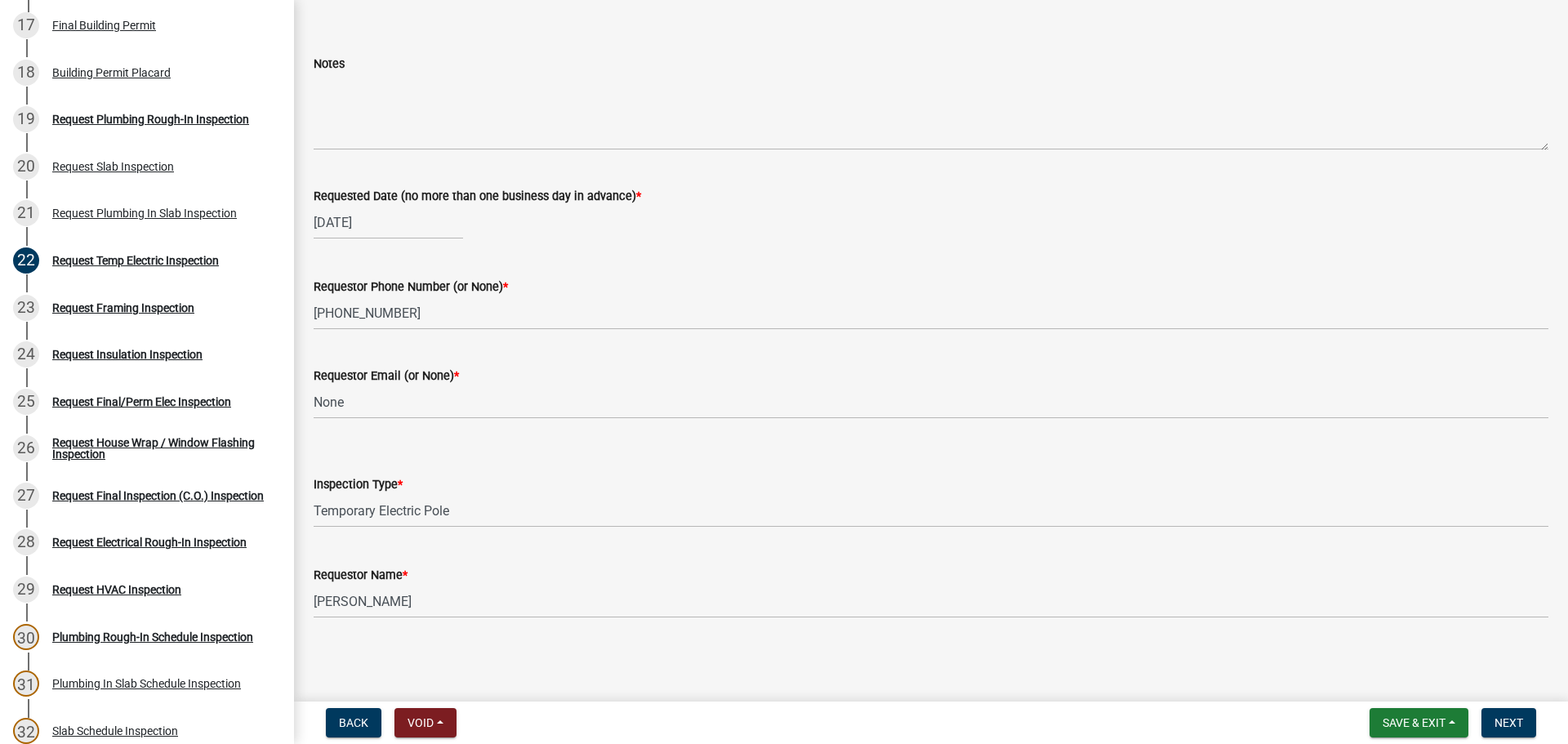
click at [1102, 661] on main "Request Temp Electric Inspection share Share Notes Requested Date (no more than…" at bounding box center [932, 347] width 1275 height 695
click at [1499, 725] on span "Next" at bounding box center [1509, 722] width 29 height 13
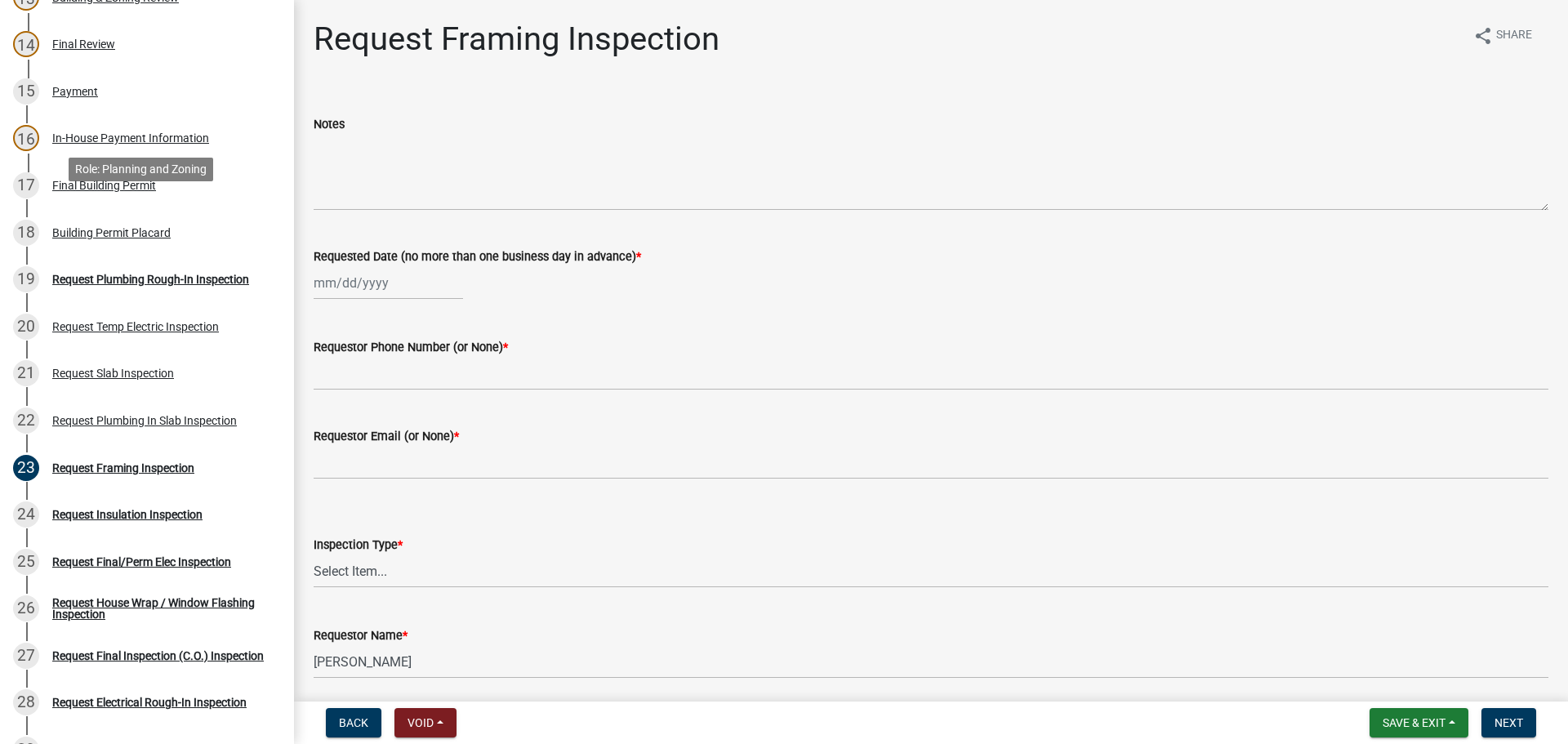
scroll to position [490, 0]
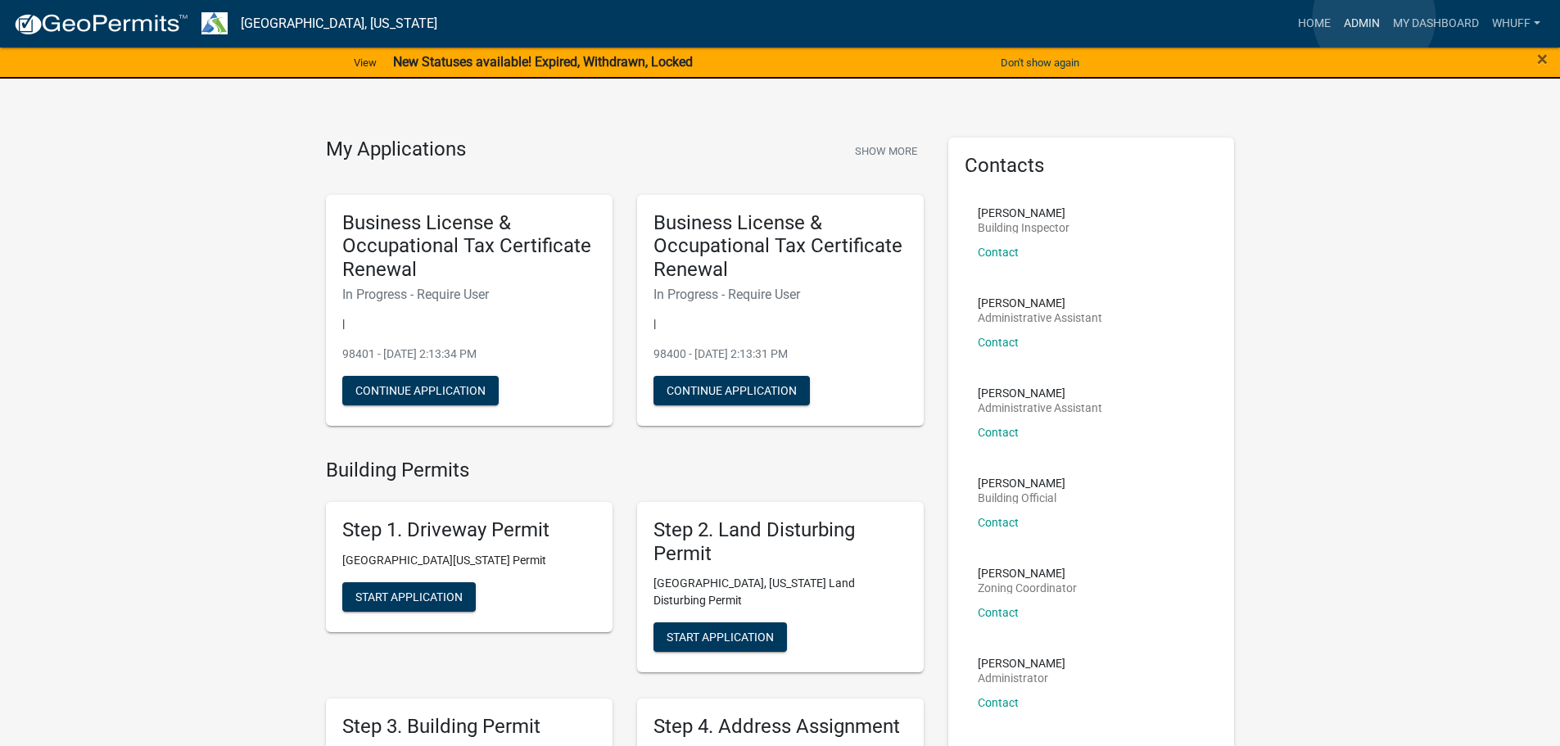
click at [1374, 17] on link "Admin" at bounding box center [1361, 23] width 49 height 31
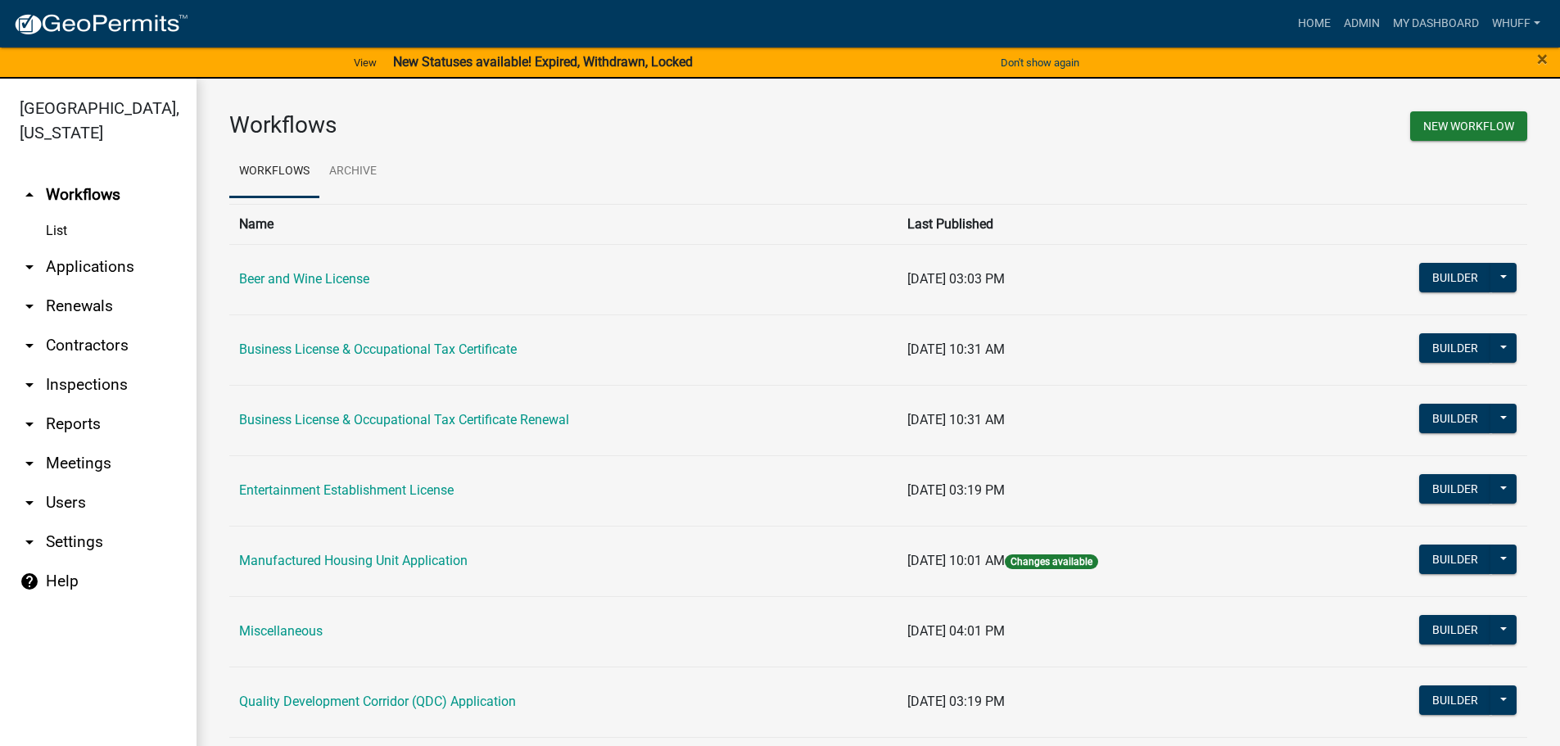
click at [93, 254] on link "arrow_drop_down Applications" at bounding box center [98, 266] width 197 height 39
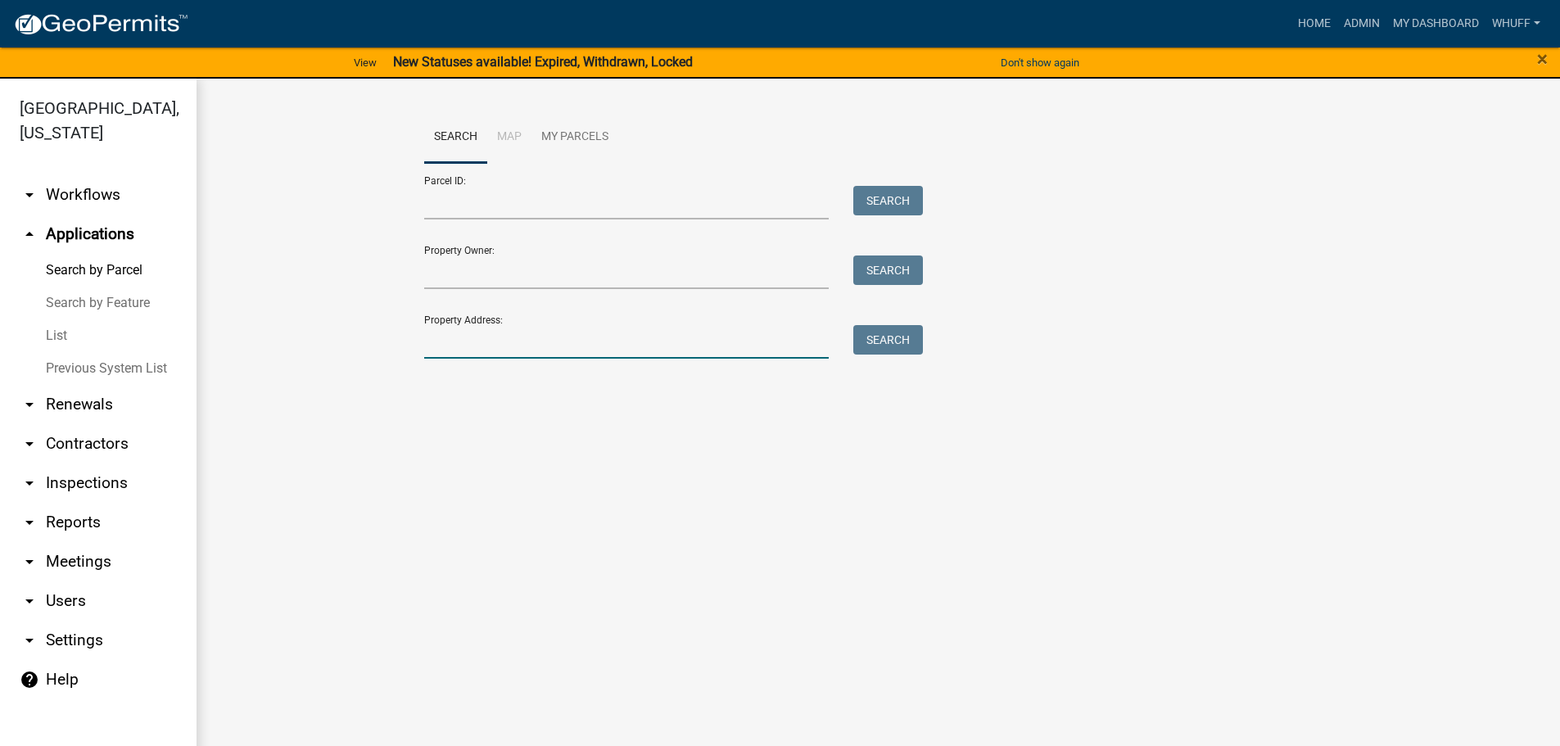
click at [473, 346] on input "Property Address:" at bounding box center [626, 342] width 405 height 34
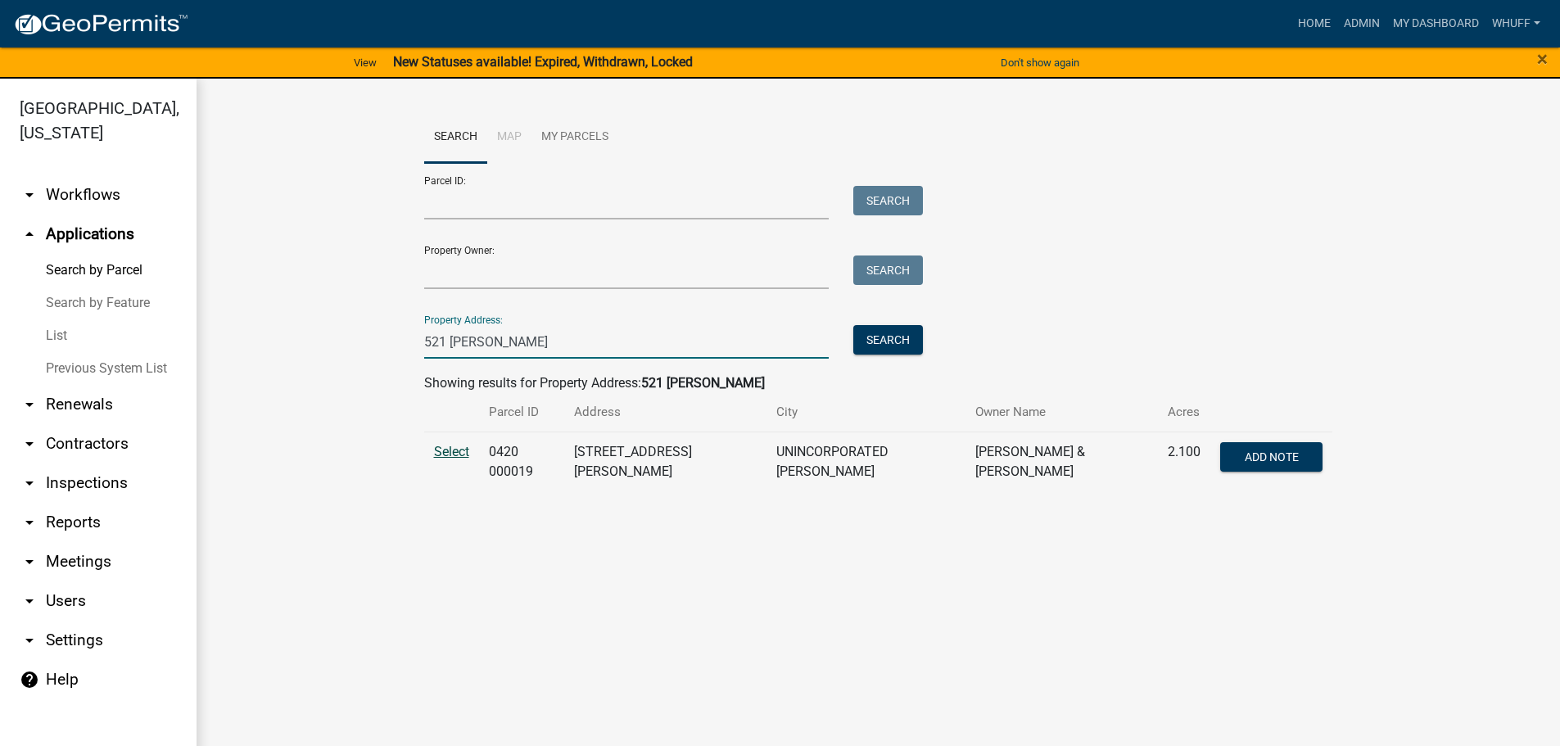
type input "521 Smith"
click at [460, 457] on span "Select" at bounding box center [451, 452] width 35 height 16
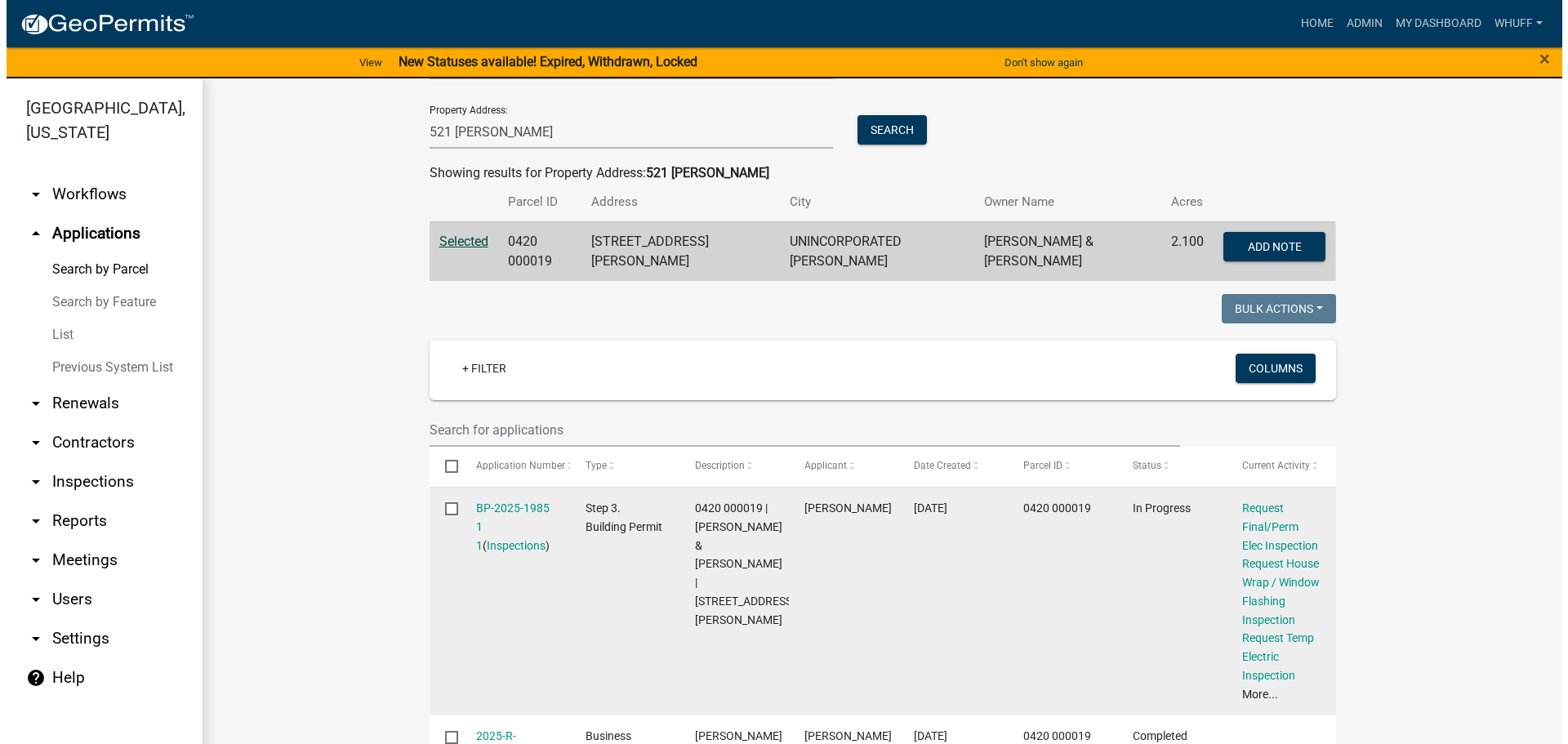
scroll to position [245, 0]
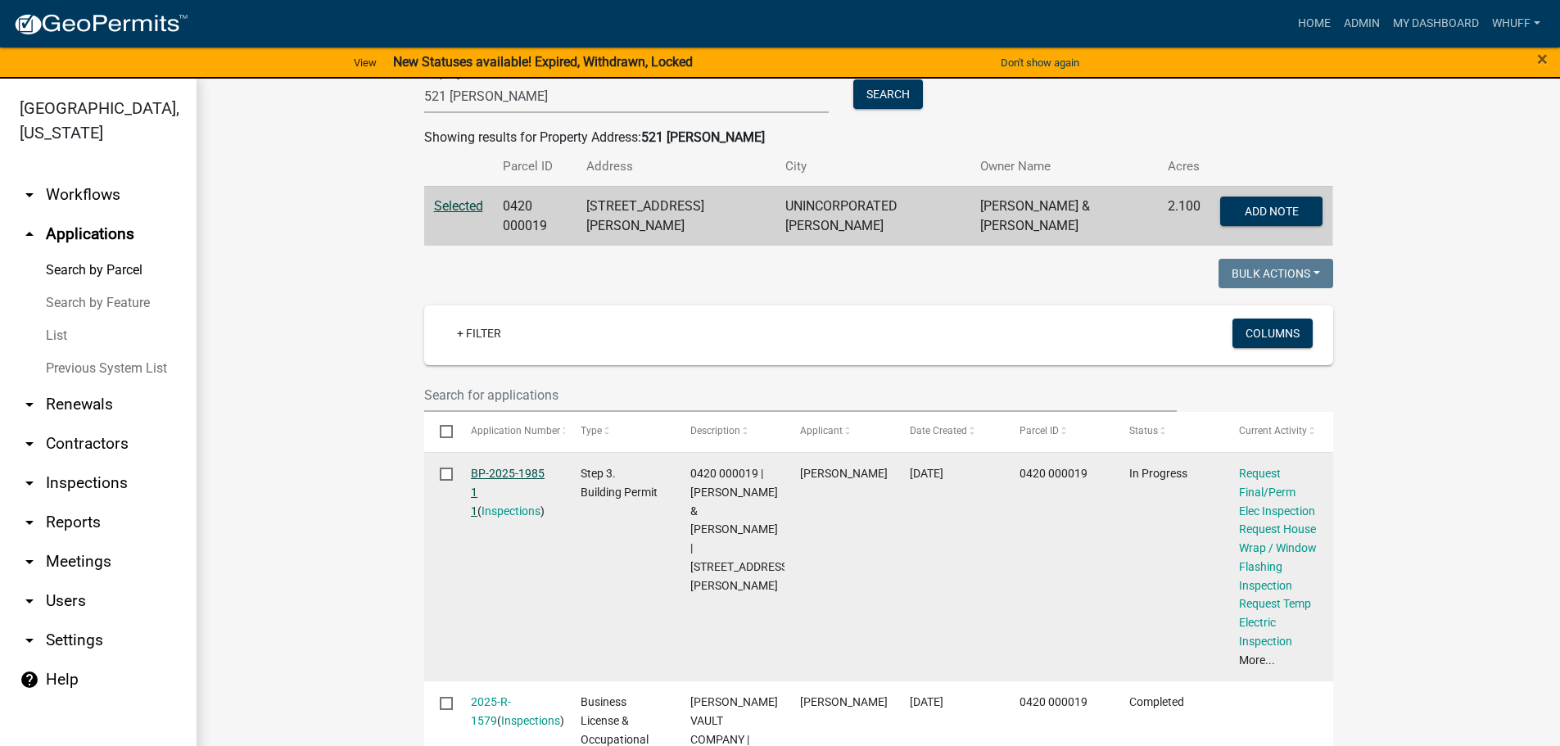
click at [518, 467] on link "BP-2025-1985 1 1" at bounding box center [508, 492] width 74 height 51
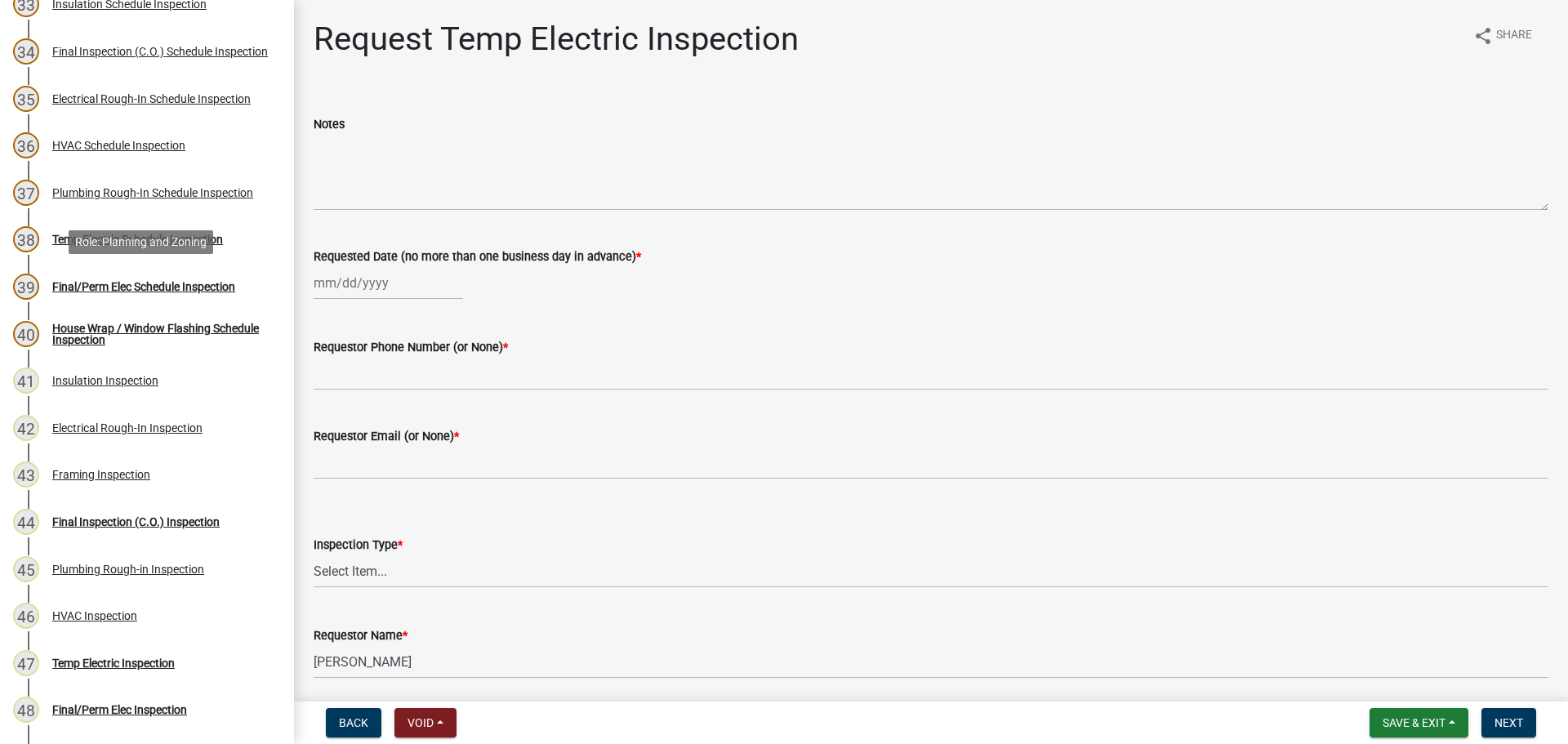
scroll to position [1797, 0]
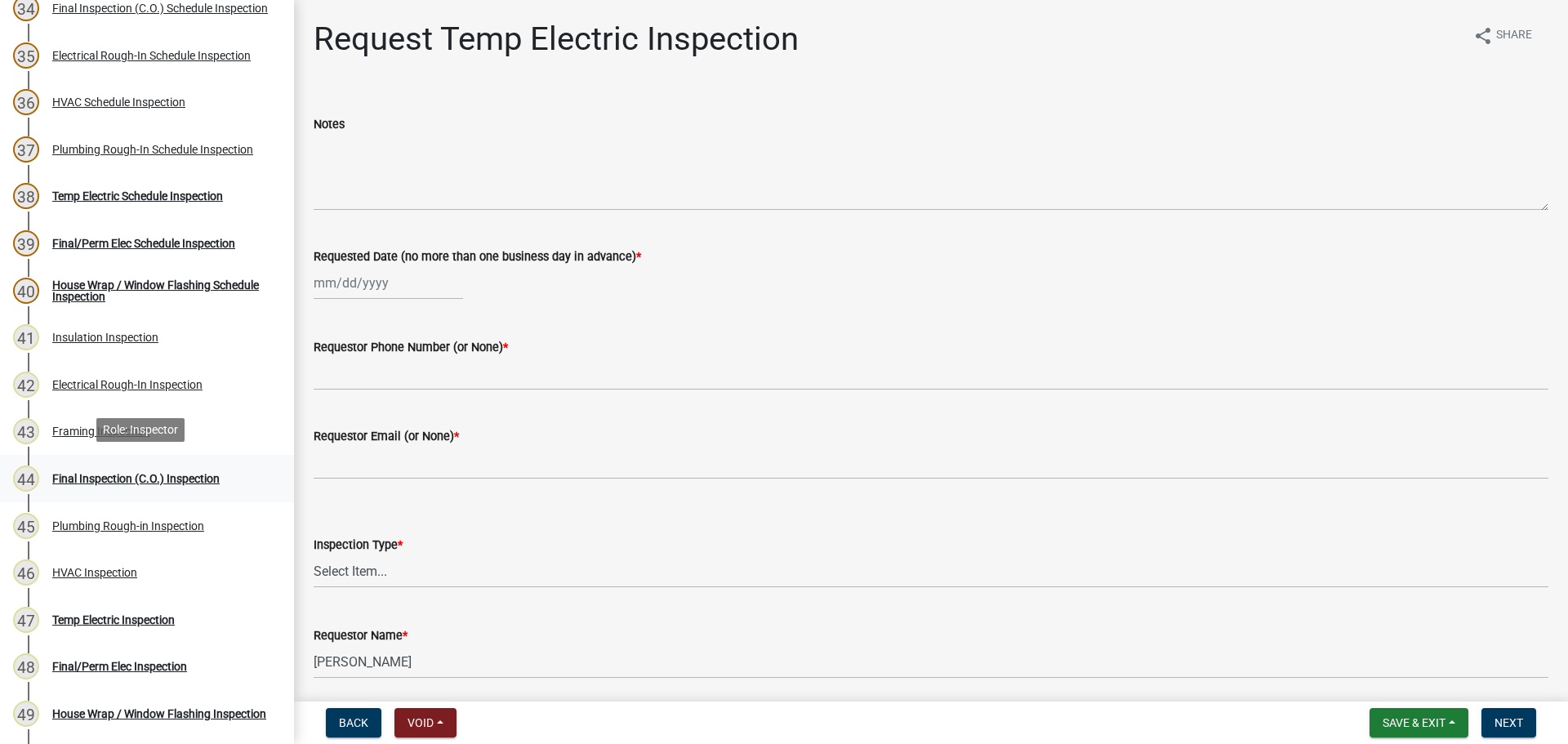
click at [156, 475] on div "Final Inspection (C.O.) Inspection" at bounding box center [136, 478] width 168 height 11
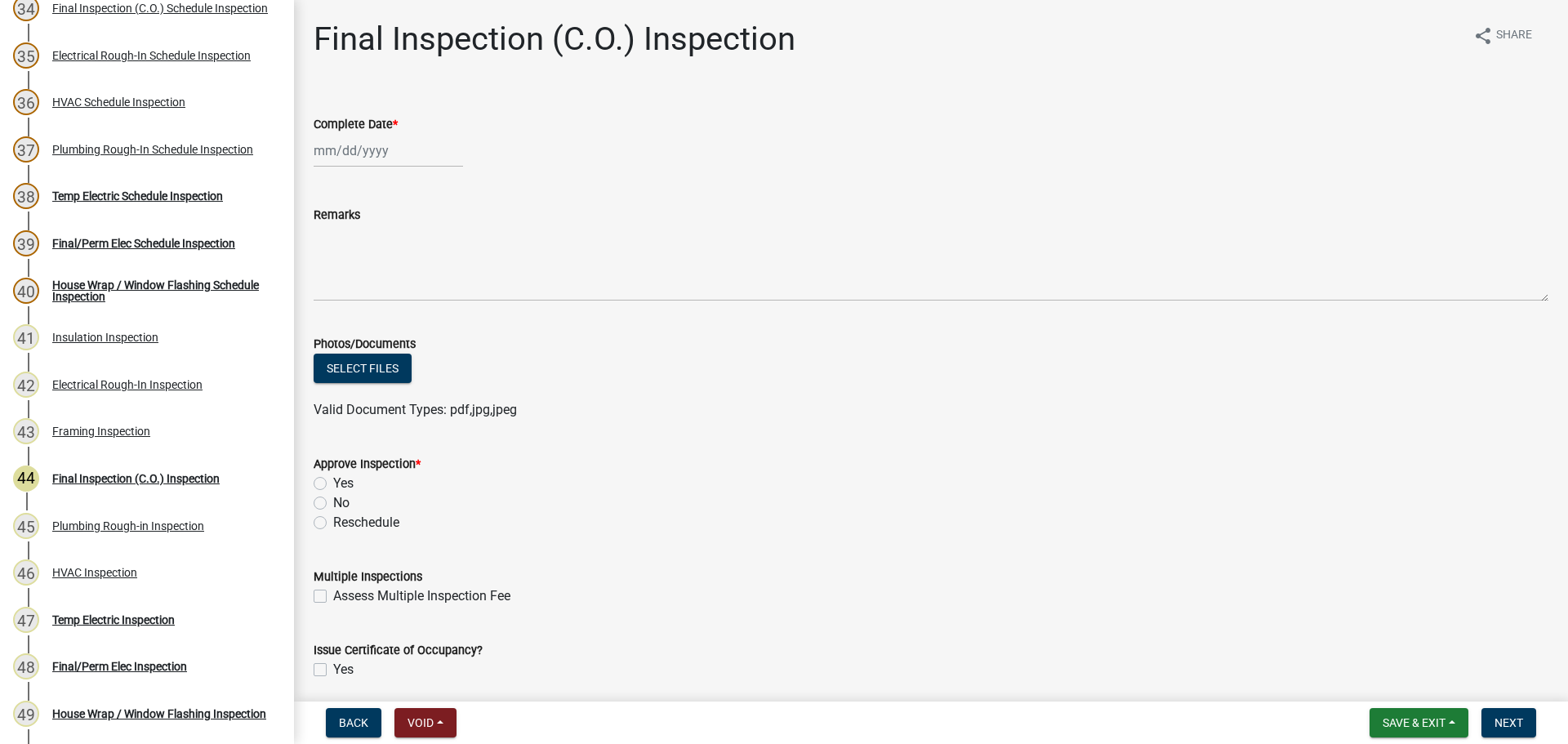
click at [350, 154] on div at bounding box center [388, 151] width 150 height 34
select select "8"
select select "2025"
click at [391, 310] on div "20" at bounding box center [382, 316] width 26 height 26
type input "[DATE]"
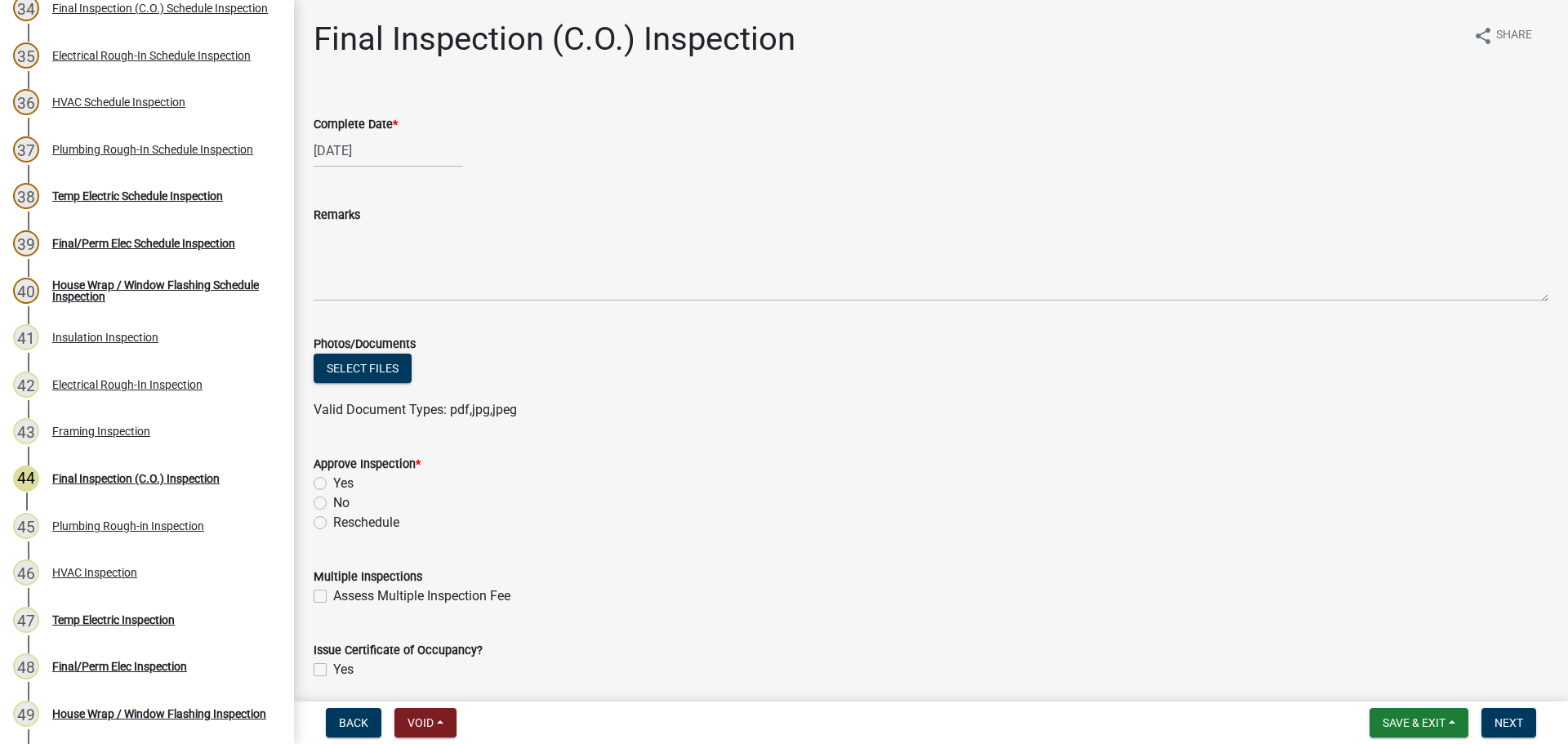
click at [344, 488] on label "Yes" at bounding box center [343, 484] width 20 height 20
click at [344, 485] on input "Yes" at bounding box center [338, 479] width 11 height 11
radio input "true"
click at [856, 484] on div "Yes" at bounding box center [931, 484] width 1235 height 20
click at [1504, 728] on span "Next" at bounding box center [1509, 722] width 29 height 13
